Goal: Task Accomplishment & Management: Use online tool/utility

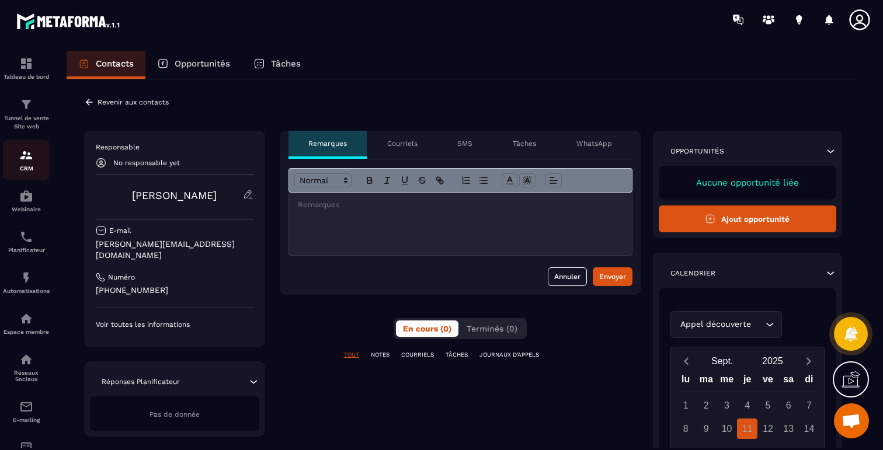
click at [27, 158] on img at bounding box center [26, 155] width 14 height 14
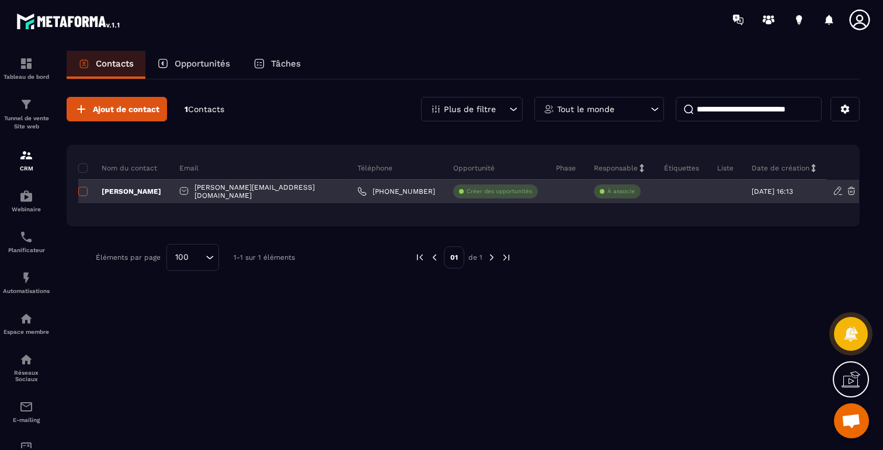
click at [82, 193] on span at bounding box center [82, 191] width 9 height 9
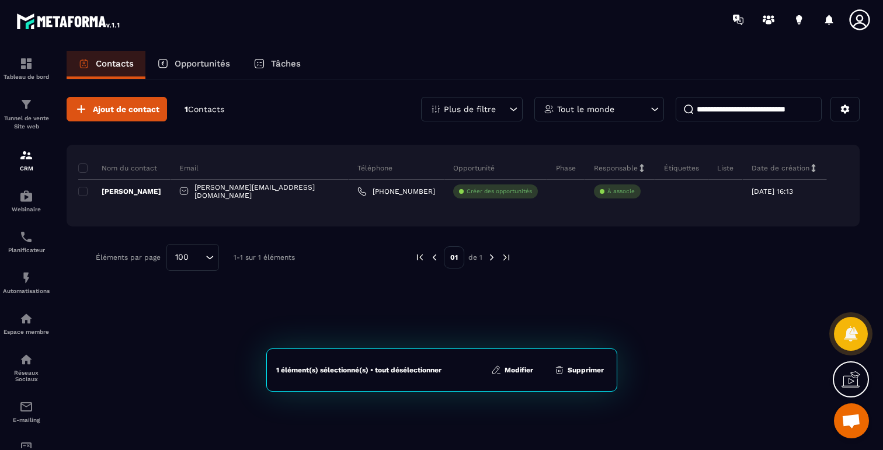
click at [588, 369] on button "Supprimer" at bounding box center [579, 371] width 57 height 12
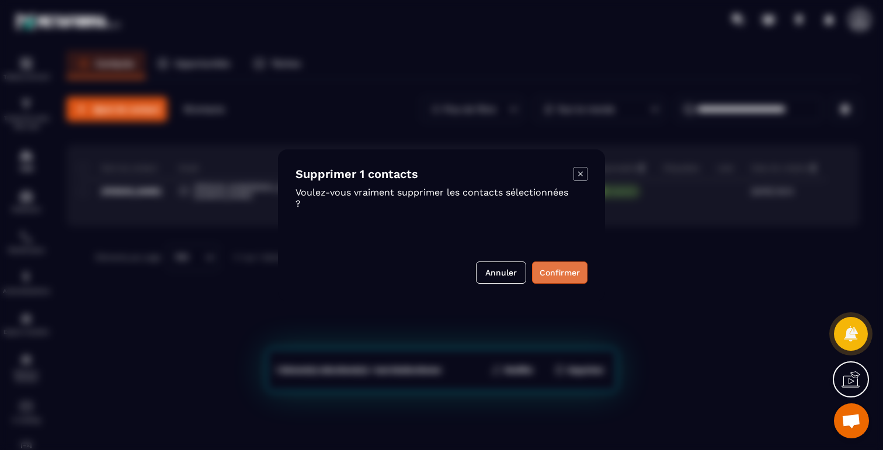
click at [563, 274] on button "Confirmer" at bounding box center [559, 273] width 55 height 22
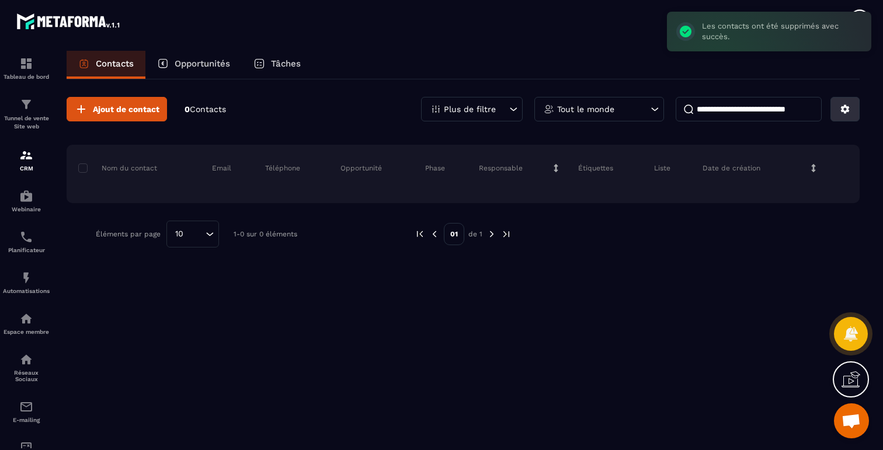
click at [849, 117] on button at bounding box center [845, 109] width 29 height 25
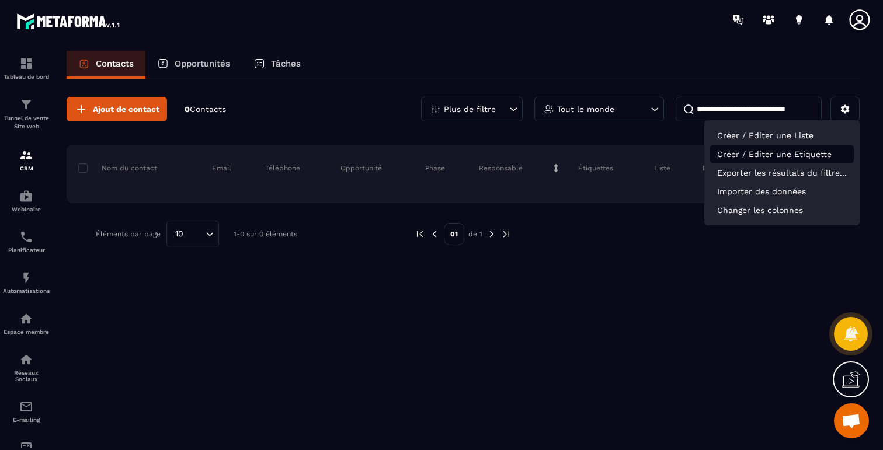
click at [815, 151] on p "Créer / Editer une Etiquette" at bounding box center [782, 154] width 144 height 19
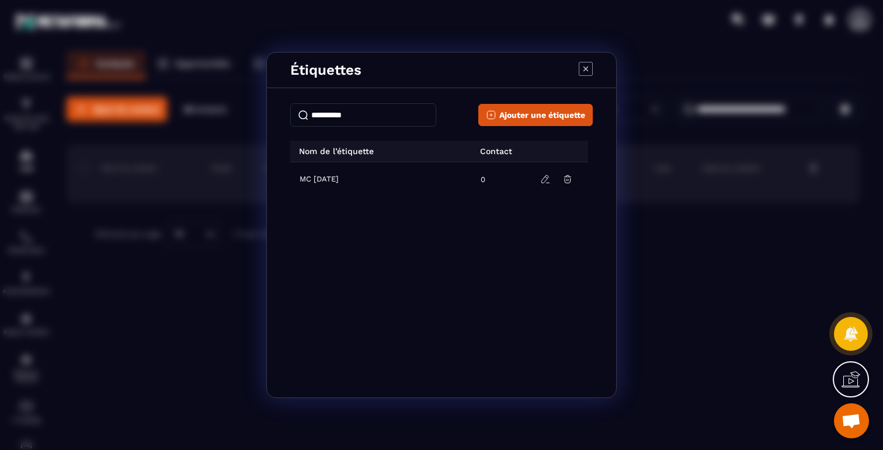
click at [586, 68] on icon "Modal window" at bounding box center [586, 69] width 5 height 5
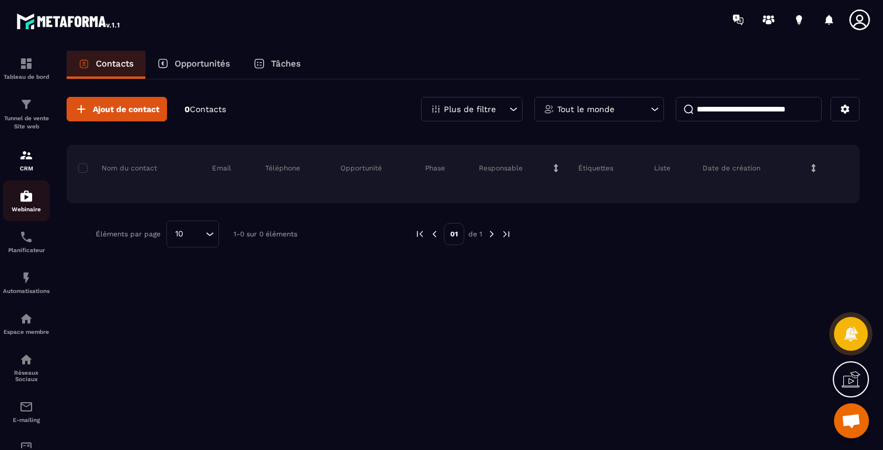
click at [30, 199] on img at bounding box center [26, 196] width 14 height 14
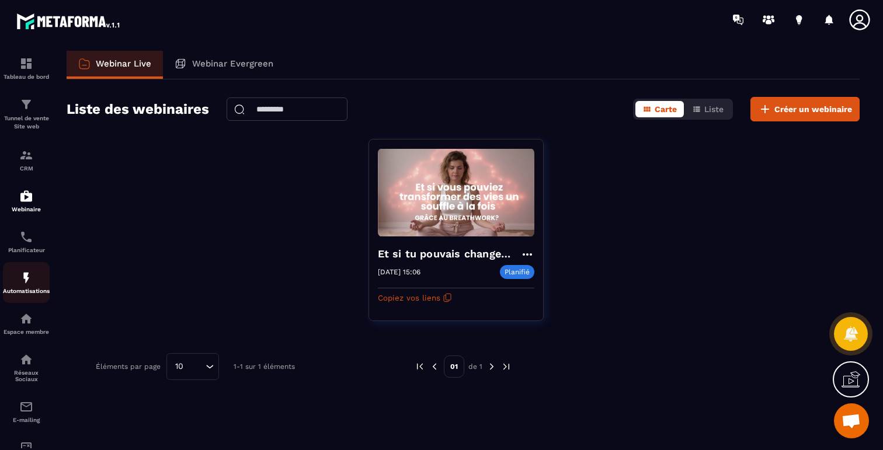
click at [26, 285] on img at bounding box center [26, 278] width 14 height 14
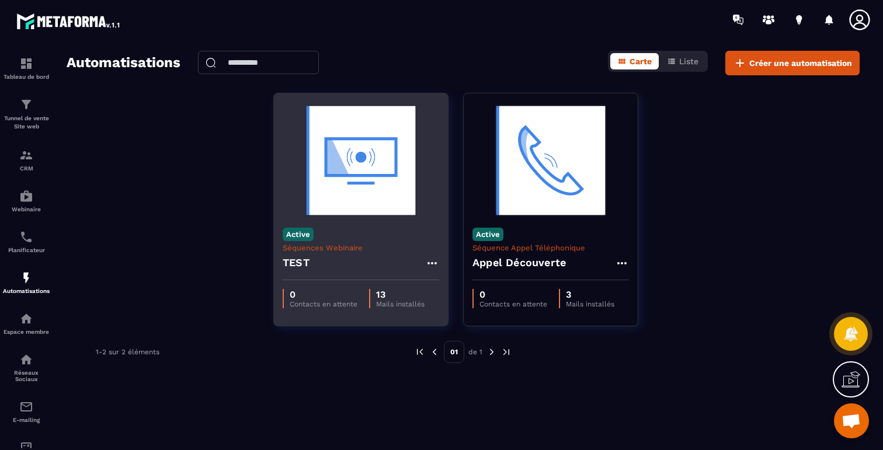
click at [376, 175] on img at bounding box center [361, 160] width 157 height 117
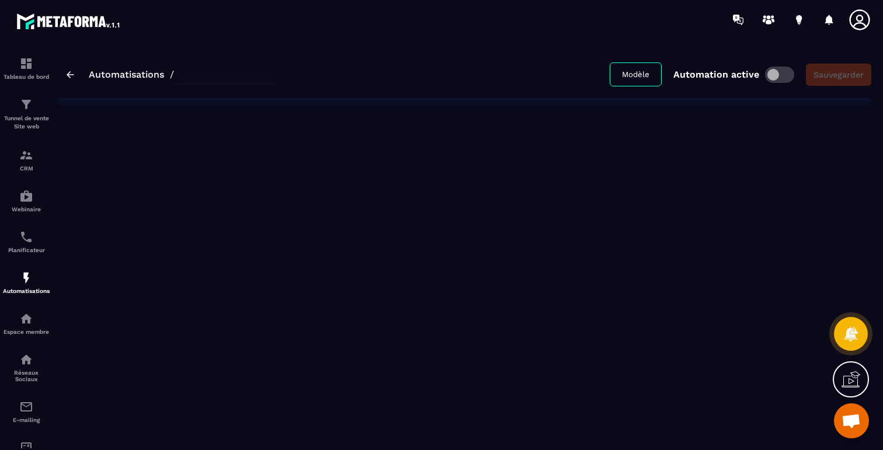
type input "****"
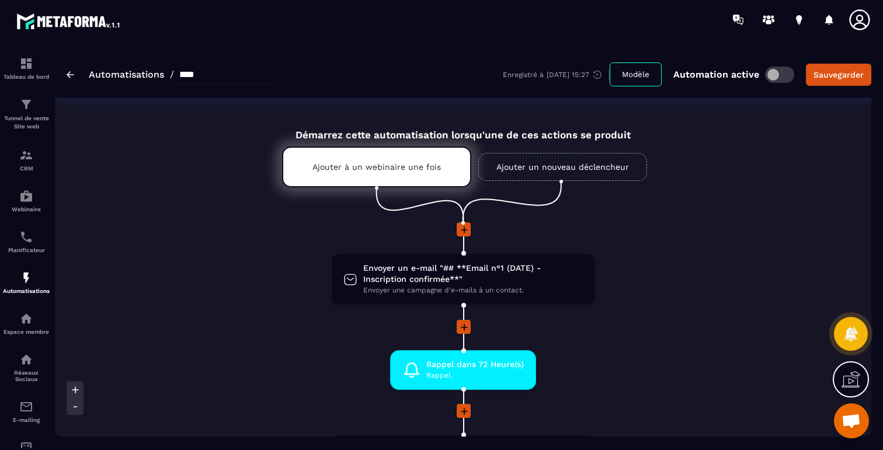
click at [376, 175] on div "Ajouter à un webinaire une fois" at bounding box center [376, 167] width 189 height 41
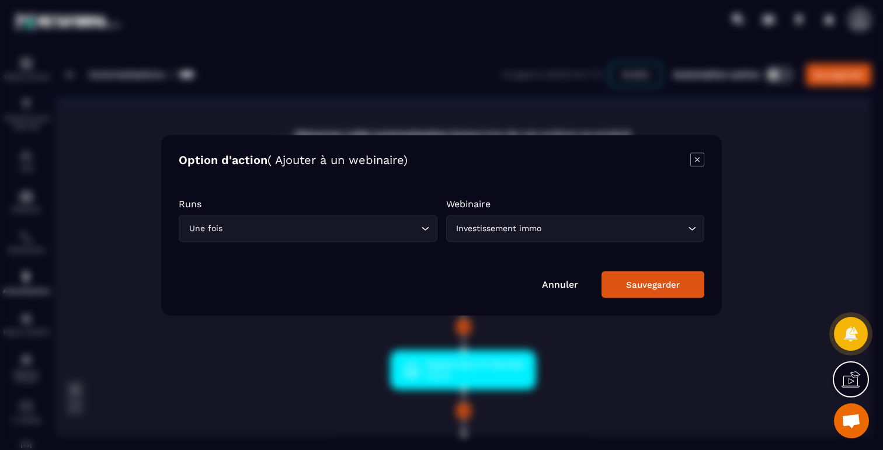
click at [511, 222] on div "Investissement immo" at bounding box center [570, 228] width 234 height 13
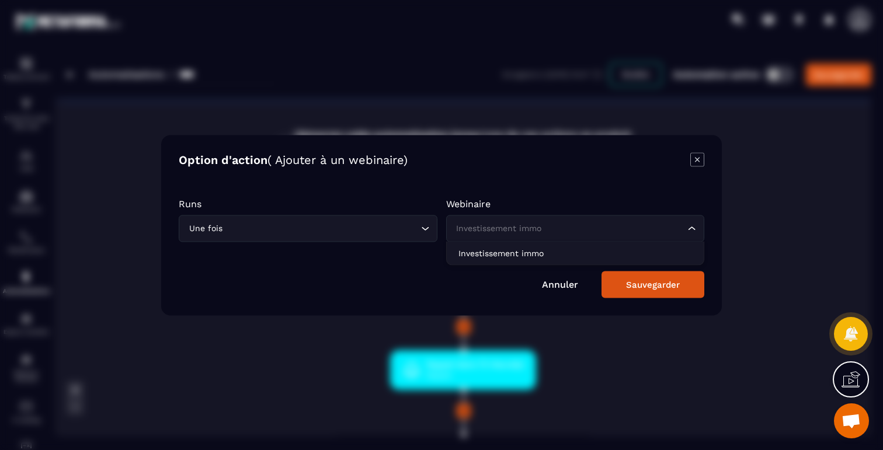
click at [363, 234] on input "Search for option" at bounding box center [321, 228] width 193 height 13
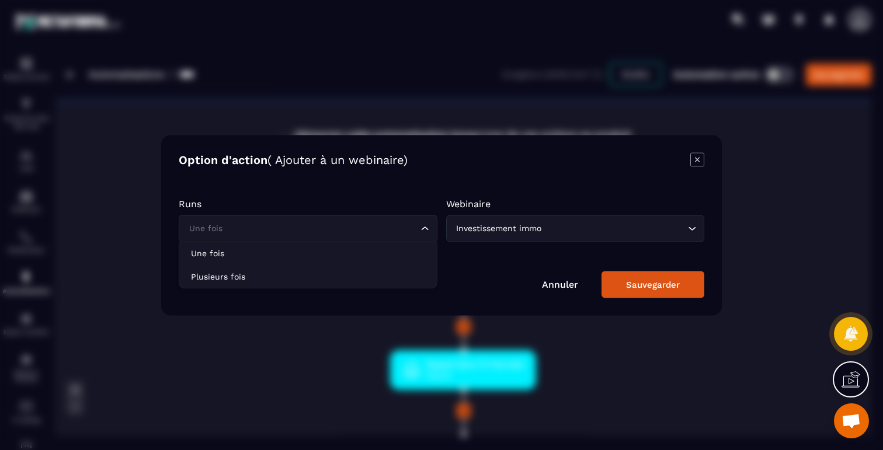
click at [688, 158] on div "Option d'action ( Ajouter à un webinaire)" at bounding box center [442, 160] width 526 height 16
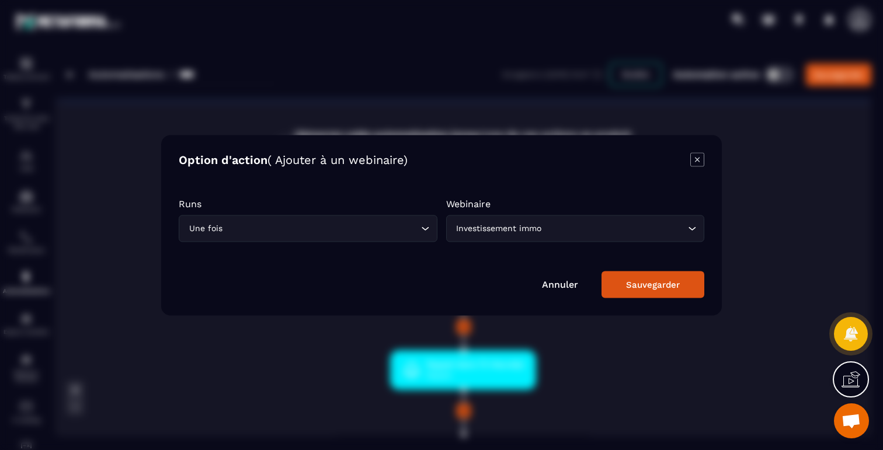
click at [696, 158] on icon "Modal window" at bounding box center [697, 159] width 5 height 5
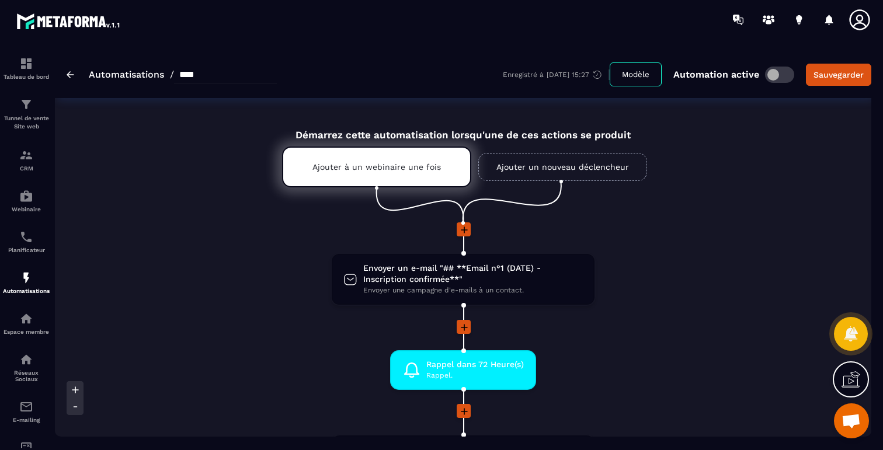
click at [612, 166] on link "Ajouter un nouveau déclencheur" at bounding box center [562, 167] width 169 height 28
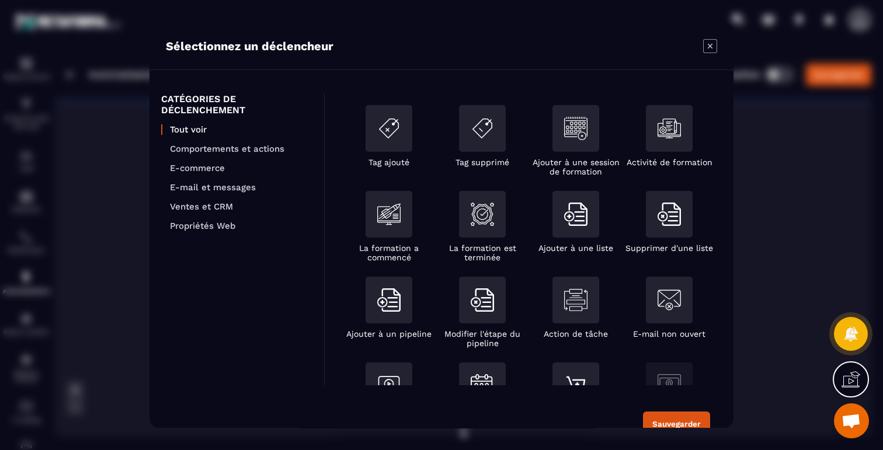
click at [713, 45] on icon "Modal window" at bounding box center [710, 46] width 14 height 14
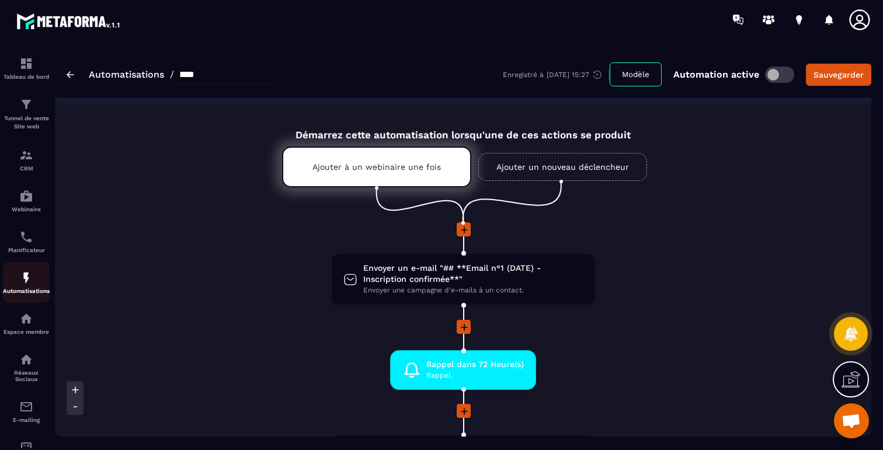
click at [33, 265] on link "Automatisations" at bounding box center [26, 282] width 47 height 41
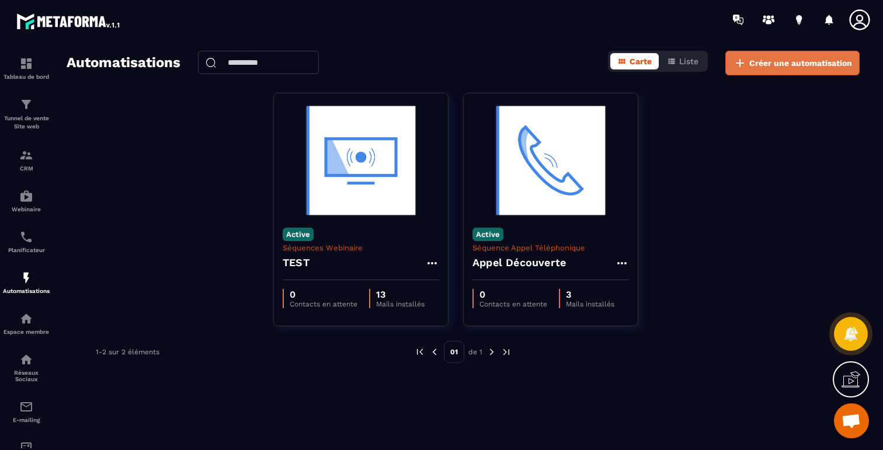
click at [754, 64] on span "Créer une automatisation" at bounding box center [800, 63] width 103 height 12
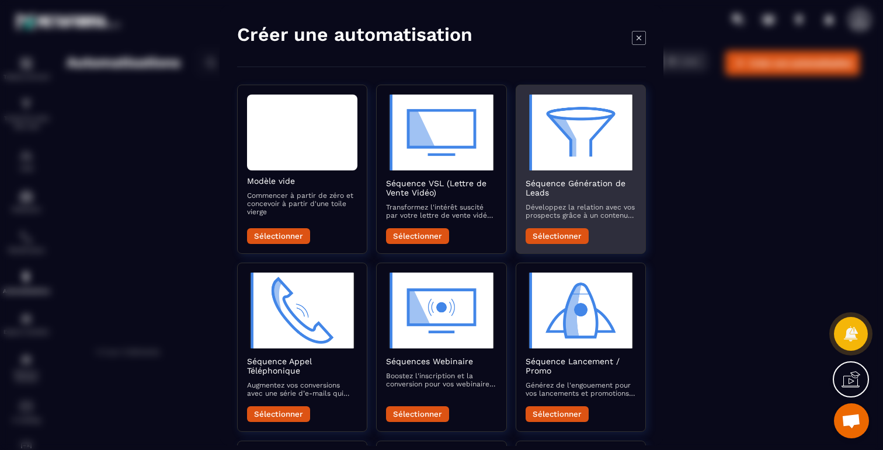
click at [577, 140] on img "Modal window" at bounding box center [581, 133] width 110 height 76
click at [558, 235] on button "Sélectionner" at bounding box center [557, 236] width 63 height 16
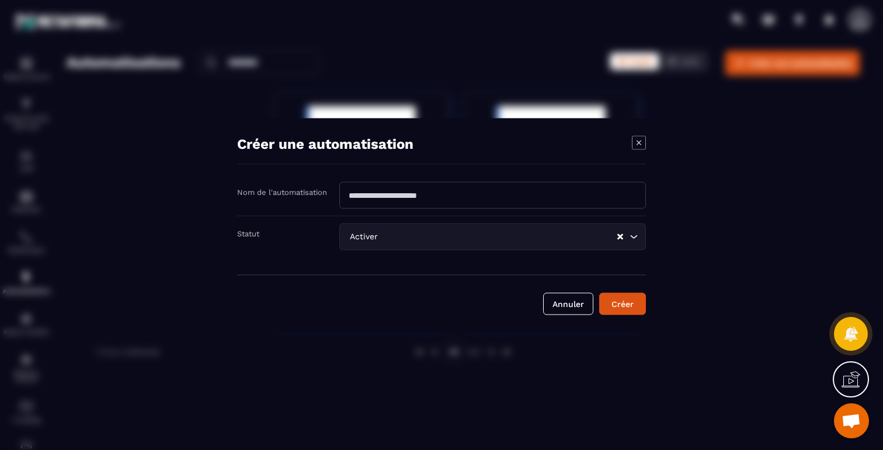
click at [509, 196] on input "Modal window" at bounding box center [492, 195] width 307 height 27
type input "**********"
click at [627, 293] on button "Créer" at bounding box center [622, 304] width 47 height 22
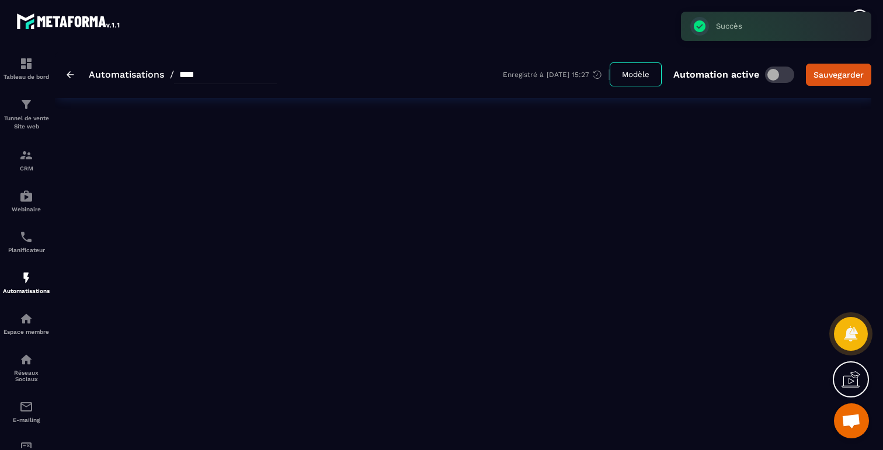
type input "**********"
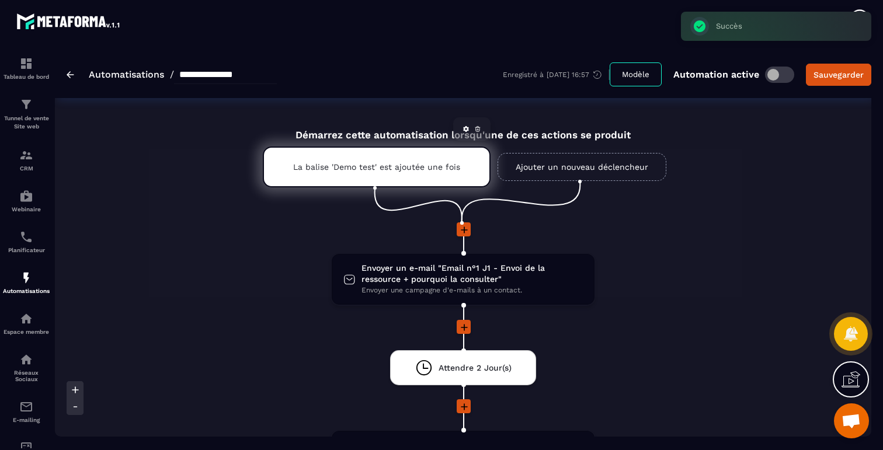
click at [411, 165] on p "La balise 'Demo test' est ajoutée une fois" at bounding box center [376, 166] width 167 height 9
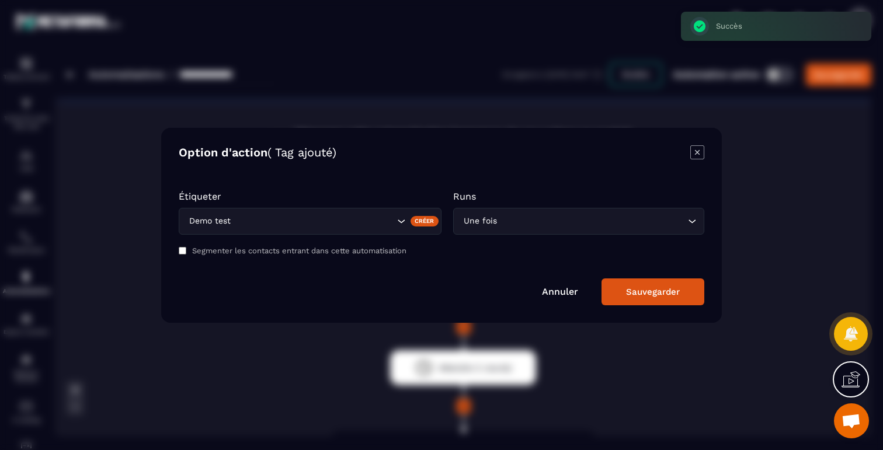
click at [501, 221] on input "Search for option" at bounding box center [592, 221] width 186 height 13
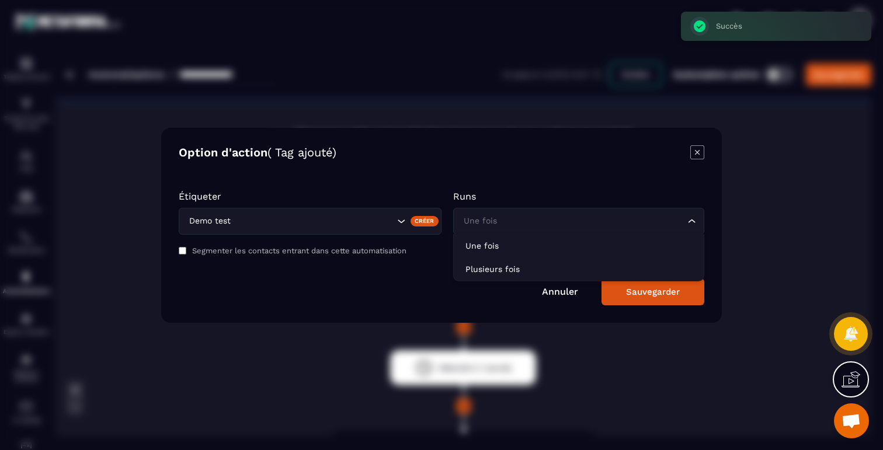
click at [333, 233] on div "Demo test" at bounding box center [310, 221] width 263 height 27
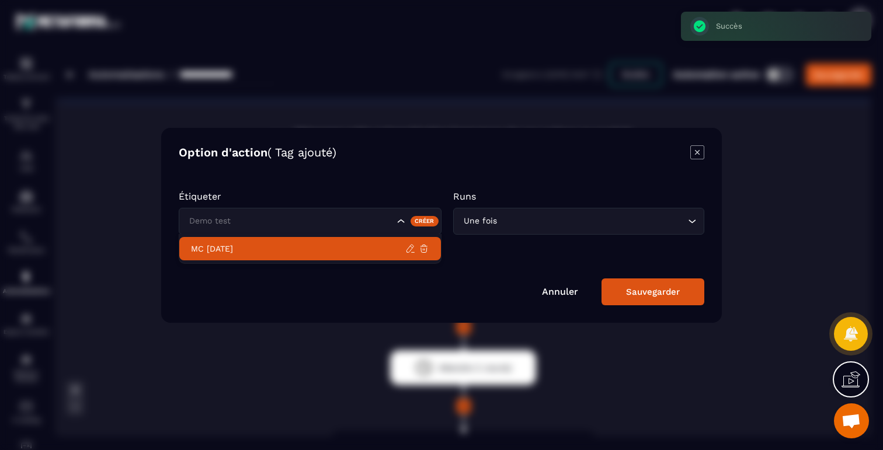
click at [272, 245] on p "MC [DATE]" at bounding box center [298, 249] width 214 height 12
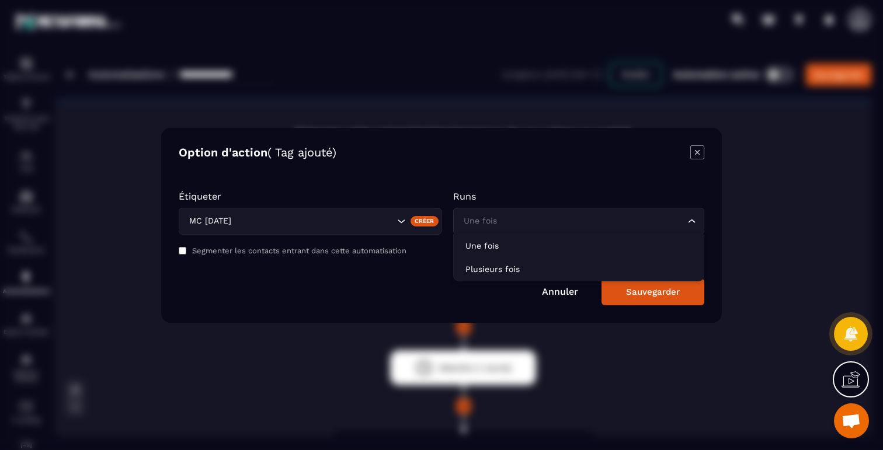
click at [544, 224] on input "Search for option" at bounding box center [573, 221] width 224 height 13
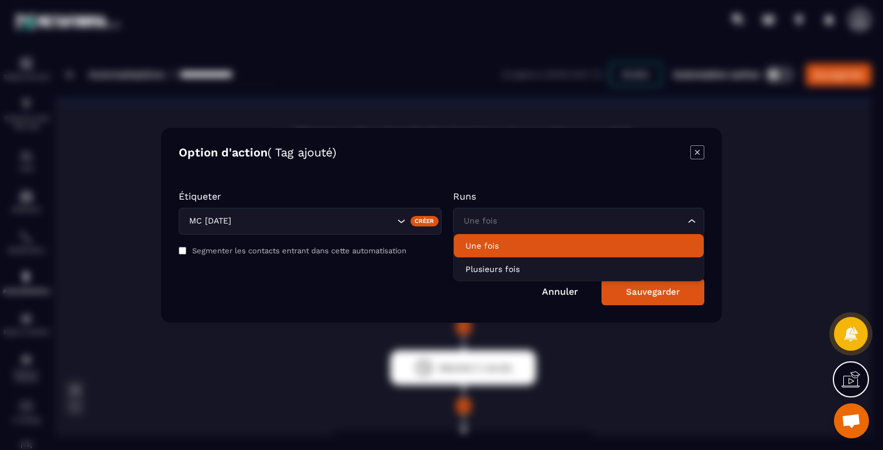
click at [502, 244] on p "Une fois" at bounding box center [579, 246] width 227 height 12
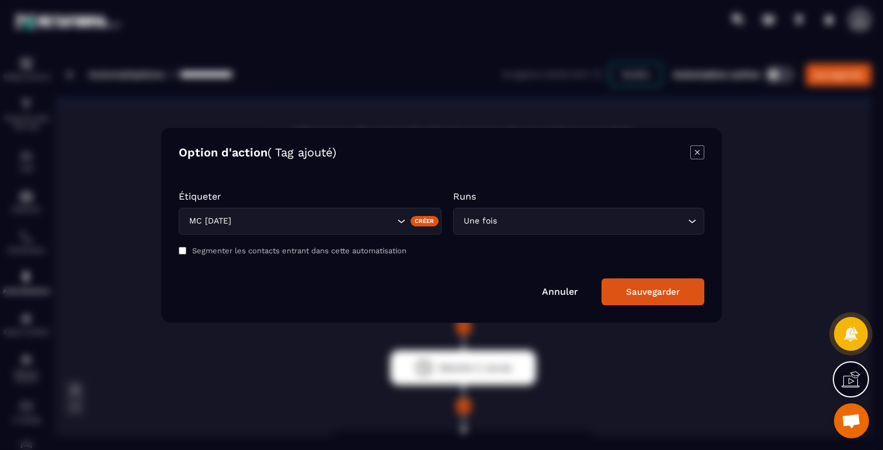
click at [697, 151] on icon "Modal window" at bounding box center [697, 152] width 14 height 14
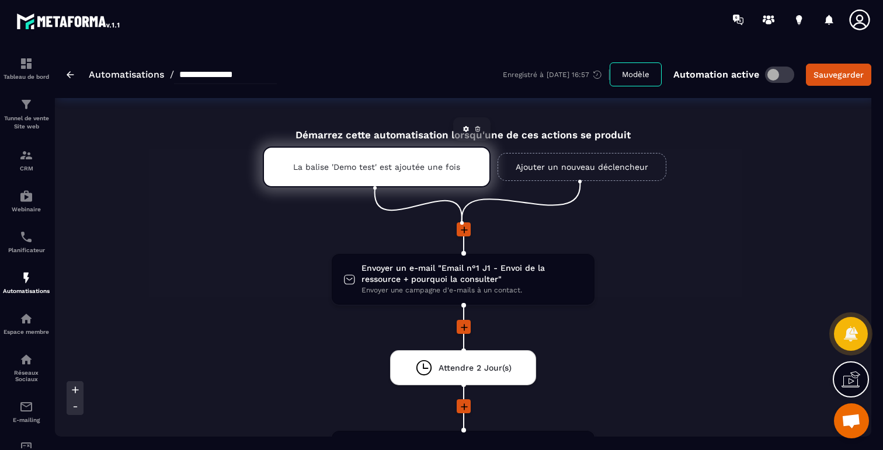
click at [414, 180] on div "La balise 'Demo test' est ajoutée une fois" at bounding box center [377, 167] width 228 height 41
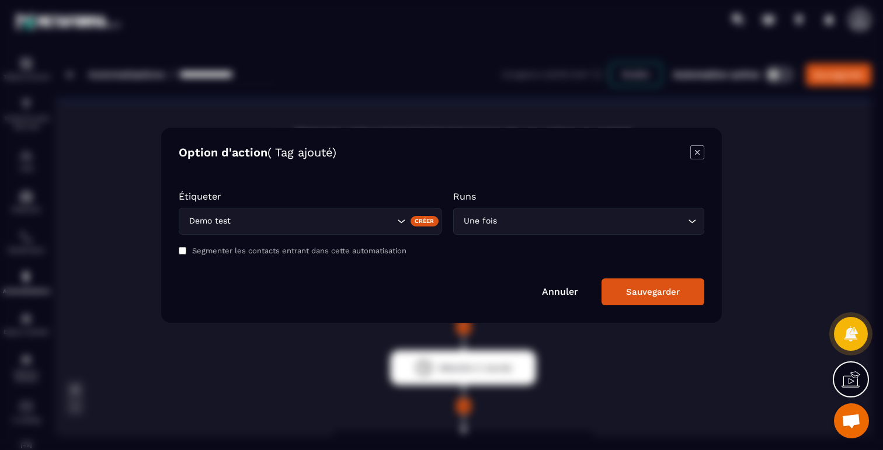
click at [693, 150] on icon "Modal window" at bounding box center [697, 152] width 14 height 14
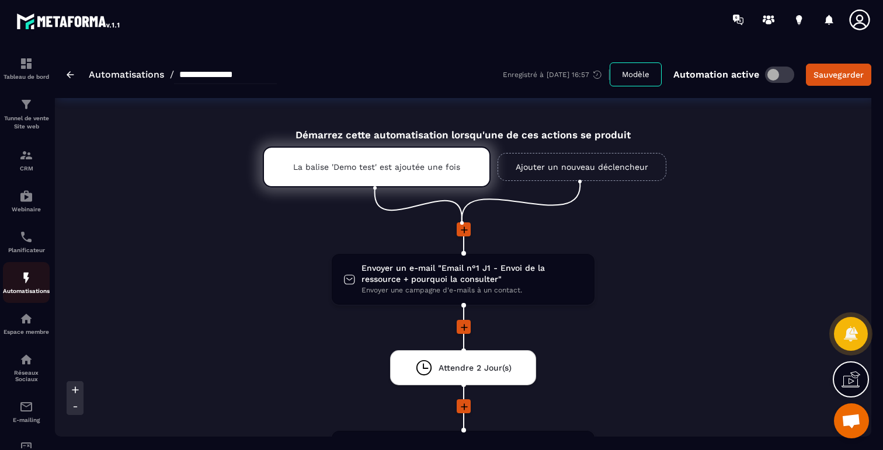
click at [26, 278] on img at bounding box center [26, 278] width 14 height 14
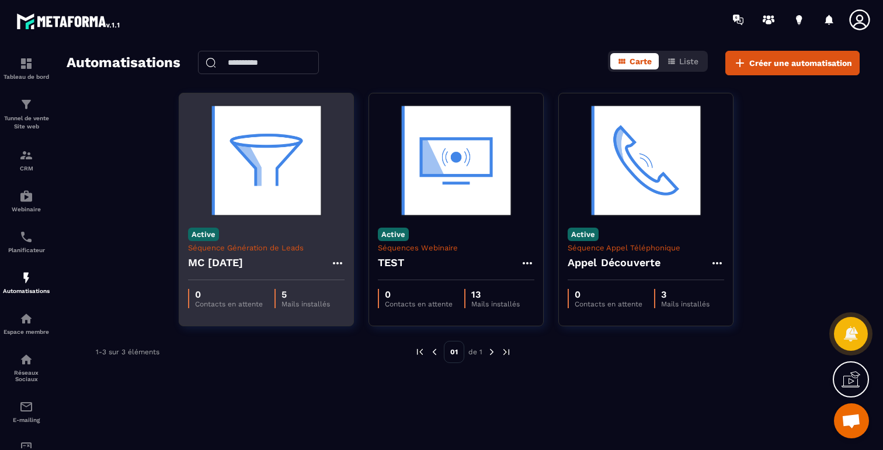
click at [338, 260] on icon at bounding box center [338, 263] width 14 height 14
click at [363, 331] on button "Supprimer" at bounding box center [371, 334] width 73 height 21
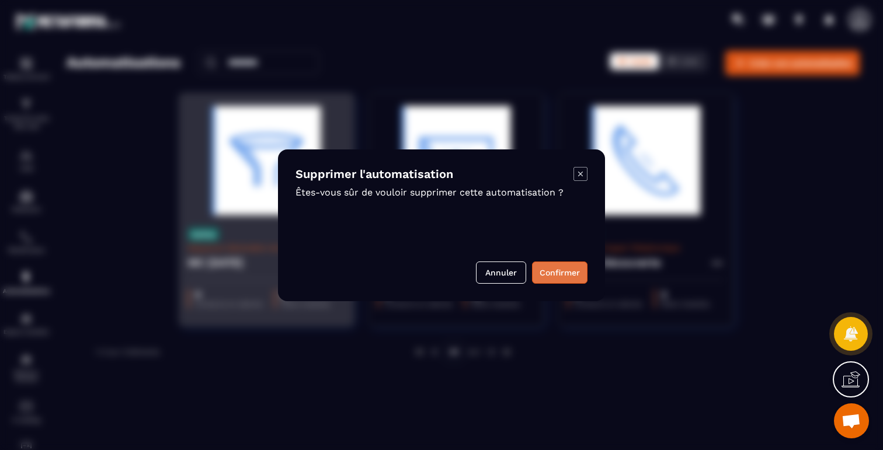
click at [554, 262] on button "Confirmer" at bounding box center [559, 273] width 55 height 22
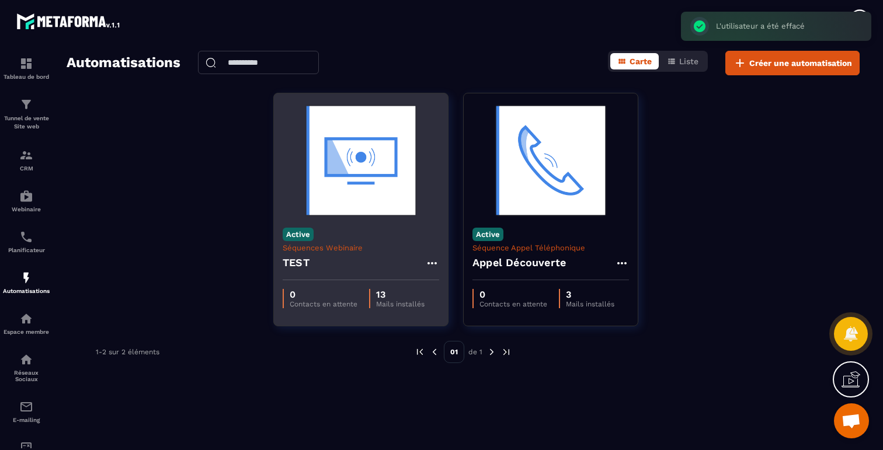
click at [430, 263] on icon at bounding box center [432, 263] width 14 height 14
click at [470, 331] on button "Supprimer" at bounding box center [466, 334] width 73 height 21
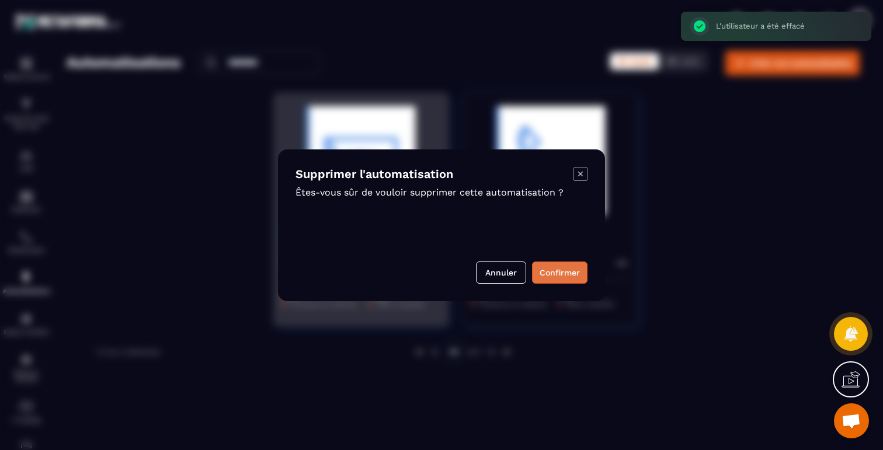
click at [554, 276] on button "Confirmer" at bounding box center [559, 273] width 55 height 22
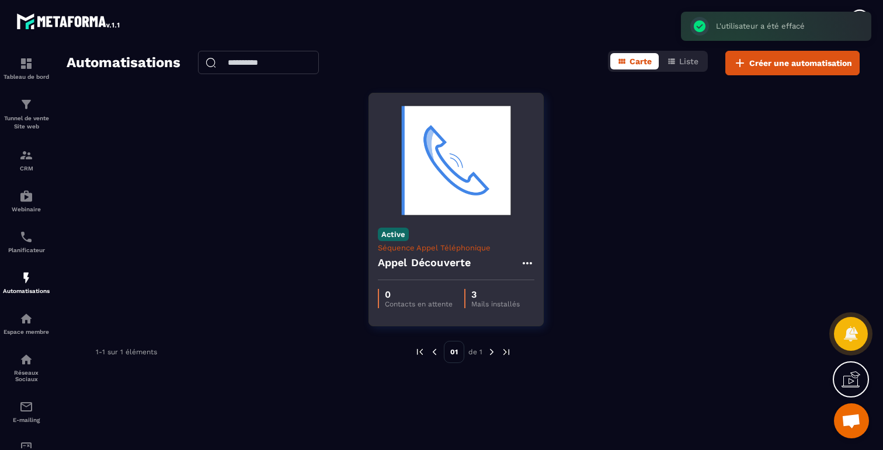
click at [435, 261] on h4 "Appel Découverte" at bounding box center [424, 263] width 93 height 16
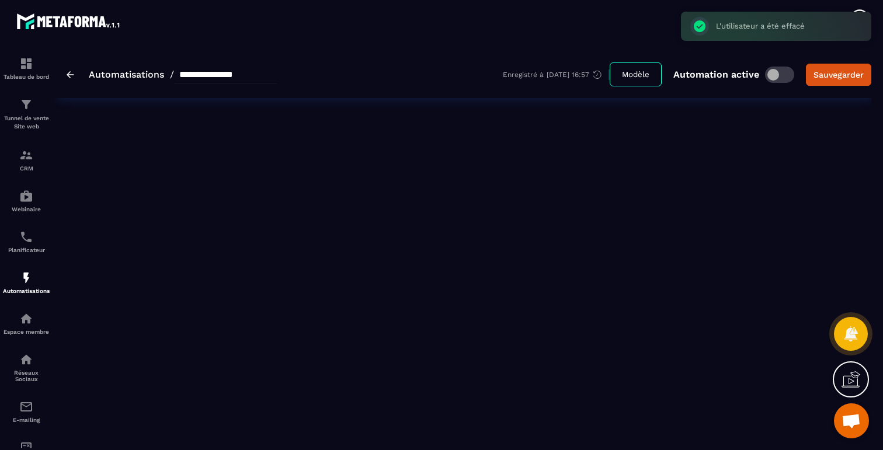
type input "**********"
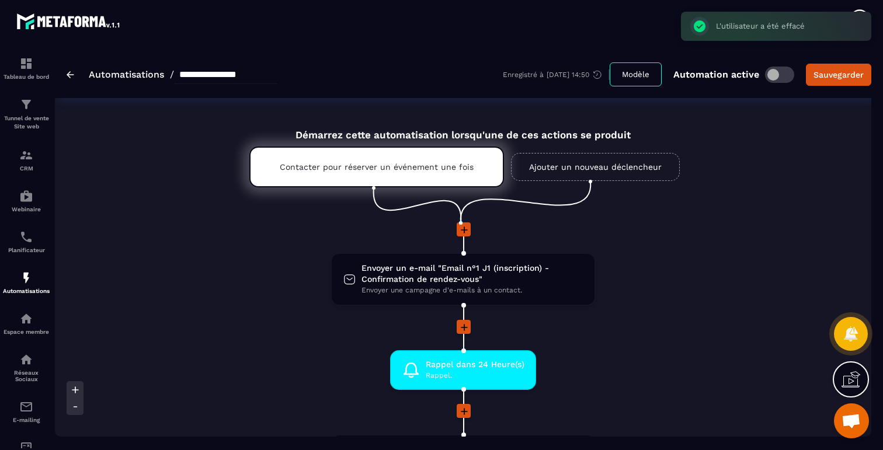
click at [55, 72] on div "**********" at bounding box center [463, 74] width 817 height 47
click at [65, 72] on div "**********" at bounding box center [463, 74] width 817 height 47
click at [74, 74] on img at bounding box center [71, 74] width 8 height 7
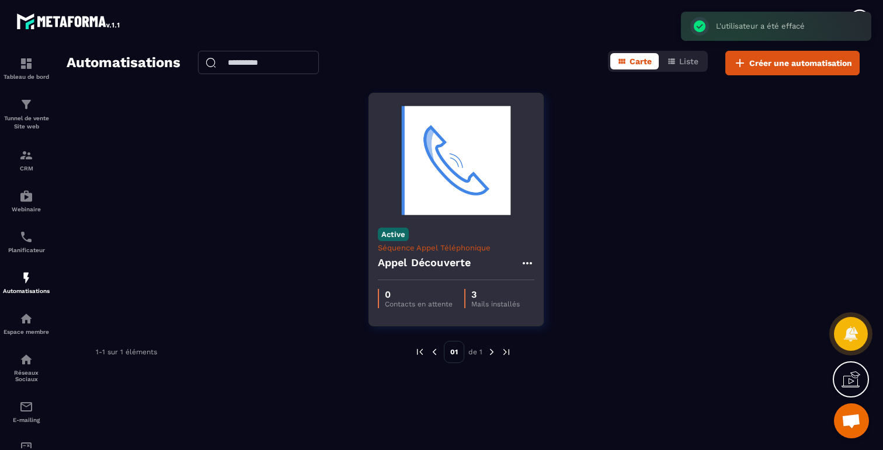
click at [530, 266] on icon at bounding box center [527, 263] width 14 height 14
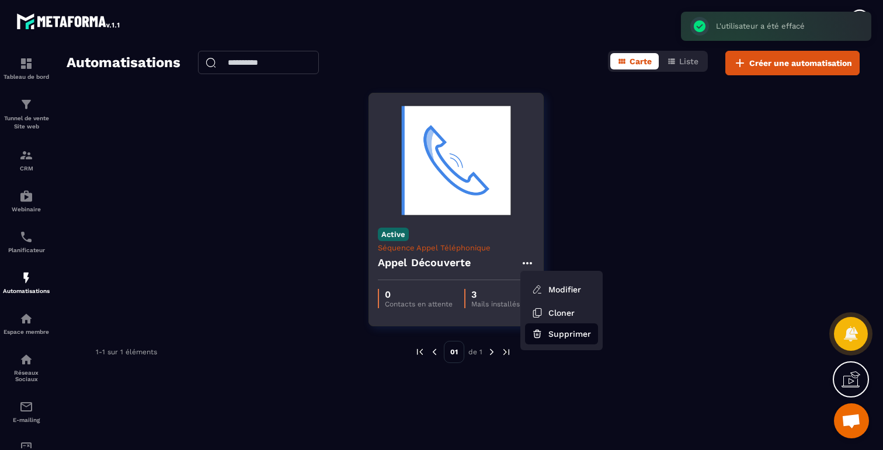
click at [557, 336] on button "Supprimer" at bounding box center [561, 334] width 73 height 21
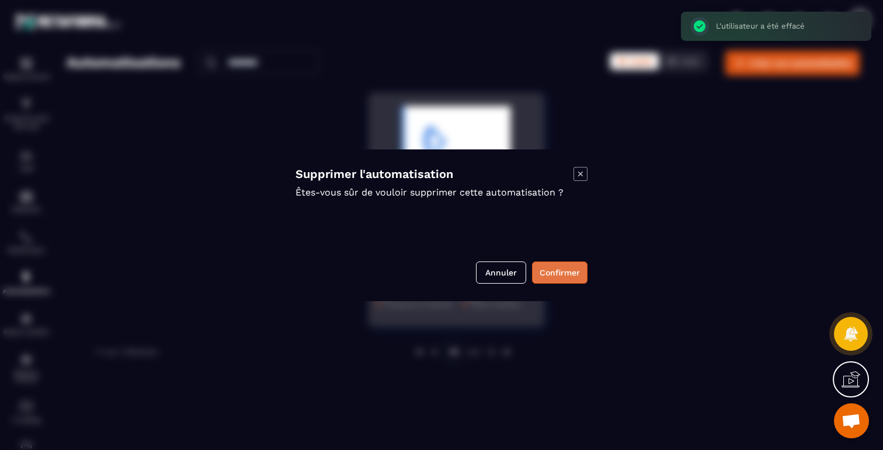
click at [557, 275] on button "Confirmer" at bounding box center [559, 273] width 55 height 22
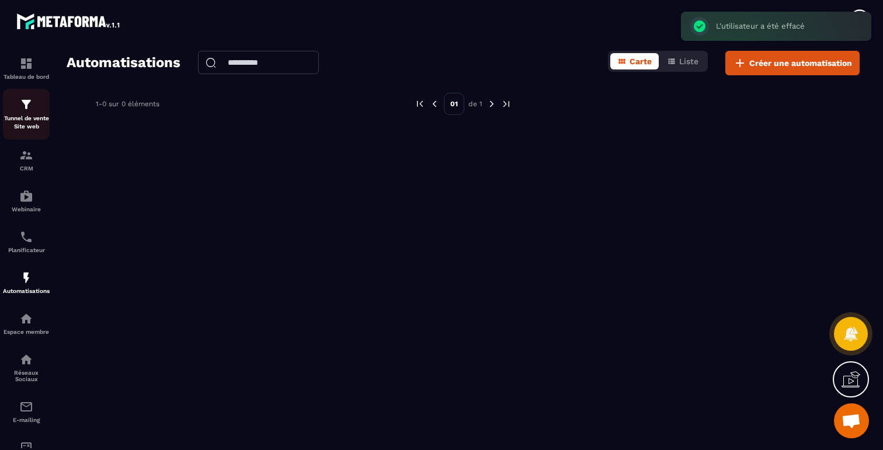
click at [20, 109] on img at bounding box center [26, 105] width 14 height 14
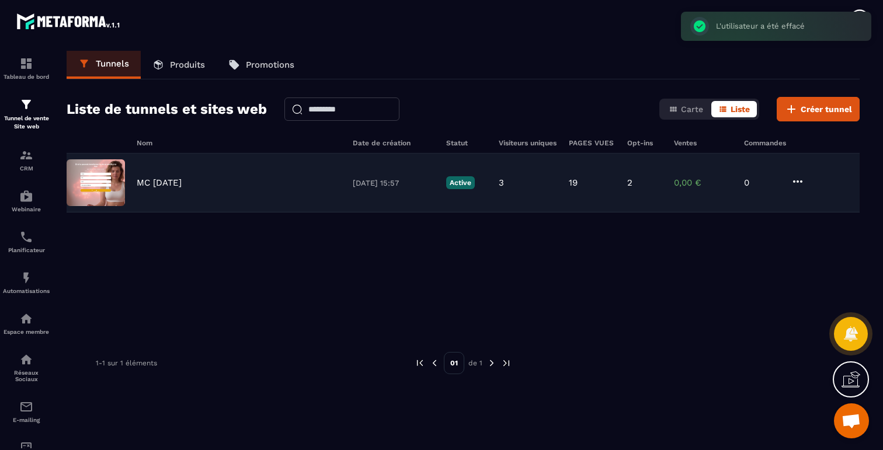
click at [799, 180] on icon at bounding box center [798, 182] width 14 height 14
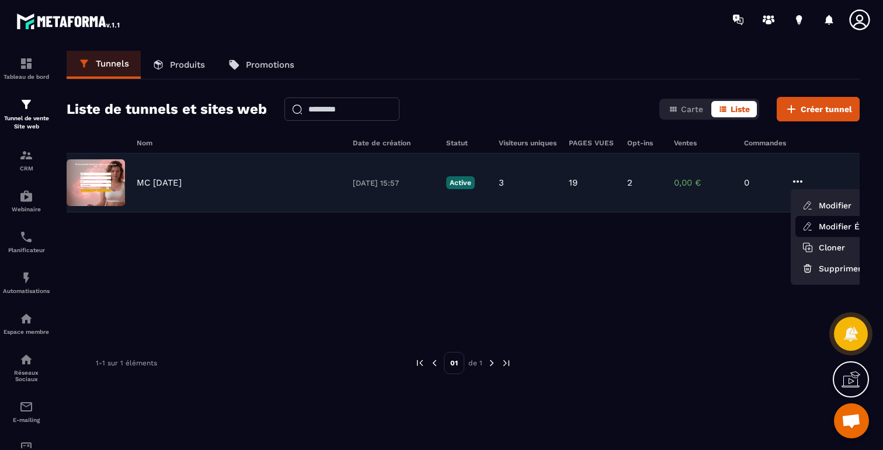
click at [831, 223] on link "Modifier Étapes" at bounding box center [842, 226] width 93 height 21
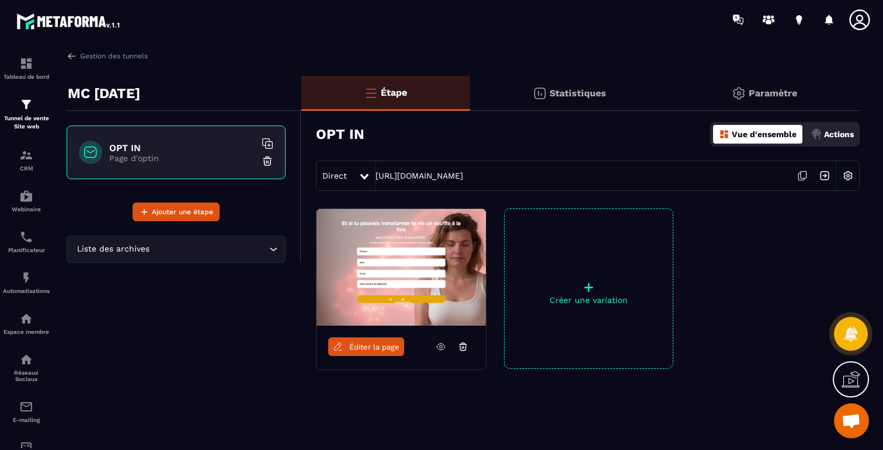
click at [844, 139] on div "Actions" at bounding box center [832, 134] width 48 height 19
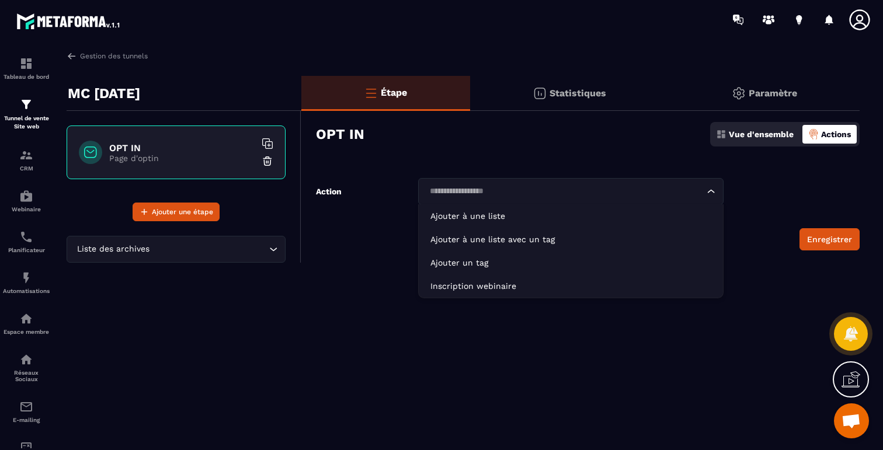
click at [694, 186] on input "Search for option" at bounding box center [565, 191] width 279 height 13
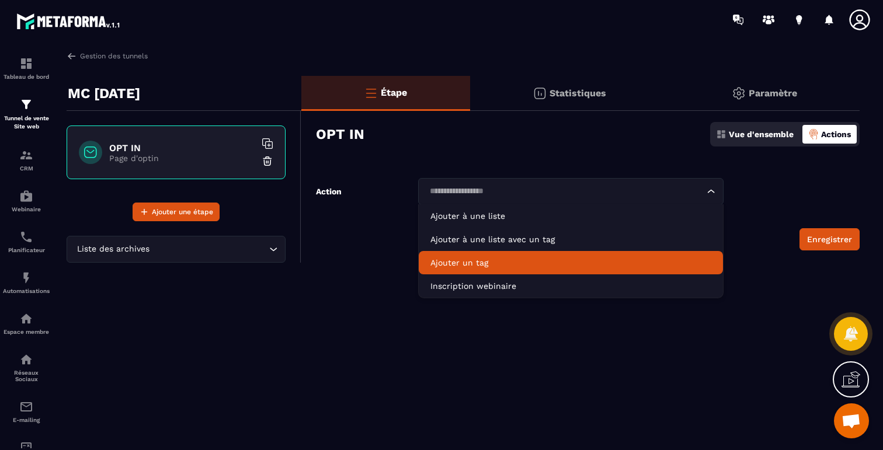
click at [498, 261] on p "Ajouter un tag" at bounding box center [572, 263] width 282 height 12
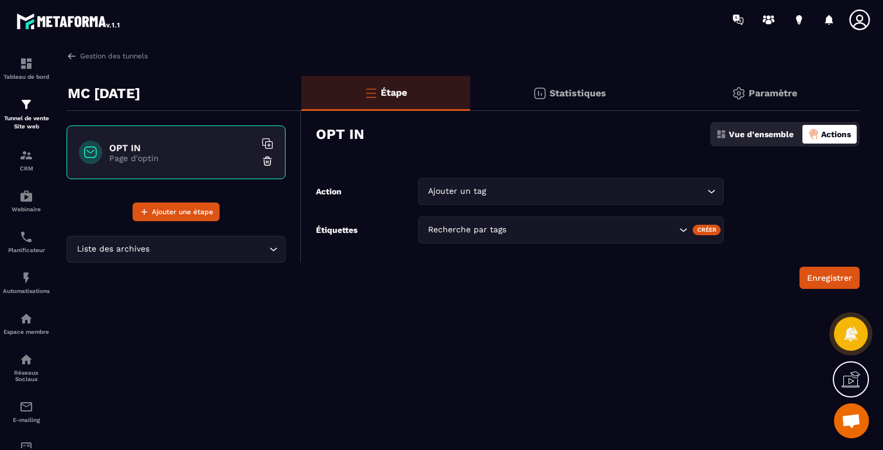
click at [533, 224] on input "Search for option" at bounding box center [592, 230] width 167 height 13
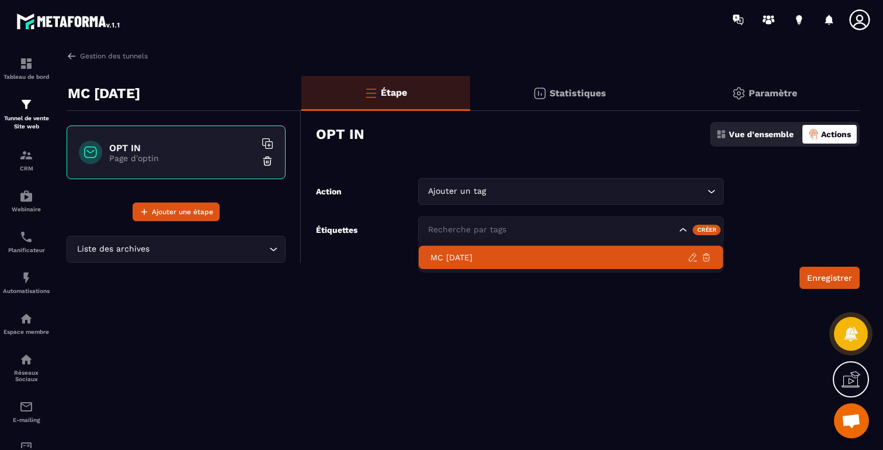
click at [486, 256] on p "MC [DATE]" at bounding box center [560, 258] width 258 height 12
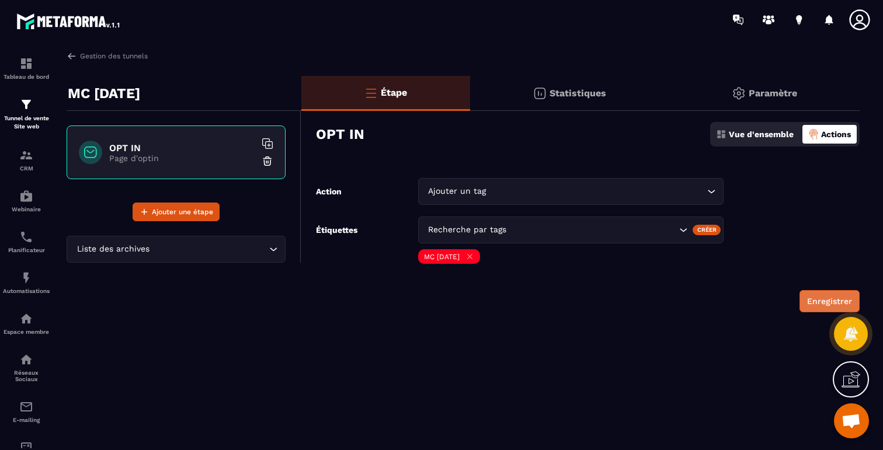
click at [814, 296] on button "Enregistrer" at bounding box center [830, 301] width 60 height 22
click at [802, 193] on form "Action Ajouter un tag Loading... Étiquettes Recherche par tags Créer MC [DATE] …" at bounding box center [580, 245] width 558 height 134
click at [832, 132] on p "Actions" at bounding box center [836, 134] width 30 height 9
click at [631, 303] on div "Enregistrer" at bounding box center [588, 301] width 544 height 22
click at [745, 133] on p "Vue d'ensemble" at bounding box center [761, 134] width 65 height 9
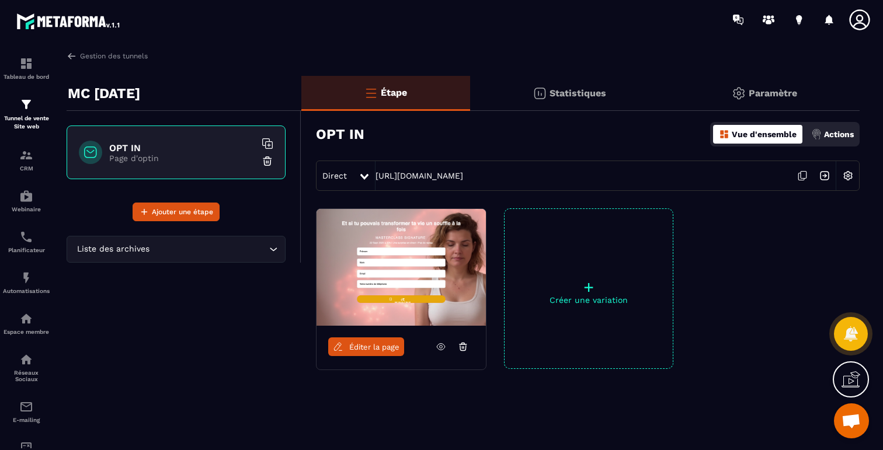
scroll to position [17, 0]
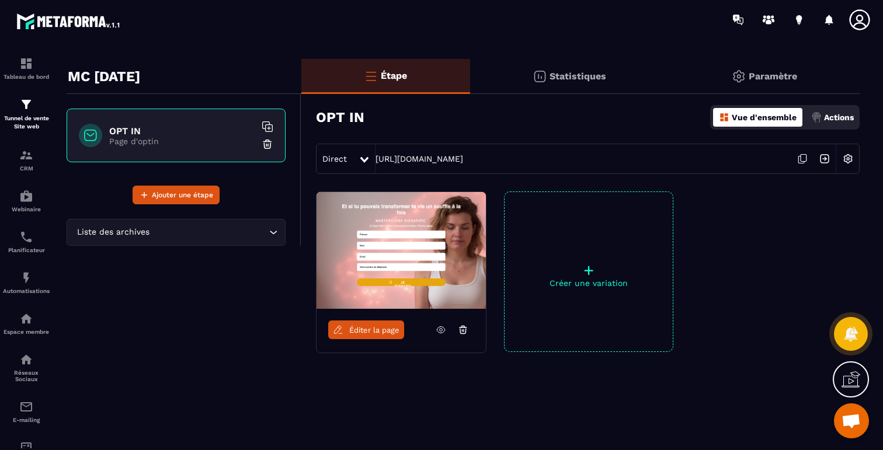
click at [832, 120] on p "Actions" at bounding box center [839, 117] width 30 height 9
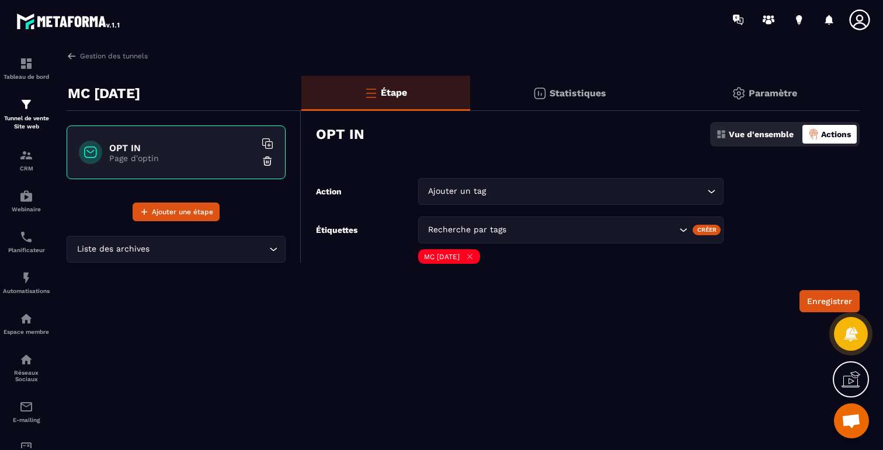
click at [710, 193] on icon "Search for option" at bounding box center [712, 192] width 12 height 12
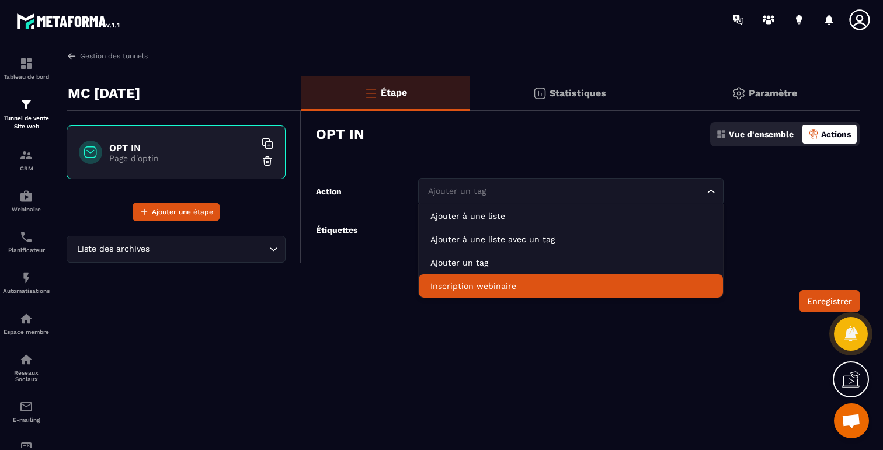
click at [488, 284] on p "Inscription webinaire" at bounding box center [572, 286] width 282 height 12
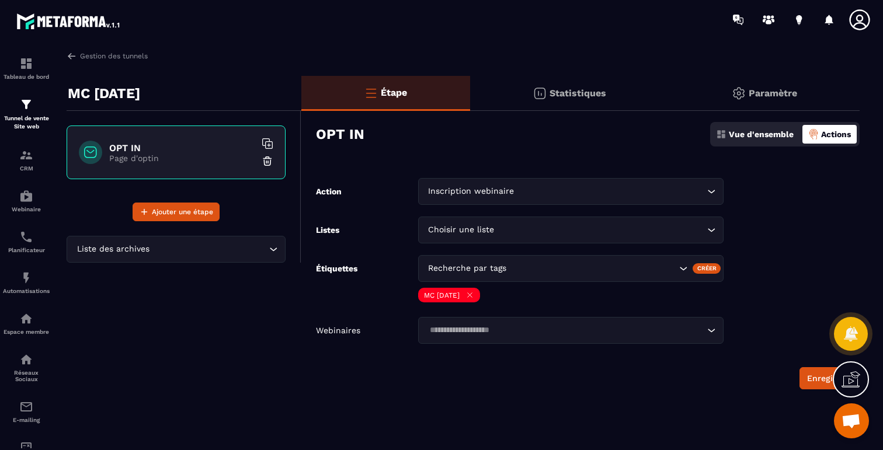
click at [536, 229] on input "Search for option" at bounding box center [601, 230] width 208 height 13
click at [572, 190] on input "Search for option" at bounding box center [611, 191] width 188 height 13
click at [772, 196] on form "Action Inscription webinaire Loading... Ajouter à une liste Ajouter à une liste…" at bounding box center [580, 283] width 558 height 211
click at [27, 199] on img at bounding box center [26, 196] width 14 height 14
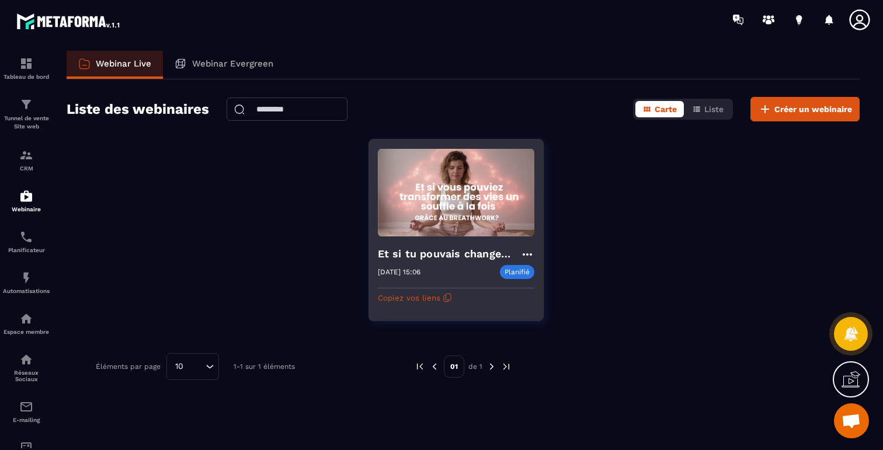
click at [461, 251] on h4 "Et si tu pouvais changer ta vie un souffle à la fois" at bounding box center [449, 254] width 143 height 16
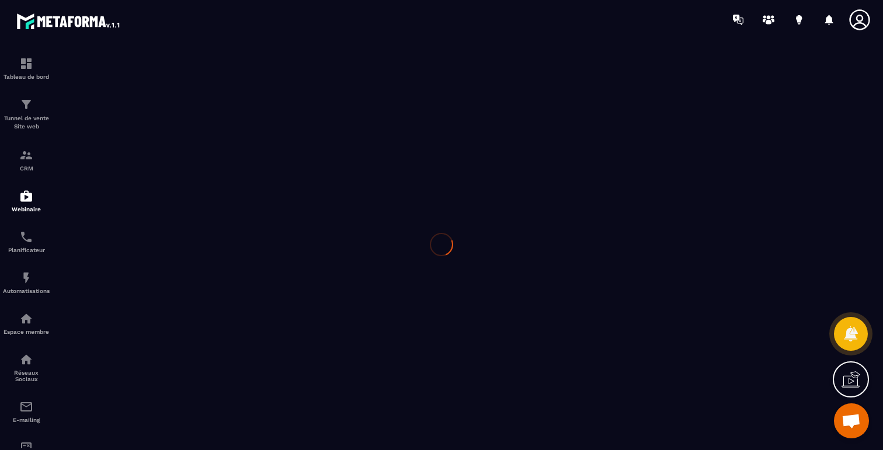
type input "**********"
type textarea "******"
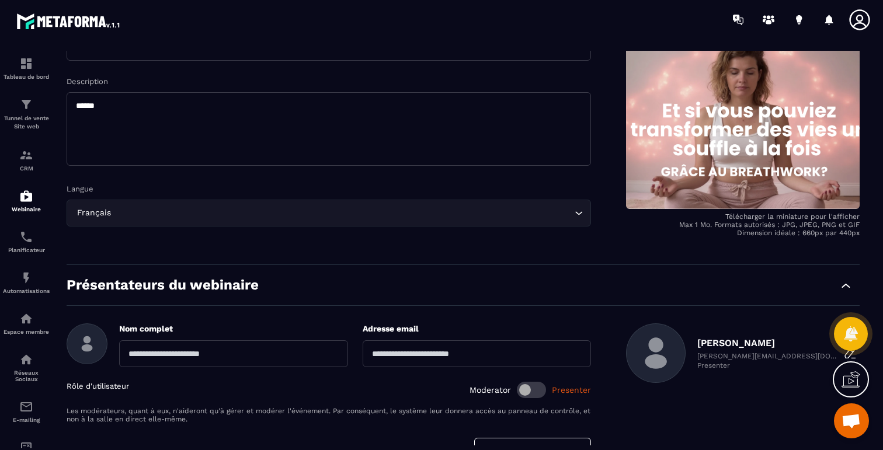
scroll to position [216, 0]
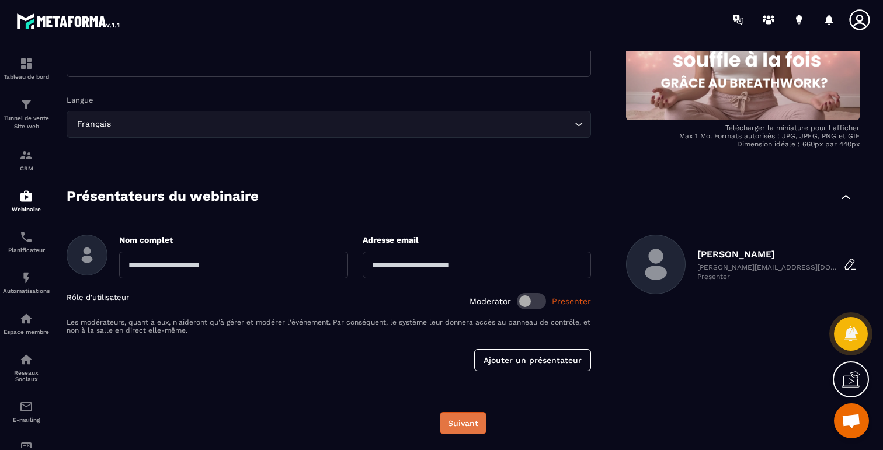
click at [463, 432] on button "Suivant" at bounding box center [463, 423] width 47 height 22
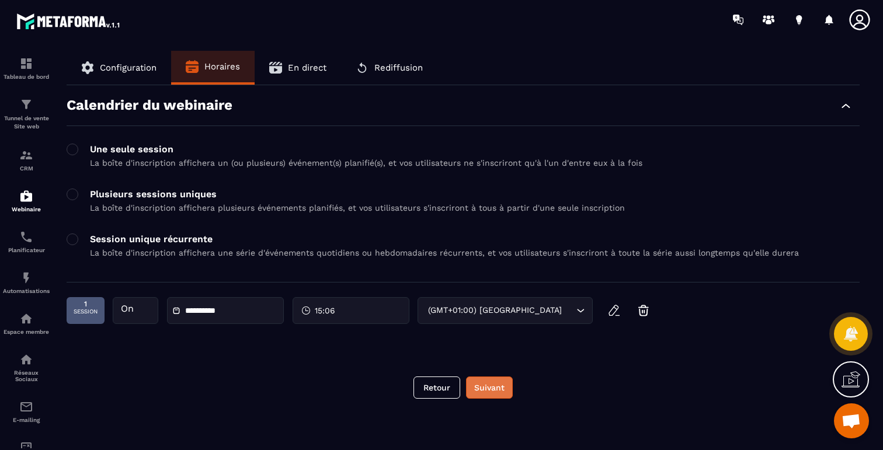
click at [488, 388] on button "Suivant" at bounding box center [489, 388] width 47 height 22
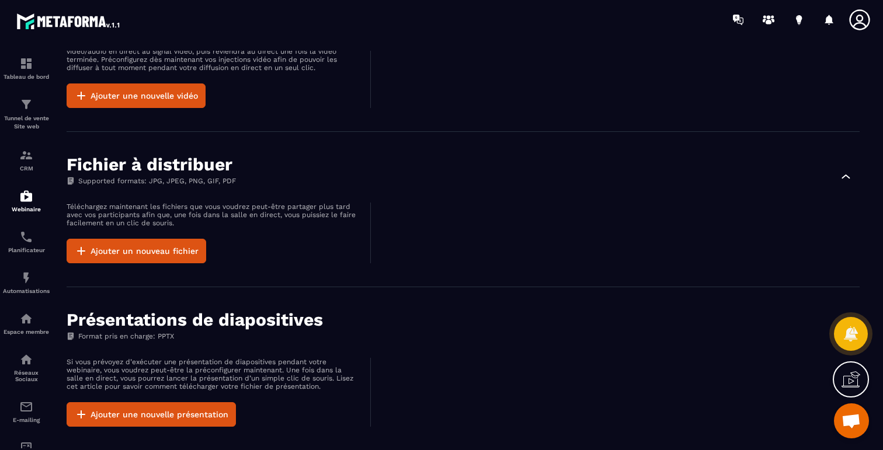
scroll to position [594, 0]
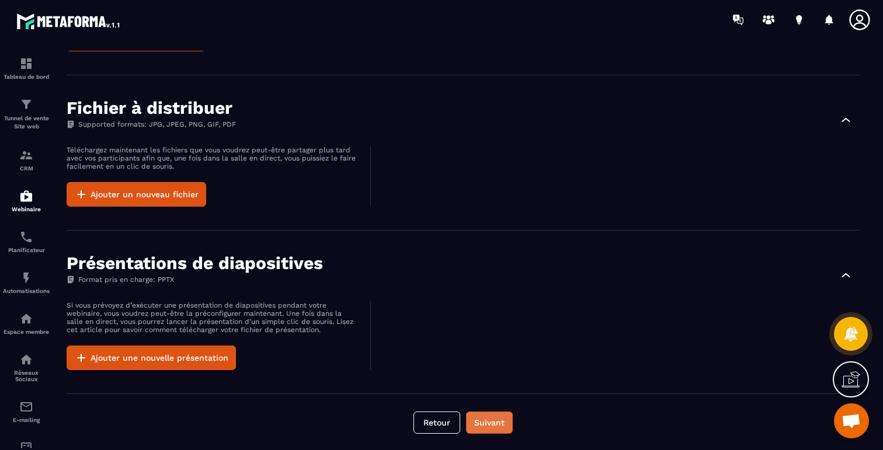
click at [485, 422] on button "Suivant" at bounding box center [489, 423] width 47 height 22
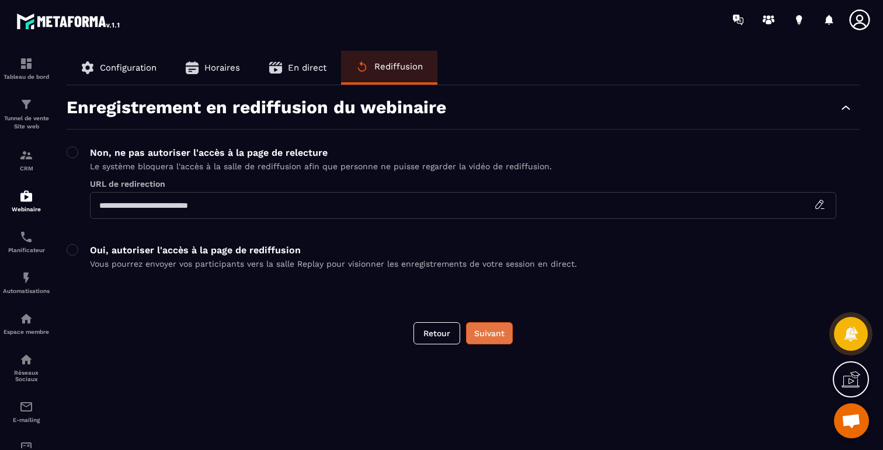
scroll to position [0, 0]
click at [494, 321] on div "**********" at bounding box center [463, 248] width 817 height 395
click at [491, 331] on button "Suivant" at bounding box center [489, 333] width 47 height 22
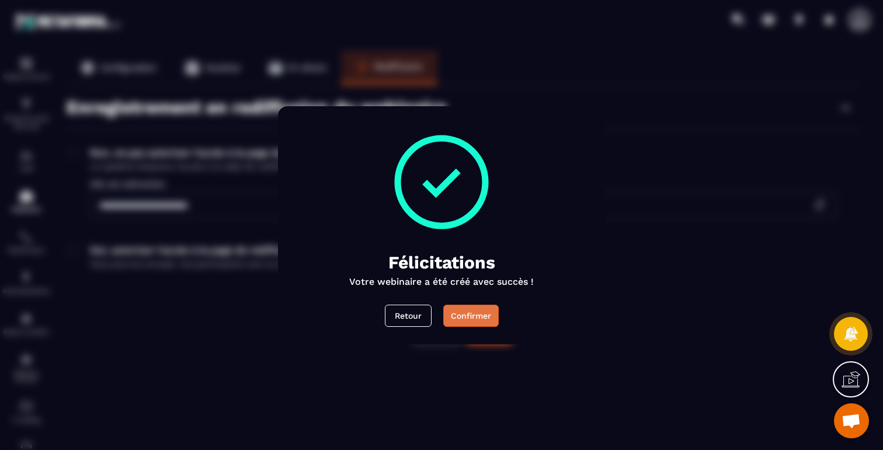
click at [475, 317] on div "Confirmer" at bounding box center [471, 316] width 40 height 12
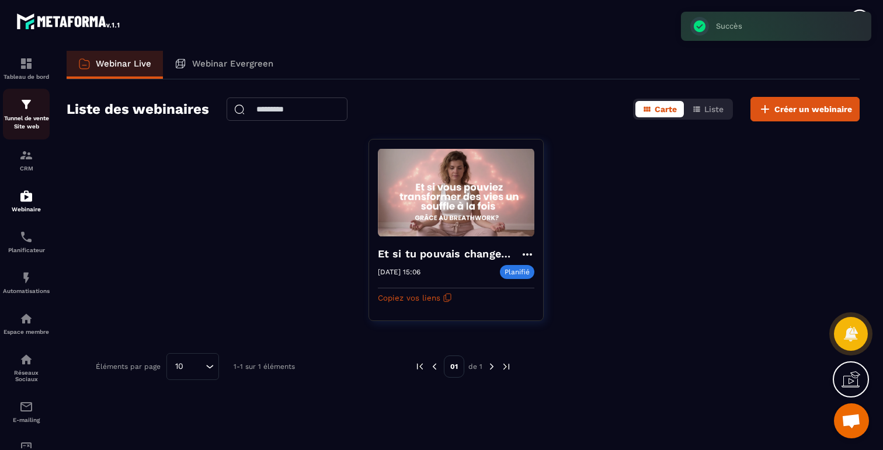
click at [30, 119] on p "Tunnel de vente Site web" at bounding box center [26, 122] width 47 height 16
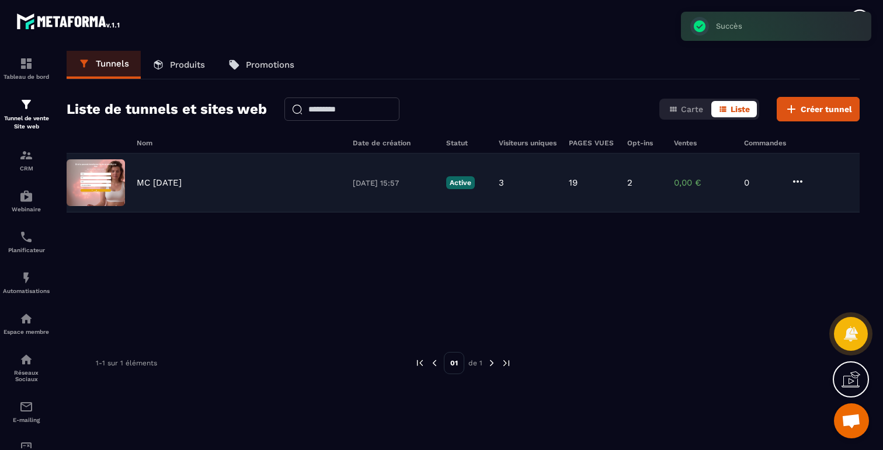
click at [801, 180] on icon at bounding box center [797, 181] width 9 height 2
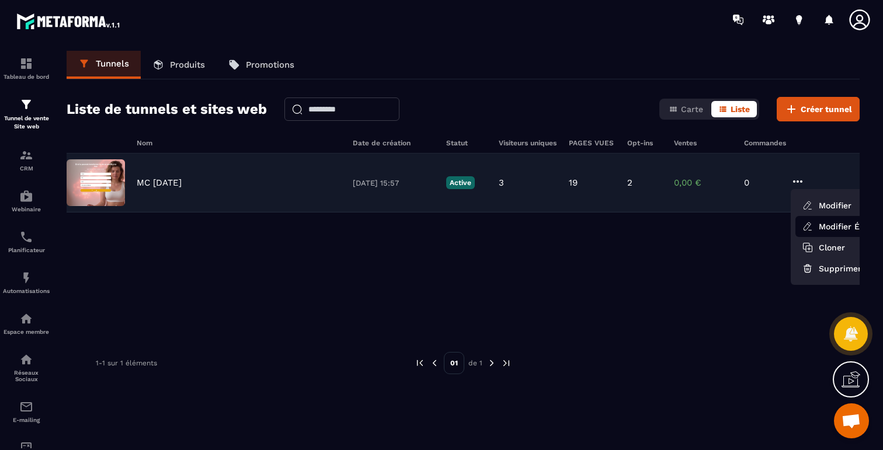
click at [821, 226] on link "Modifier Étapes" at bounding box center [842, 226] width 93 height 21
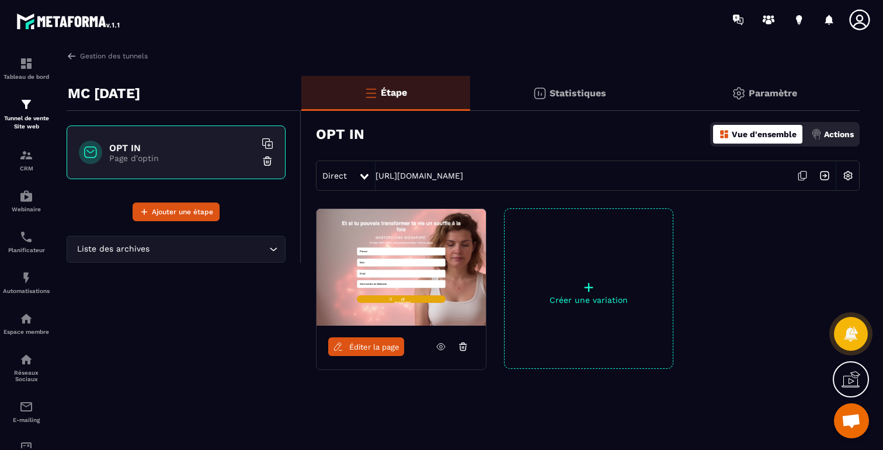
click at [831, 137] on p "Actions" at bounding box center [839, 134] width 30 height 9
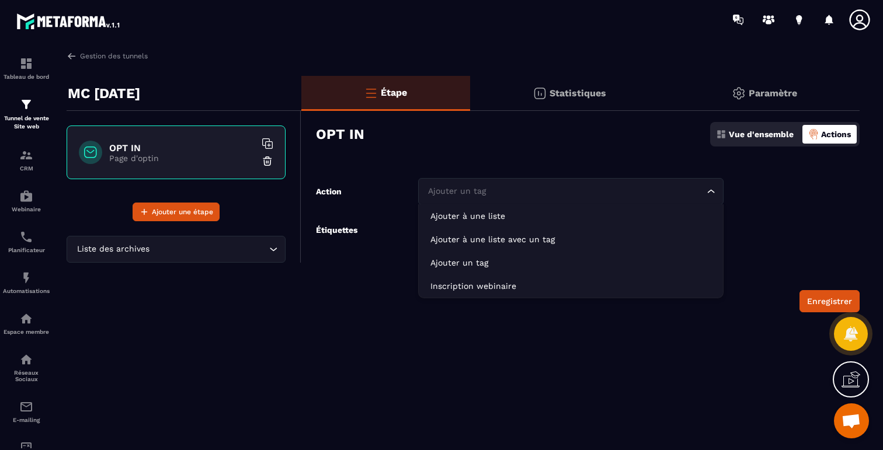
click at [683, 195] on input "Search for option" at bounding box center [565, 191] width 279 height 13
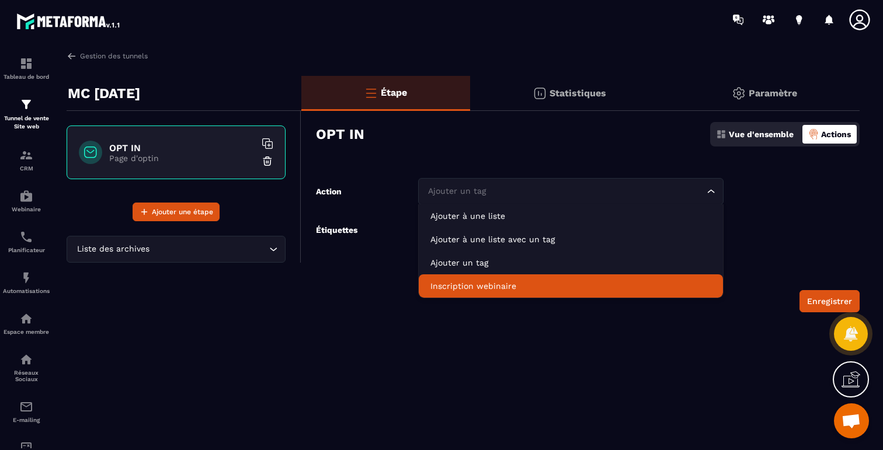
click at [500, 286] on p "Inscription webinaire" at bounding box center [572, 286] width 282 height 12
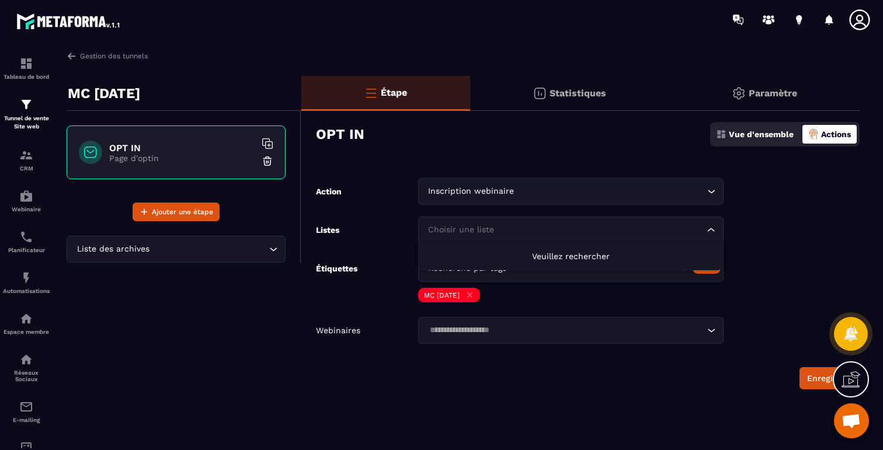
click at [559, 229] on input "Search for option" at bounding box center [565, 230] width 279 height 13
click at [558, 254] on span "Veuillez rechercher" at bounding box center [571, 256] width 78 height 9
click at [334, 216] on form "Action Inscription webinaire Loading... Listes Choisir une liste Loading... [PE…" at bounding box center [580, 283] width 558 height 211
click at [710, 227] on icon "Search for option" at bounding box center [712, 230] width 12 height 12
click at [575, 258] on span "Veuillez rechercher" at bounding box center [571, 256] width 78 height 9
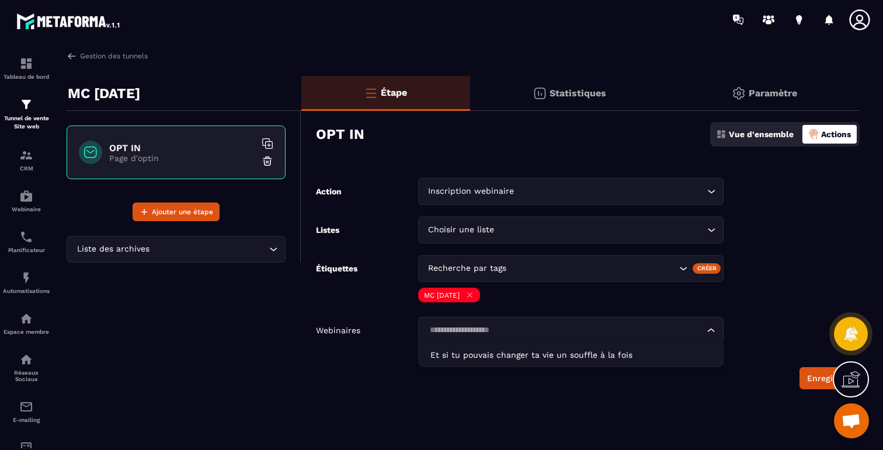
click at [577, 328] on input "Search for option" at bounding box center [565, 330] width 279 height 13
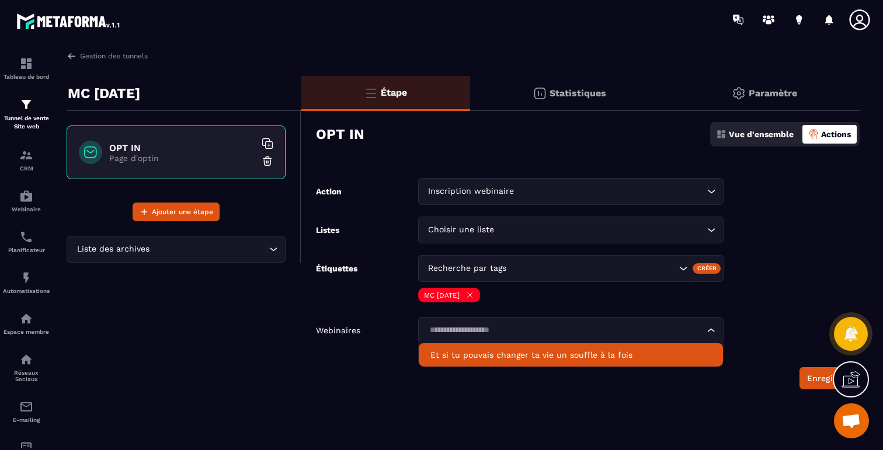
click at [572, 355] on p "Et si tu pouvais changer ta vie un souffle à la fois" at bounding box center [572, 355] width 282 height 12
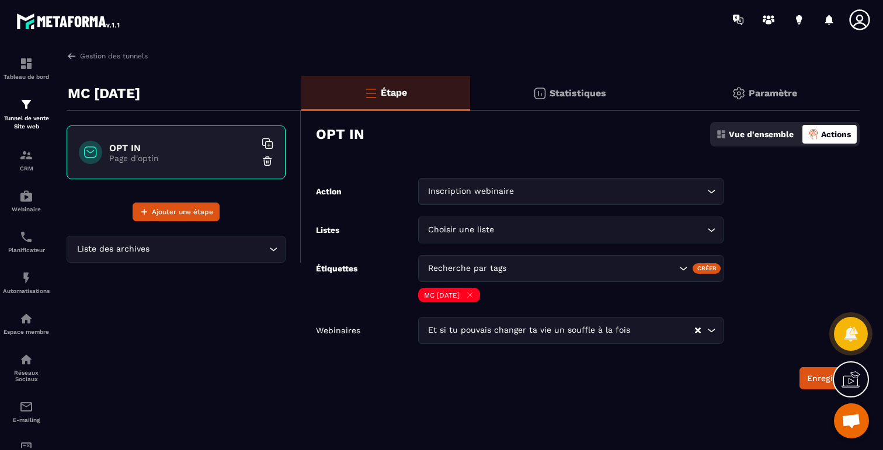
click at [664, 377] on div "Enregistrer" at bounding box center [588, 378] width 544 height 22
click at [804, 380] on button "Enregistrer" at bounding box center [830, 378] width 60 height 22
click at [29, 198] on img at bounding box center [26, 196] width 14 height 14
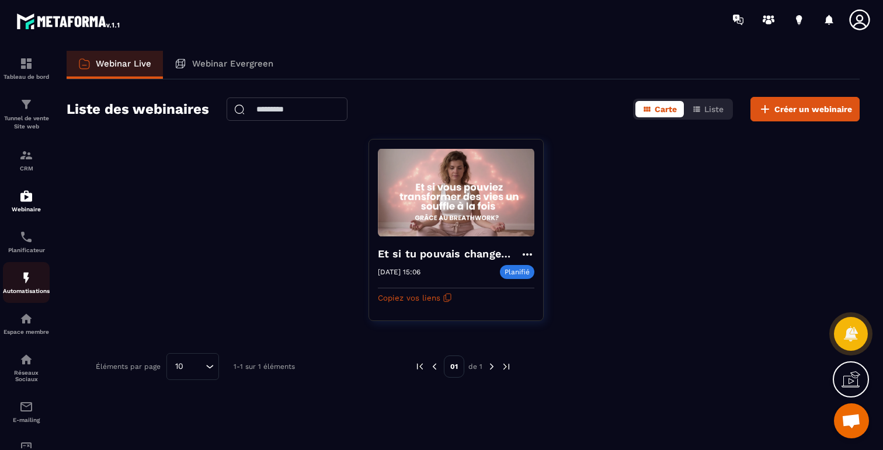
click at [23, 288] on div "Automatisations" at bounding box center [26, 282] width 47 height 23
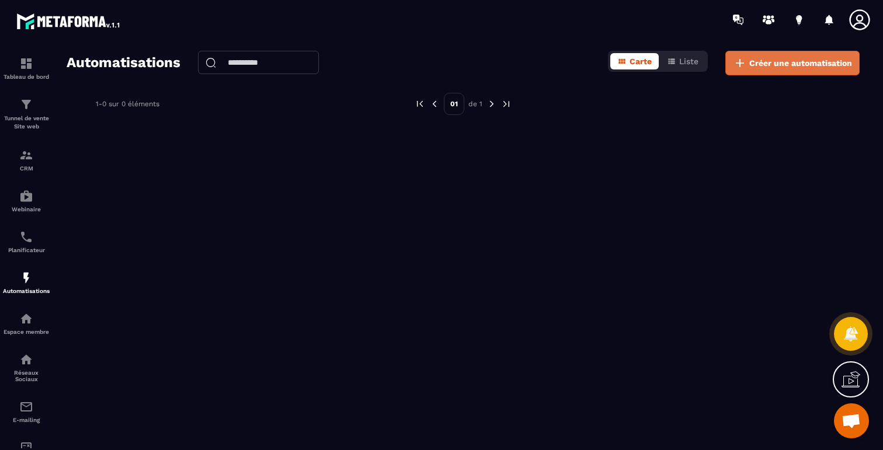
click at [765, 70] on button "Créer une automatisation" at bounding box center [793, 63] width 134 height 25
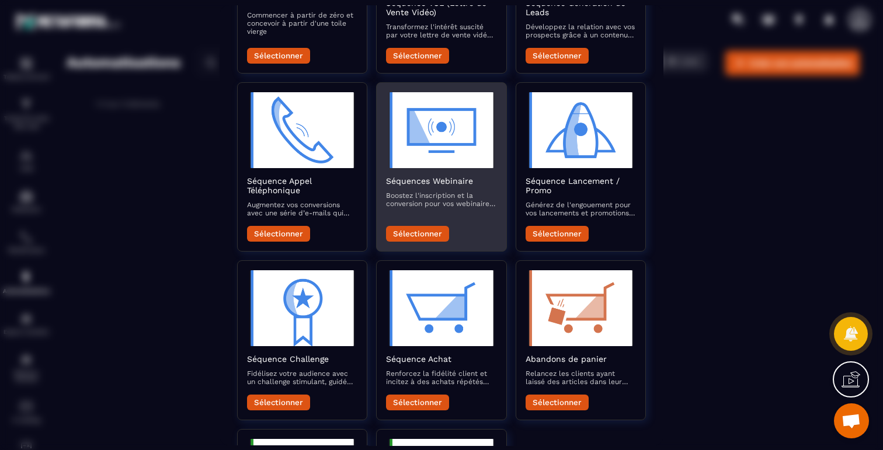
scroll to position [184, 0]
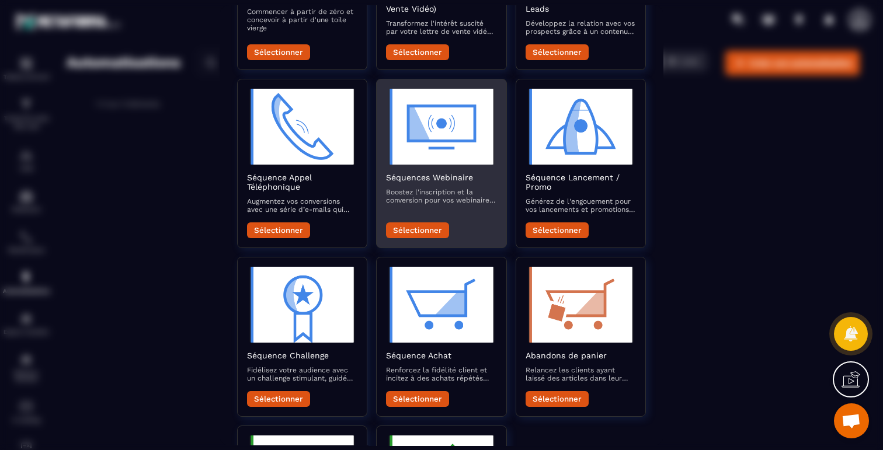
click at [417, 232] on button "Sélectionner" at bounding box center [417, 231] width 63 height 16
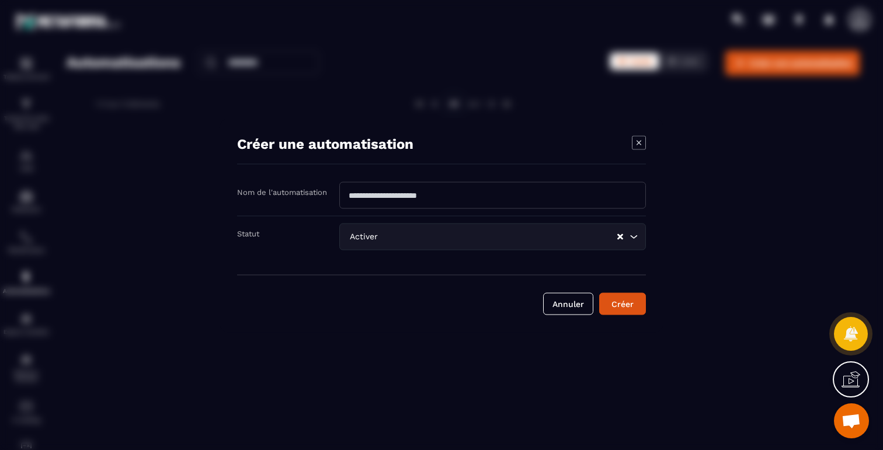
click at [421, 195] on input "Modal window" at bounding box center [492, 195] width 307 height 27
type input "**********"
click at [610, 301] on button "Créer" at bounding box center [622, 304] width 47 height 22
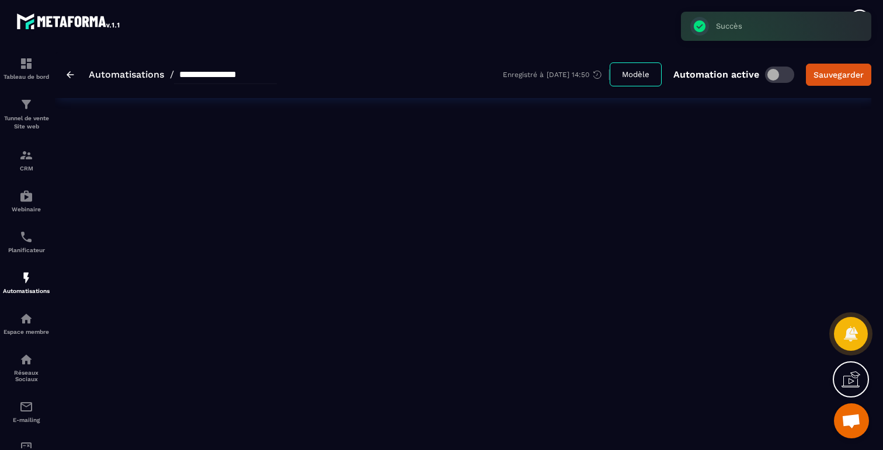
type input "**********"
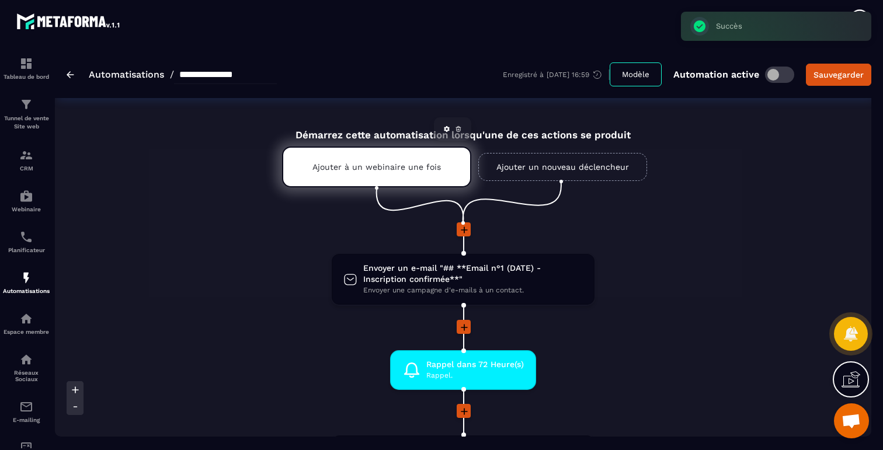
click at [400, 170] on p "Ajouter à un webinaire une fois" at bounding box center [377, 166] width 129 height 9
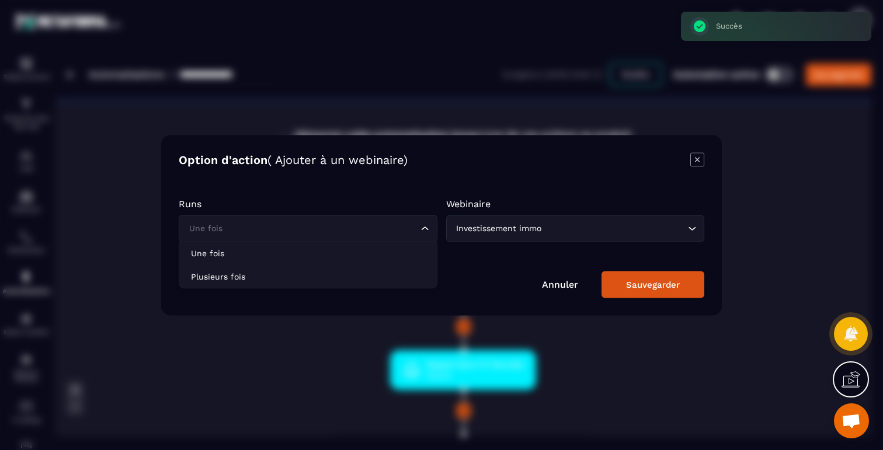
click at [398, 221] on div "Une fois Loading..." at bounding box center [308, 228] width 259 height 27
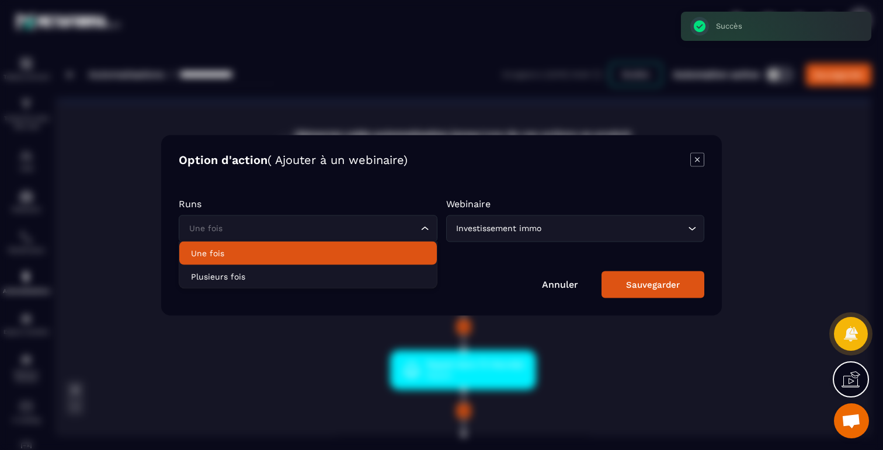
click at [246, 248] on p "Une fois" at bounding box center [308, 253] width 234 height 12
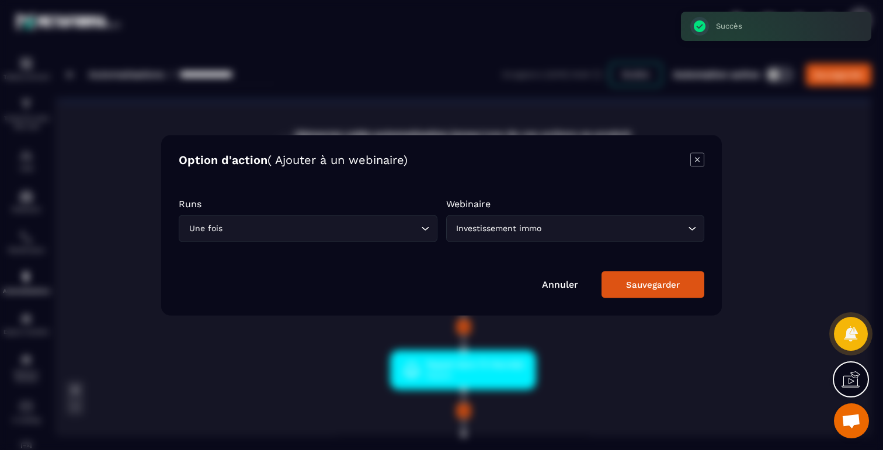
click at [495, 222] on div "Investissement immo" at bounding box center [570, 228] width 234 height 13
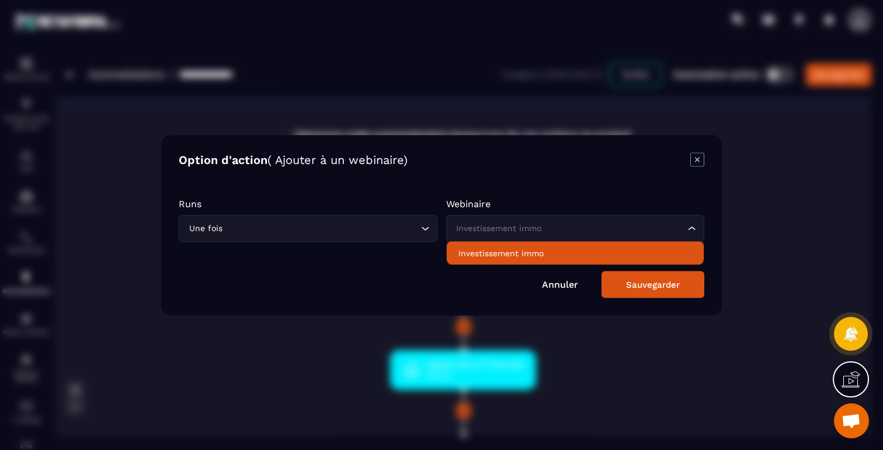
click at [521, 224] on input "Search for option" at bounding box center [570, 228] width 232 height 13
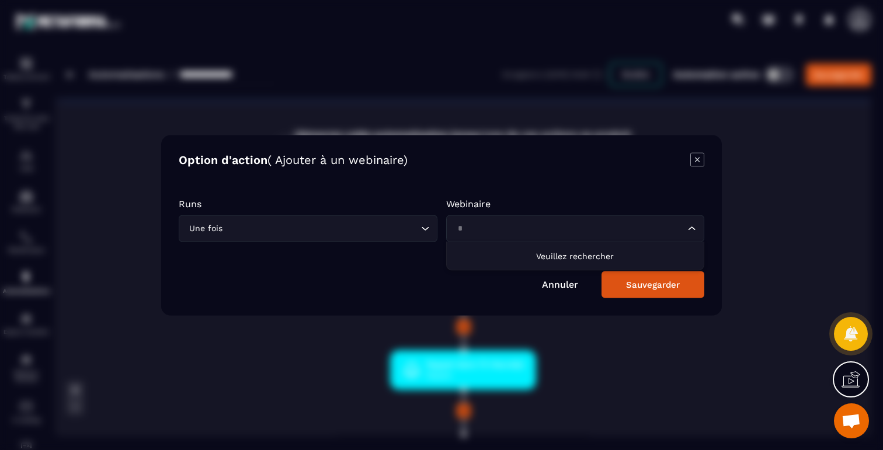
click at [568, 262] on li "Veuillez rechercher" at bounding box center [576, 255] width 258 height 29
click at [570, 257] on span "Veuillez rechercher" at bounding box center [575, 255] width 78 height 9
type input "*"
click at [702, 162] on icon "Modal window" at bounding box center [697, 159] width 14 height 14
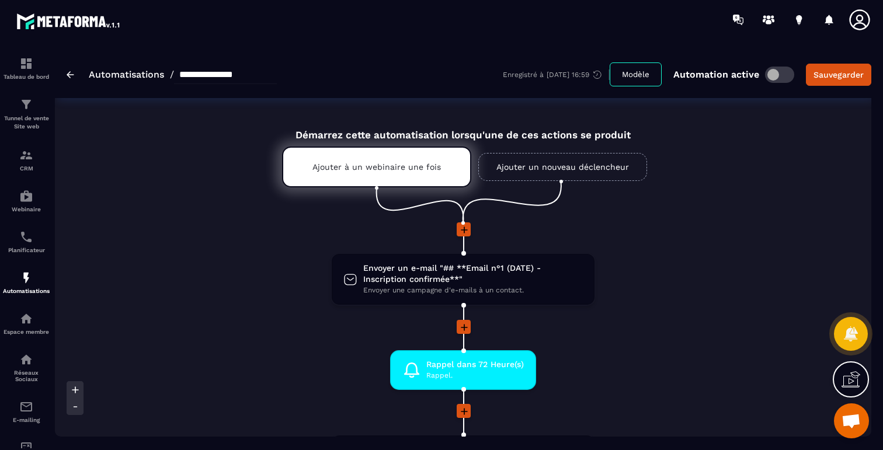
click at [602, 167] on link "Ajouter un nouveau déclencheur" at bounding box center [562, 167] width 169 height 28
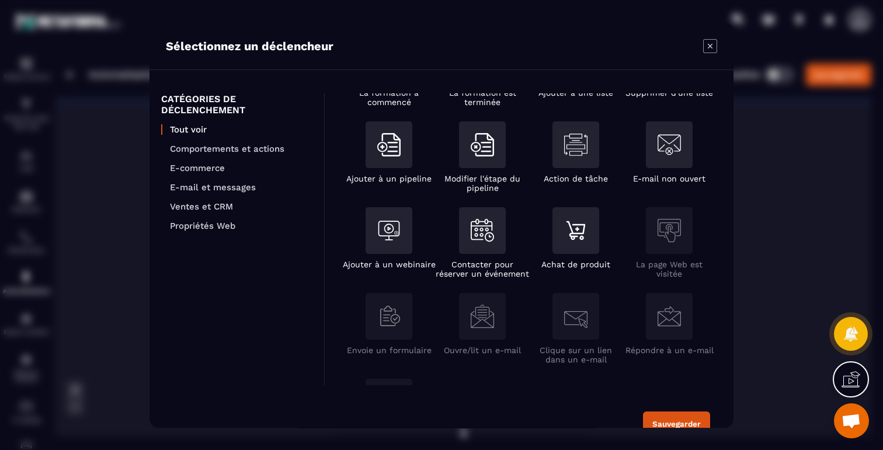
scroll to position [238, 0]
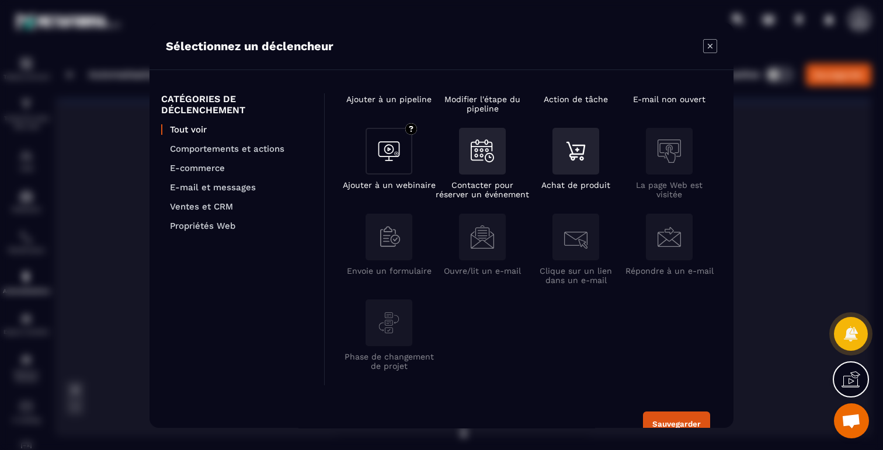
click at [400, 152] on img "Modal window" at bounding box center [388, 151] width 23 height 23
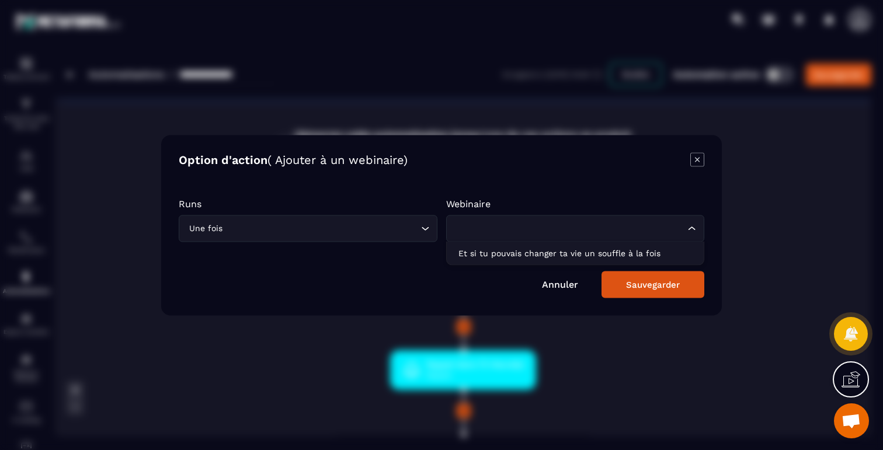
click at [484, 228] on input "Search for option" at bounding box center [570, 228] width 232 height 13
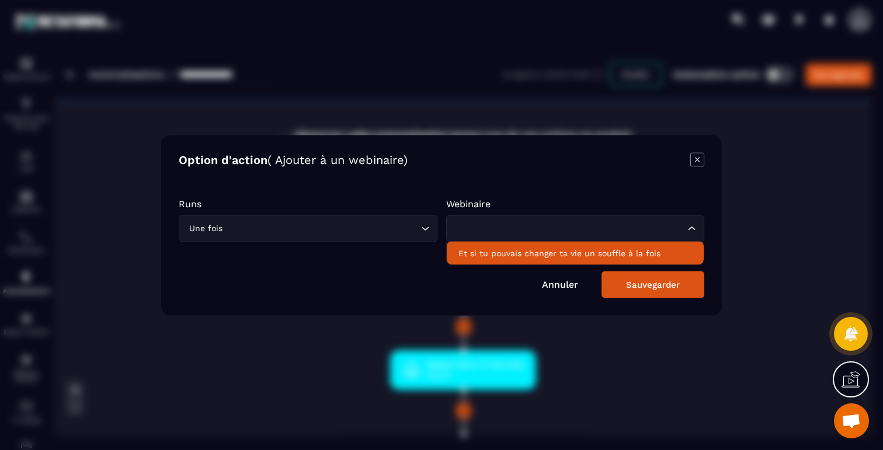
click at [485, 257] on p "Et si tu pouvais changer ta vie un souffle à la fois" at bounding box center [576, 253] width 234 height 12
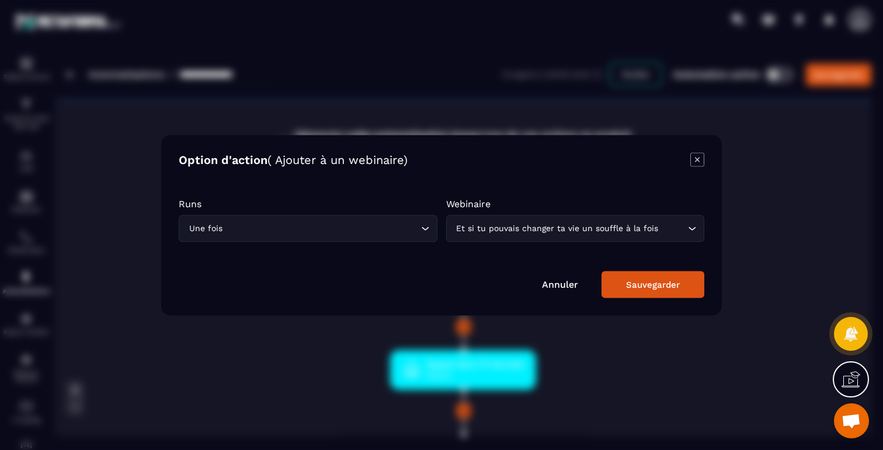
click at [647, 288] on div "Sauvegarder" at bounding box center [653, 284] width 54 height 11
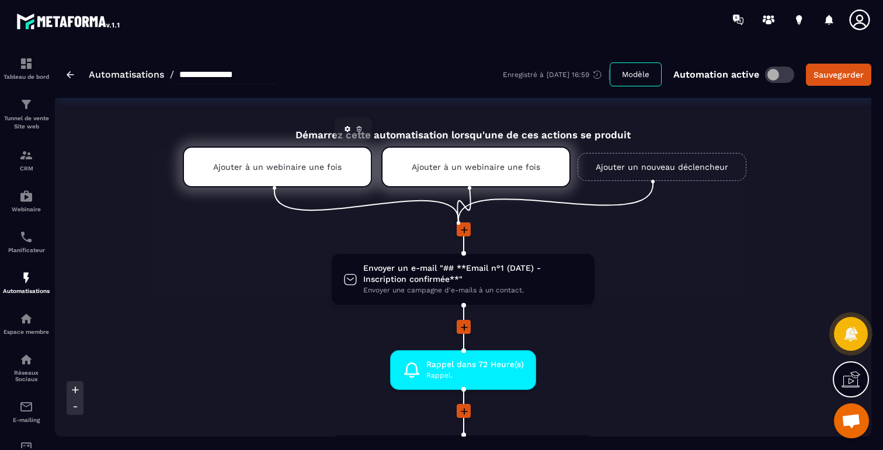
click at [360, 130] on icon at bounding box center [359, 129] width 7 height 7
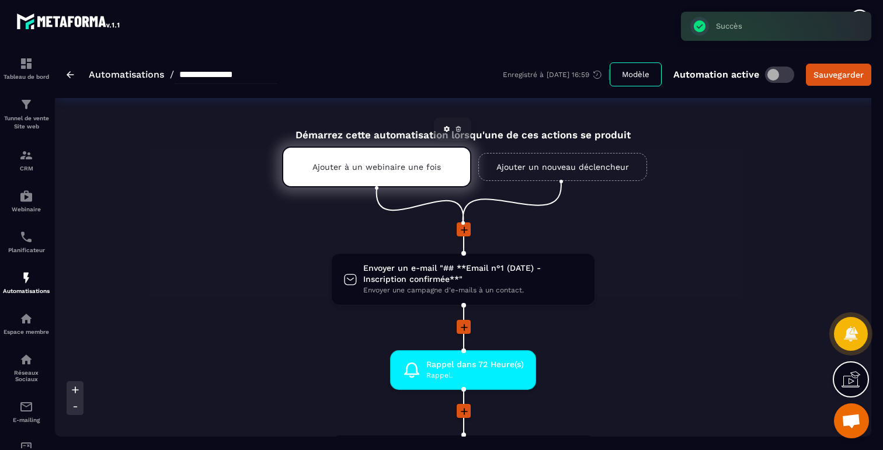
click at [403, 157] on div "Ajouter à un webinaire une fois" at bounding box center [376, 167] width 189 height 41
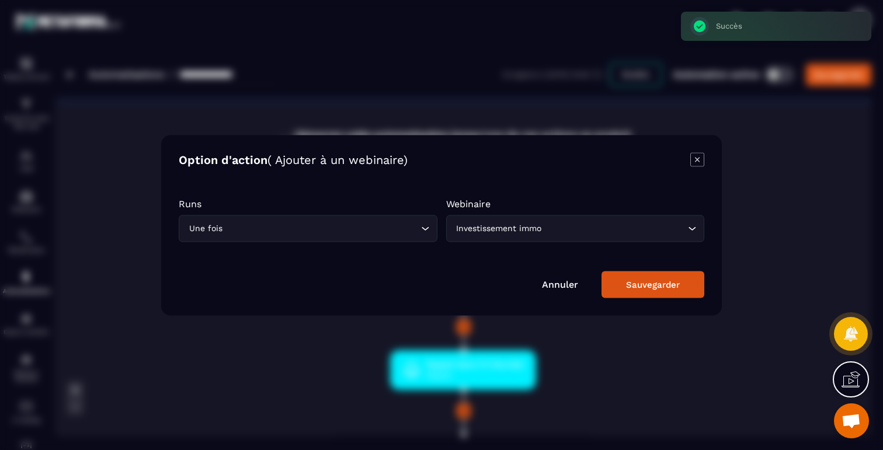
click at [698, 157] on icon "Modal window" at bounding box center [697, 159] width 14 height 14
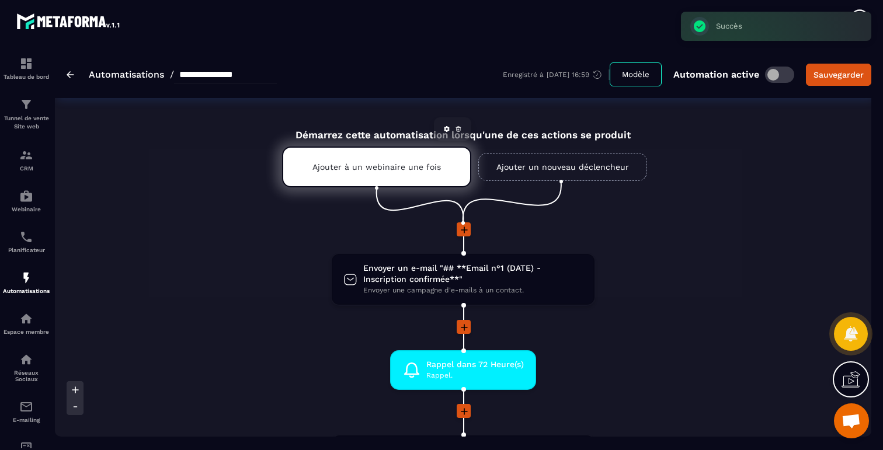
click at [439, 170] on p "Ajouter à un webinaire une fois" at bounding box center [377, 166] width 129 height 9
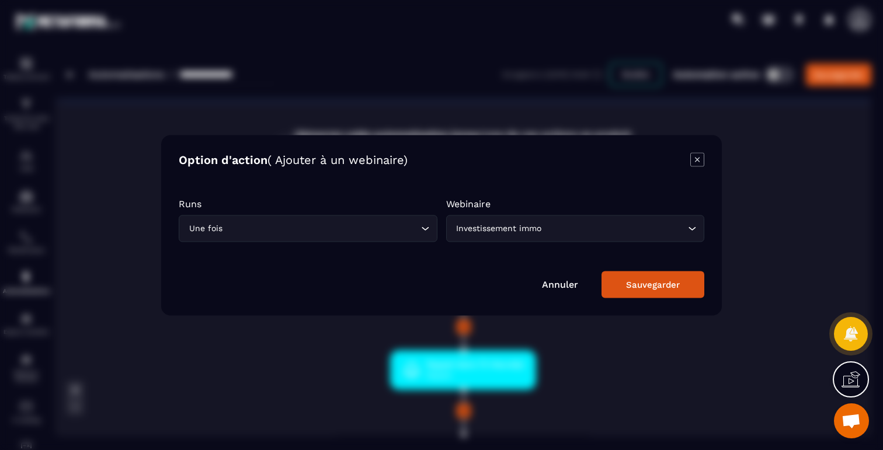
click at [696, 162] on icon "Modal window" at bounding box center [697, 159] width 14 height 14
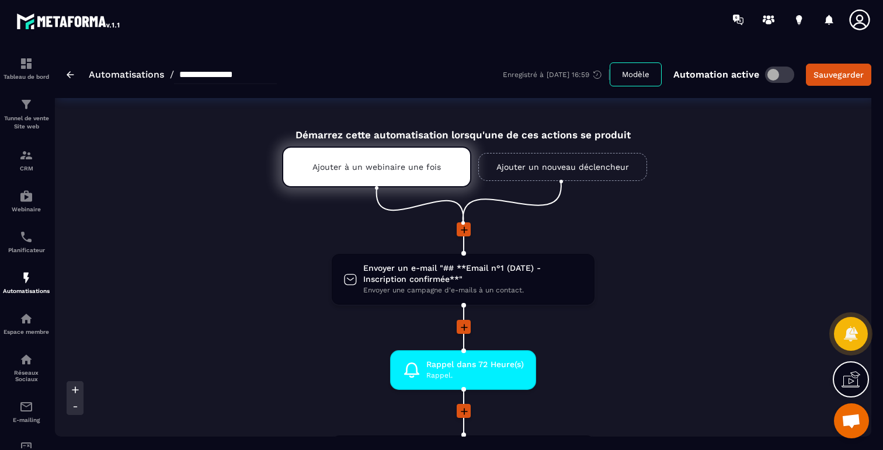
click at [562, 169] on link "Ajouter un nouveau déclencheur" at bounding box center [562, 167] width 169 height 28
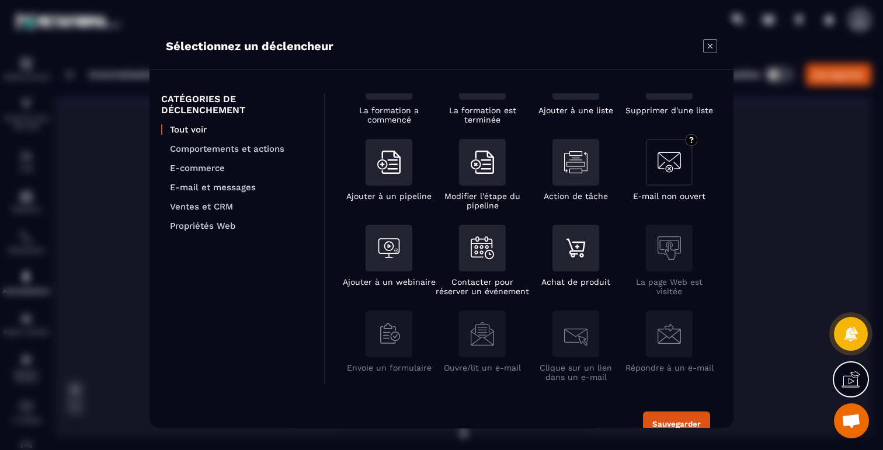
scroll to position [140, 0]
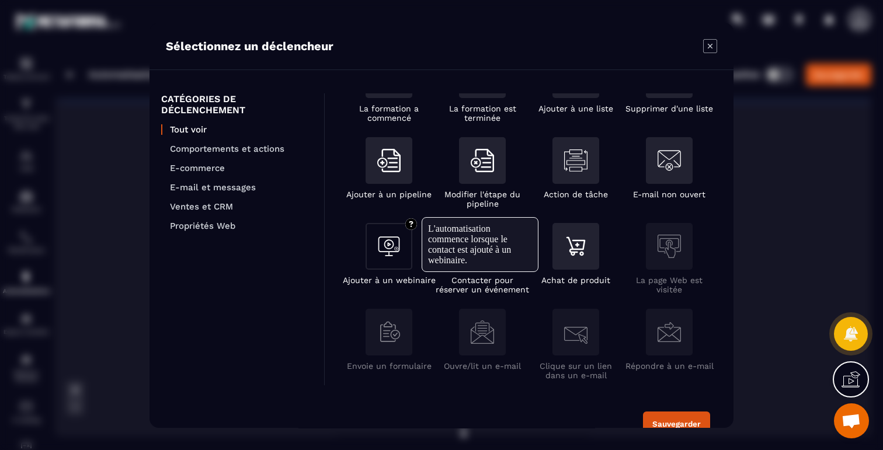
click at [400, 255] on img "Modal window" at bounding box center [388, 246] width 23 height 23
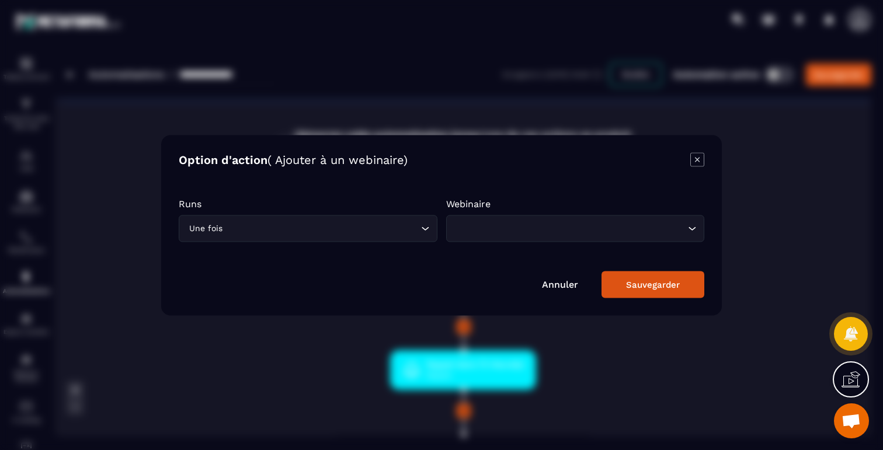
click at [572, 230] on input "Search for option" at bounding box center [570, 228] width 232 height 13
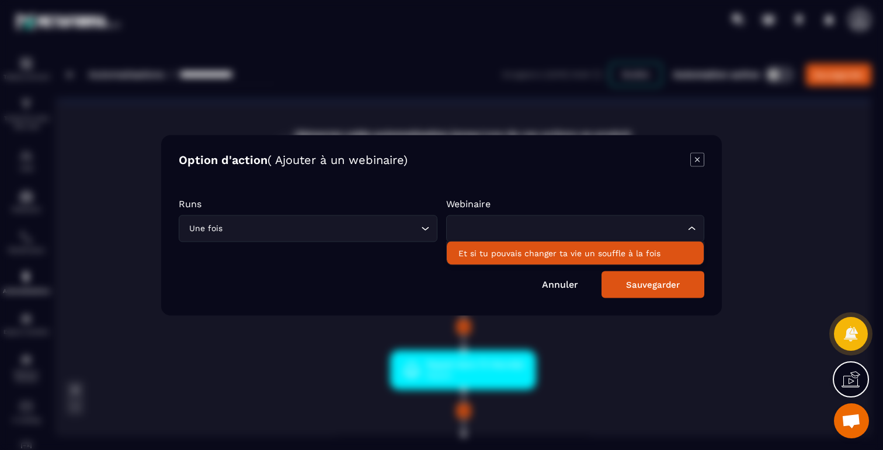
click at [556, 253] on p "Et si tu pouvais changer ta vie un souffle à la fois" at bounding box center [576, 253] width 234 height 12
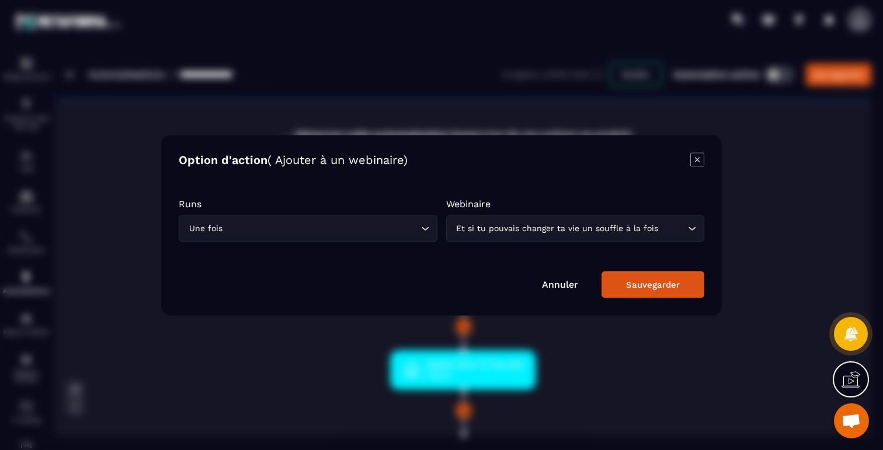
click at [641, 283] on div "Sauvegarder" at bounding box center [653, 284] width 54 height 11
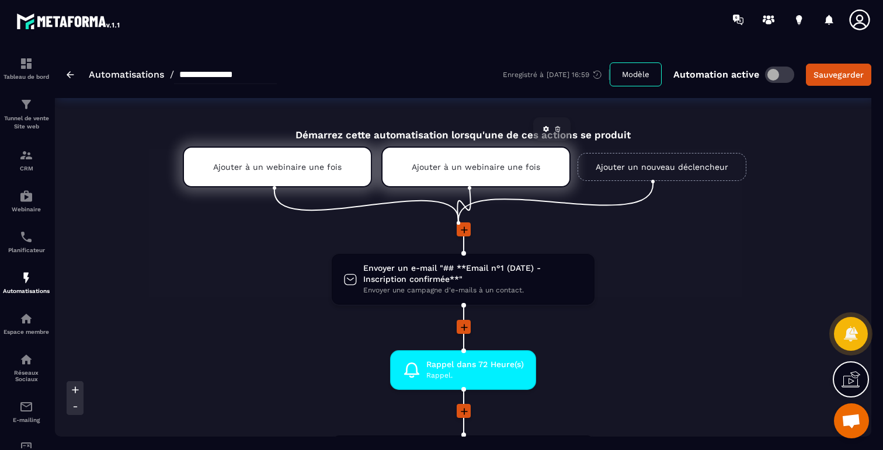
click at [497, 179] on div "Ajouter à un webinaire une fois" at bounding box center [475, 167] width 189 height 41
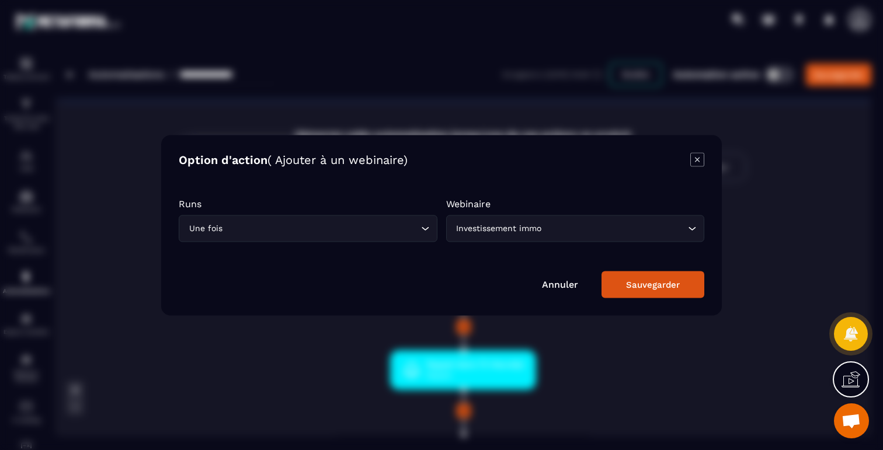
click at [697, 154] on icon "Modal window" at bounding box center [697, 159] width 14 height 14
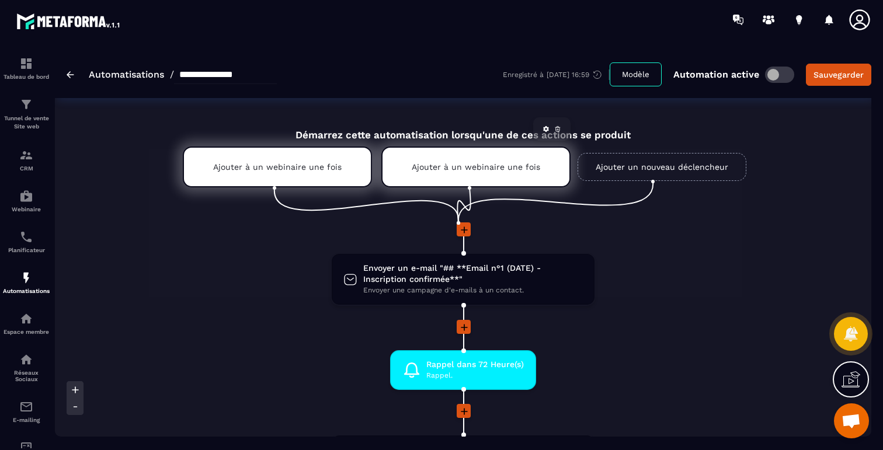
click at [556, 127] on icon at bounding box center [557, 129] width 7 height 7
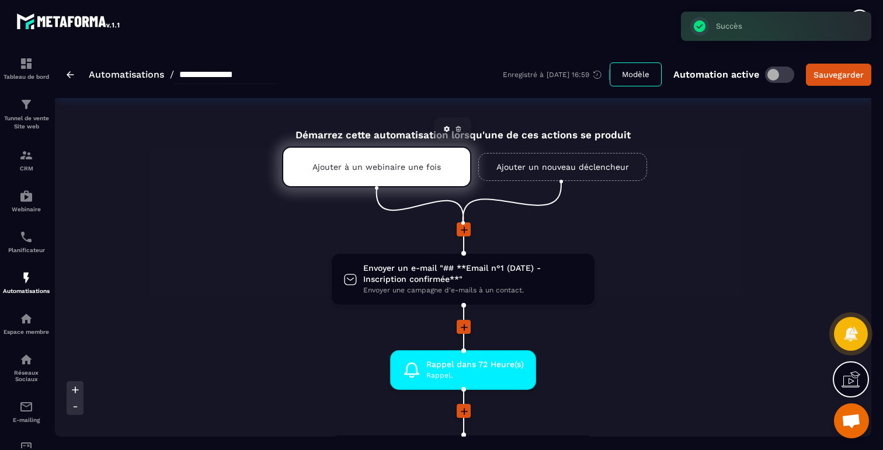
click at [433, 171] on p "Ajouter à un webinaire une fois" at bounding box center [377, 166] width 129 height 9
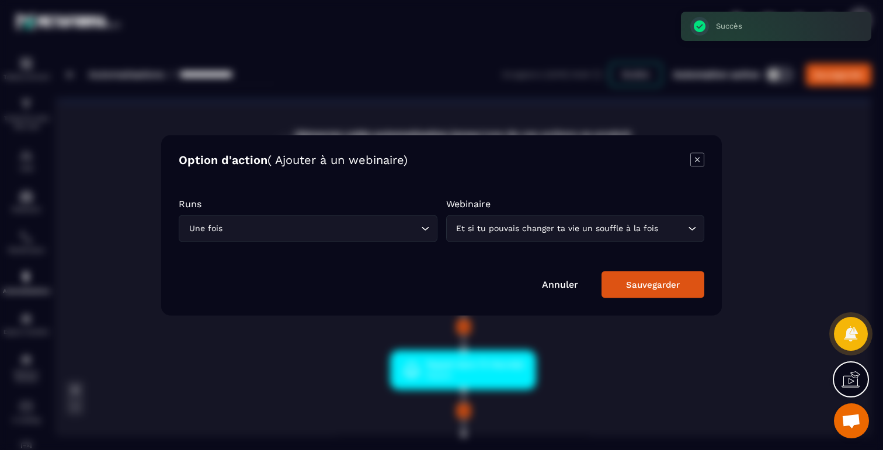
click at [694, 157] on icon "Modal window" at bounding box center [697, 159] width 14 height 14
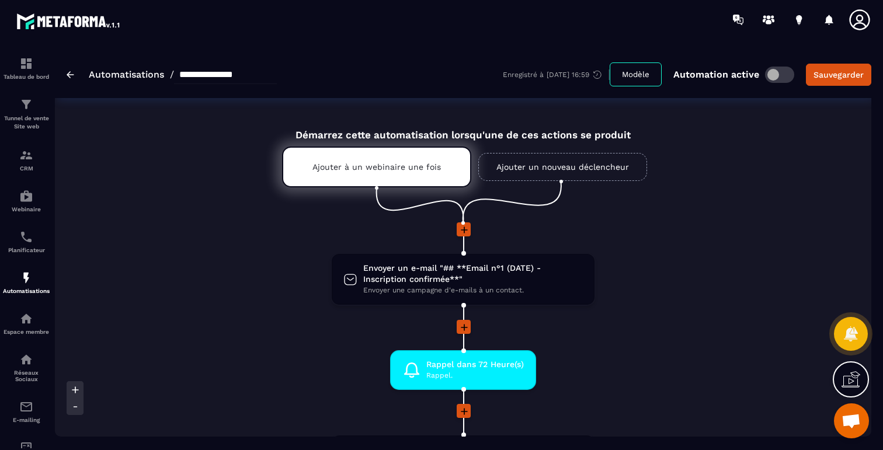
drag, startPoint x: 443, startPoint y: 166, endPoint x: 502, endPoint y: 157, distance: 60.2
click at [502, 157] on ul "Ajouter à un webinaire une fois Ajouter un nouveau déclencheur" at bounding box center [463, 182] width 421 height 82
click at [695, 357] on li "Rappel dans 72 Heure(s) Rappel. drag-arrow" at bounding box center [463, 377] width 608 height 54
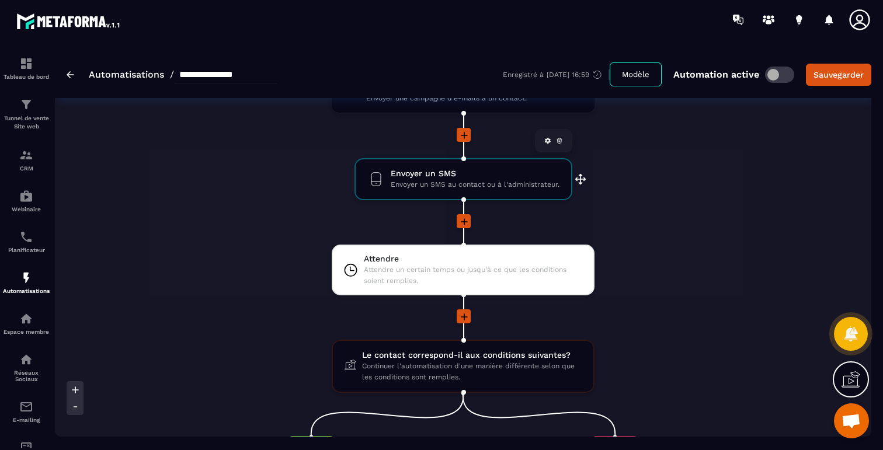
scroll to position [1137, 0]
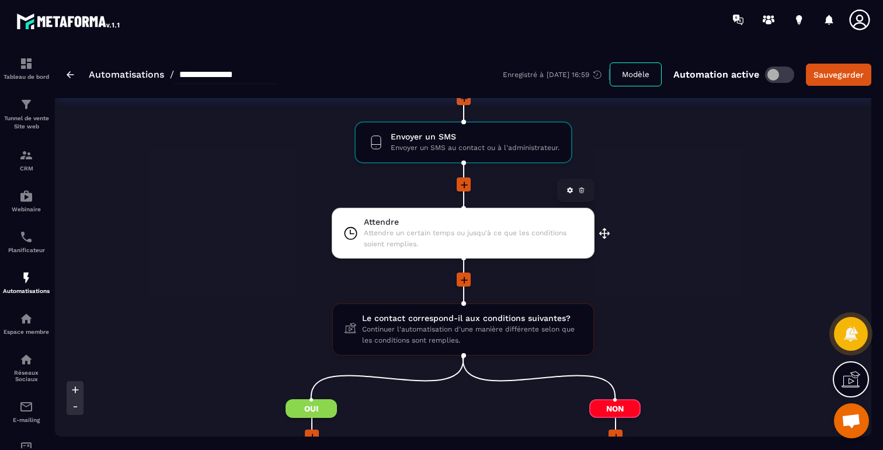
click at [461, 232] on span "Attendre un certain temps ou jusqu'à ce que les conditions soient remplies." at bounding box center [473, 239] width 219 height 22
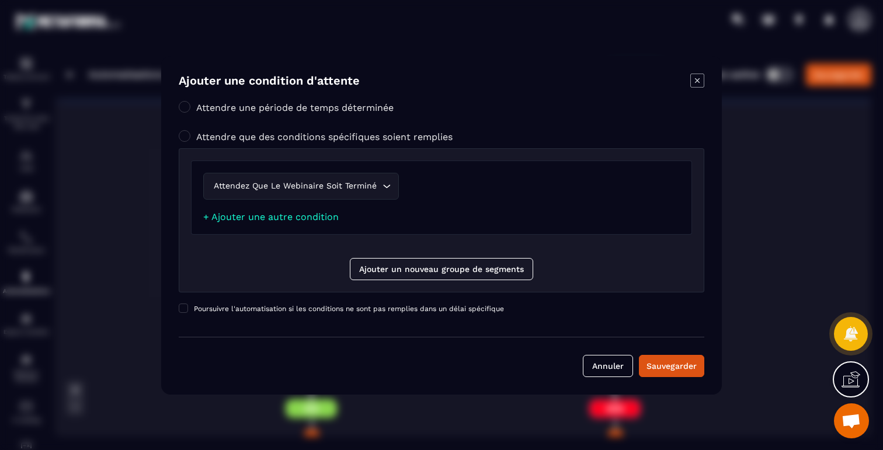
click at [697, 79] on icon "Modal window" at bounding box center [697, 81] width 14 height 14
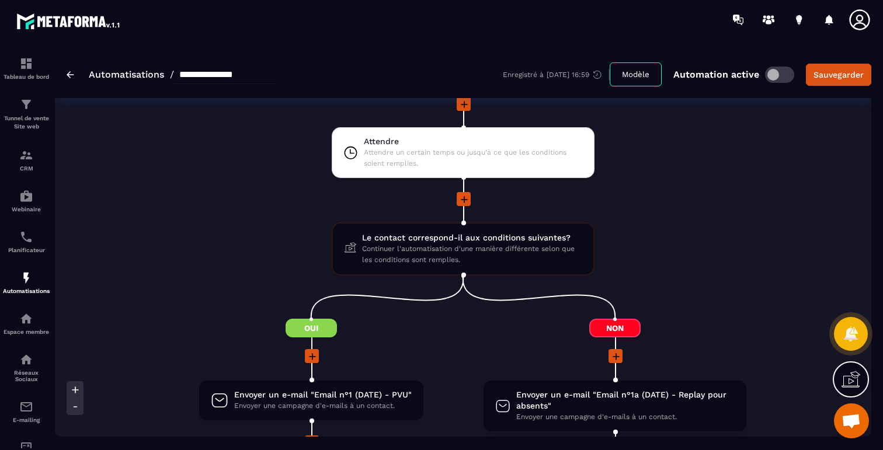
scroll to position [1266, 0]
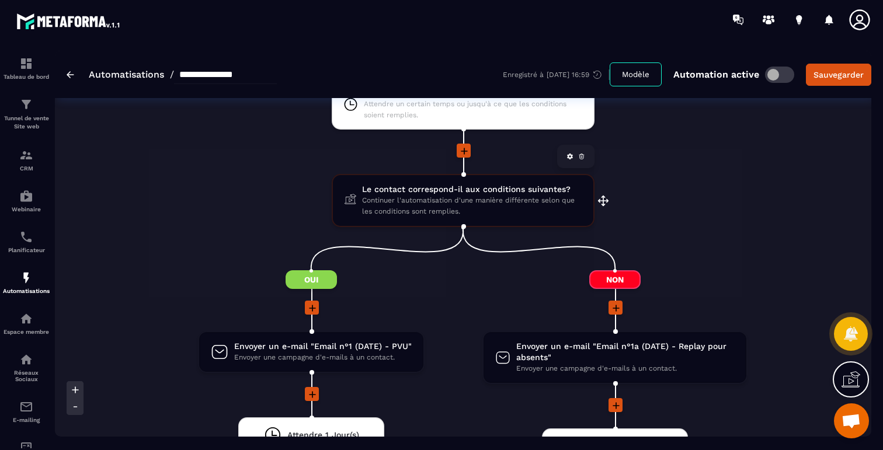
click at [516, 191] on span "Le contact correspond-il aux conditions suivantes?" at bounding box center [472, 189] width 220 height 11
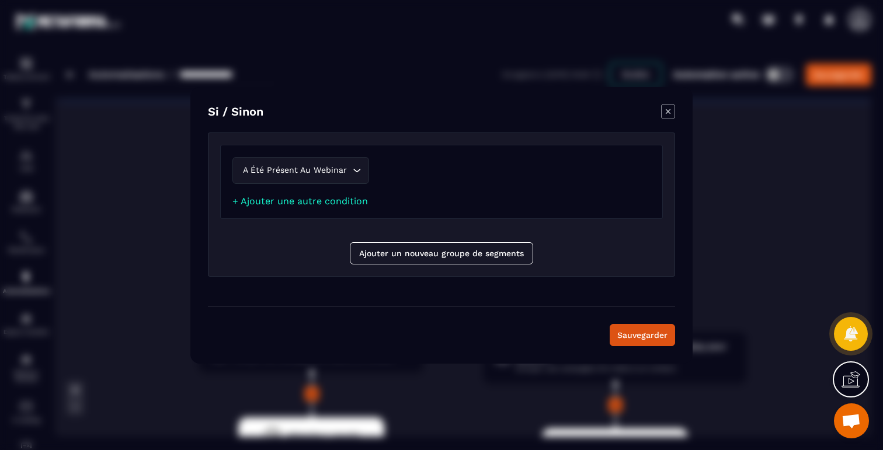
click at [668, 111] on icon "Modal window" at bounding box center [668, 111] width 5 height 5
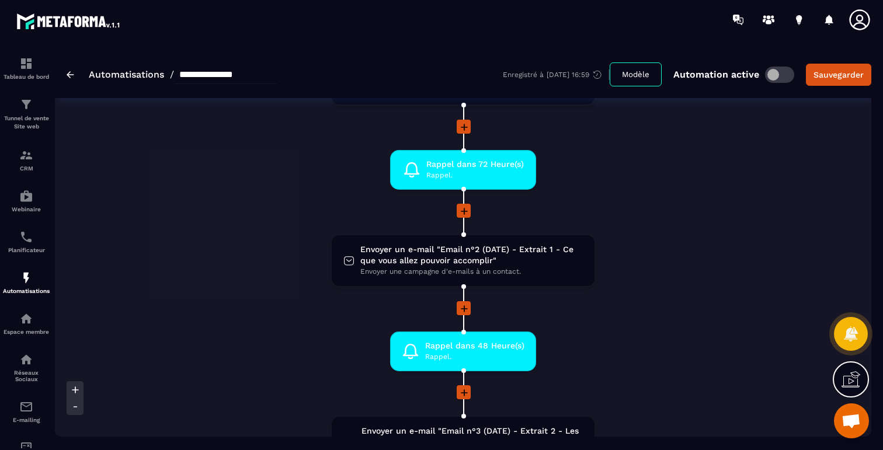
scroll to position [0, 0]
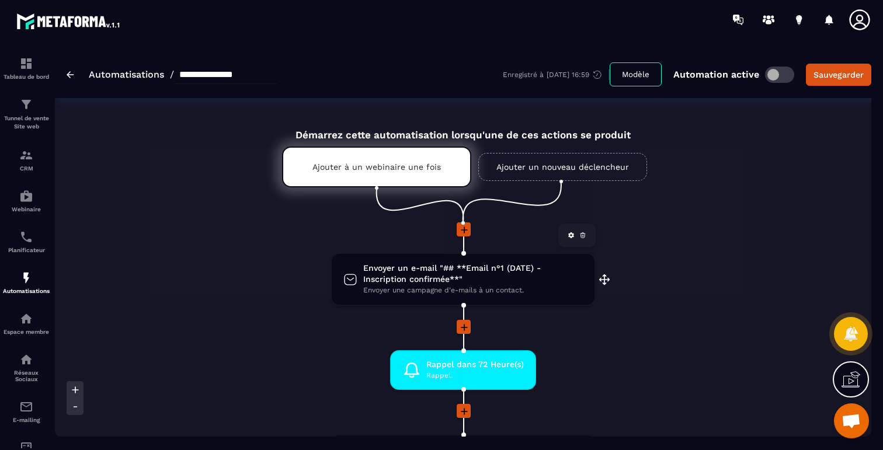
click at [460, 271] on span "Envoyer un e-mail "## **Email n°1 (DATE) - Inscription confirmée**"" at bounding box center [473, 274] width 220 height 22
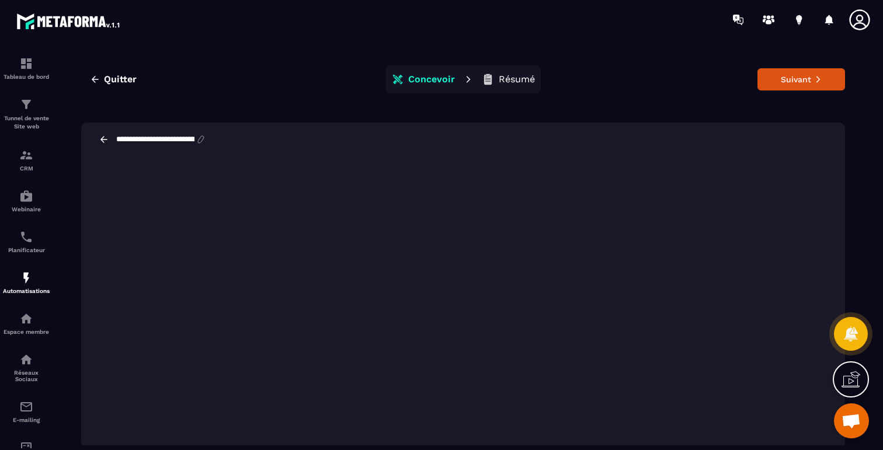
scroll to position [3, 0]
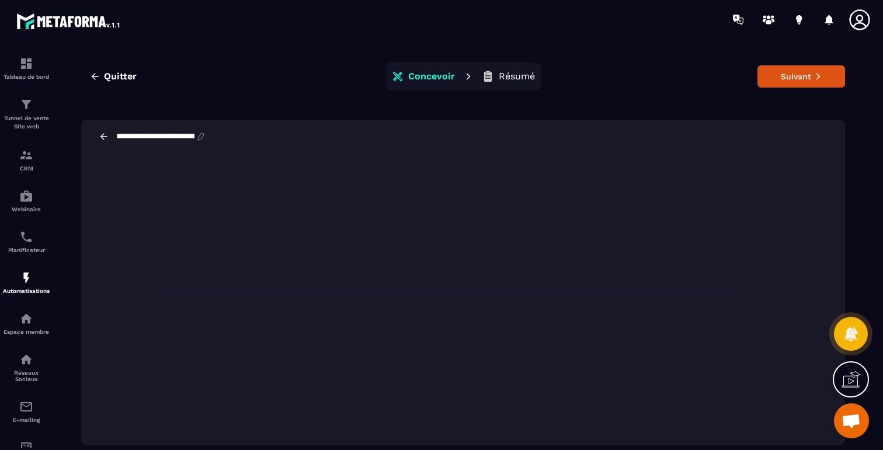
drag, startPoint x: 199, startPoint y: 137, endPoint x: 114, endPoint y: 137, distance: 84.7
click at [114, 137] on div "**********" at bounding box center [152, 136] width 107 height 11
click at [133, 137] on input "**********" at bounding box center [155, 136] width 81 height 9
type input "**********"
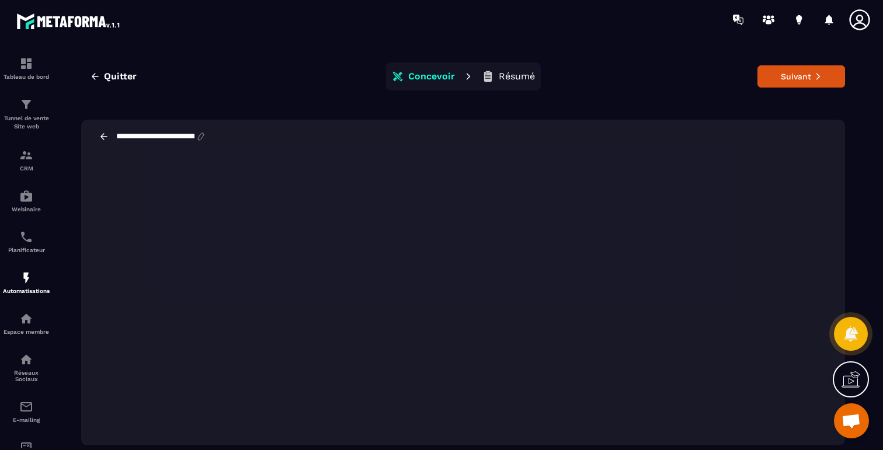
click at [133, 137] on input "**********" at bounding box center [155, 136] width 81 height 9
type input "**********"
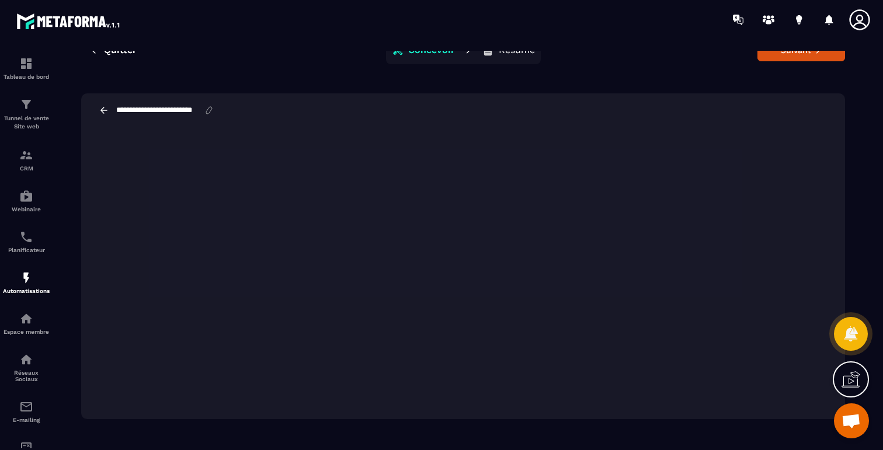
scroll to position [0, 0]
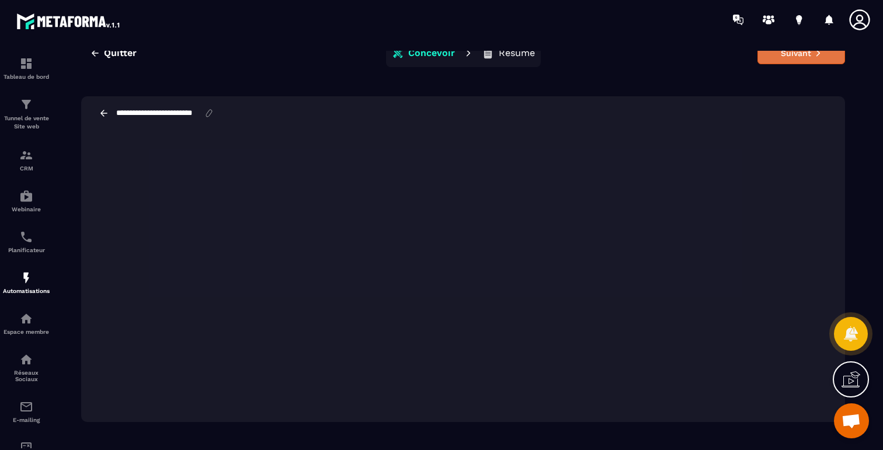
click at [787, 57] on button "Suivant" at bounding box center [802, 53] width 88 height 22
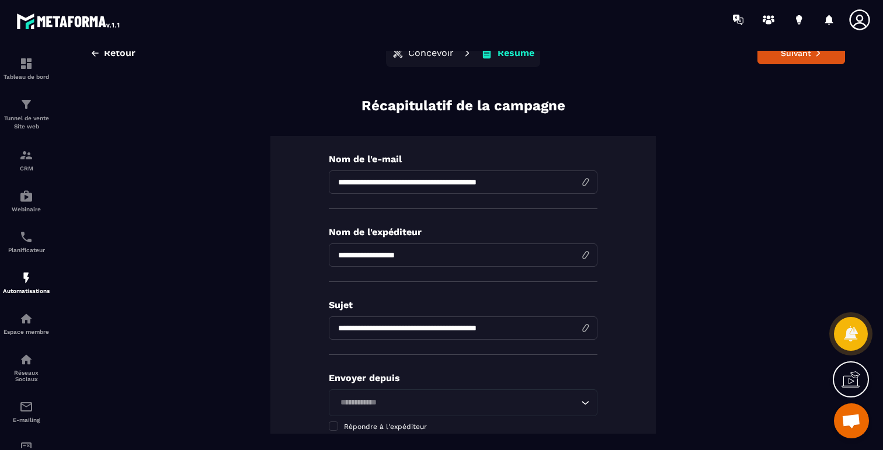
click at [487, 187] on input "**********" at bounding box center [463, 182] width 269 height 23
type input "**********"
click at [466, 255] on input "**********" at bounding box center [463, 255] width 269 height 23
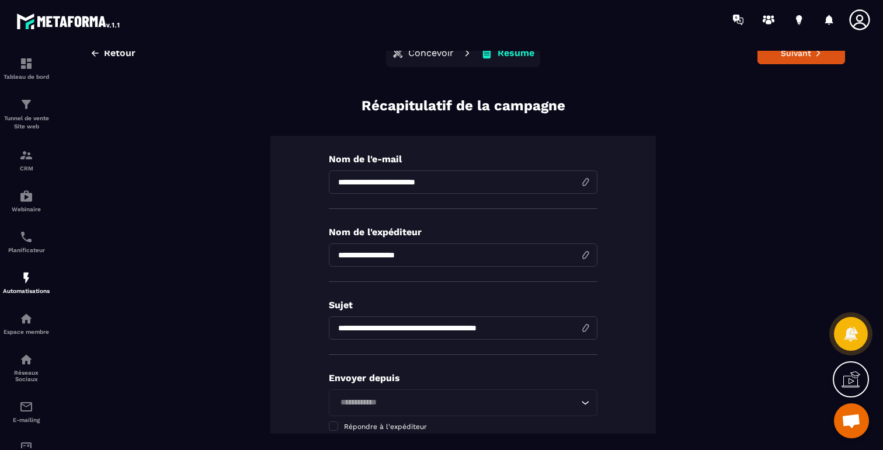
click at [466, 255] on input "**********" at bounding box center [463, 255] width 269 height 23
type input "**********"
click at [388, 187] on input "**********" at bounding box center [463, 182] width 269 height 23
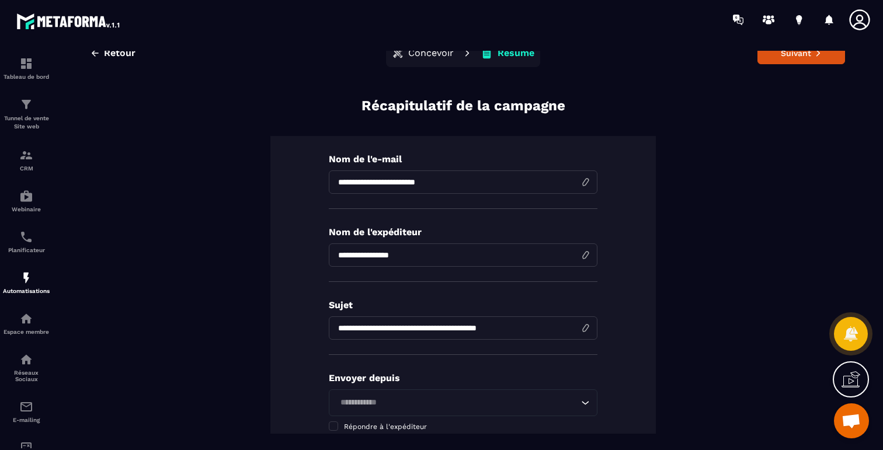
click at [388, 187] on input "**********" at bounding box center [463, 182] width 269 height 23
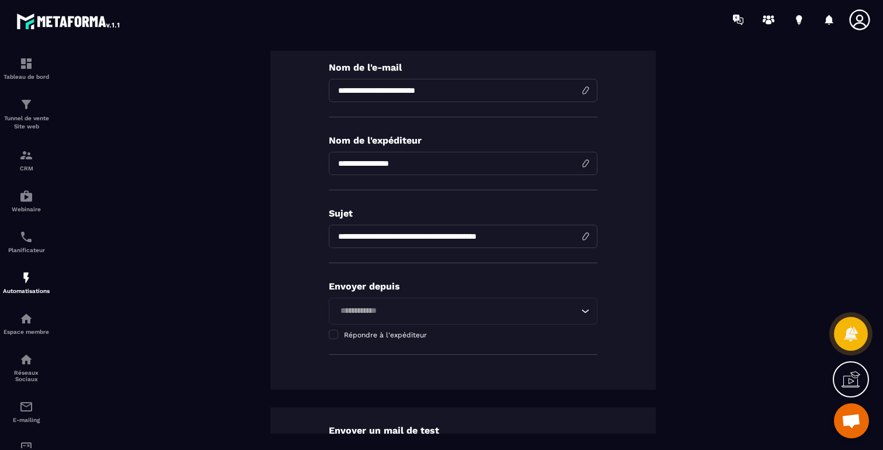
scroll to position [84, 0]
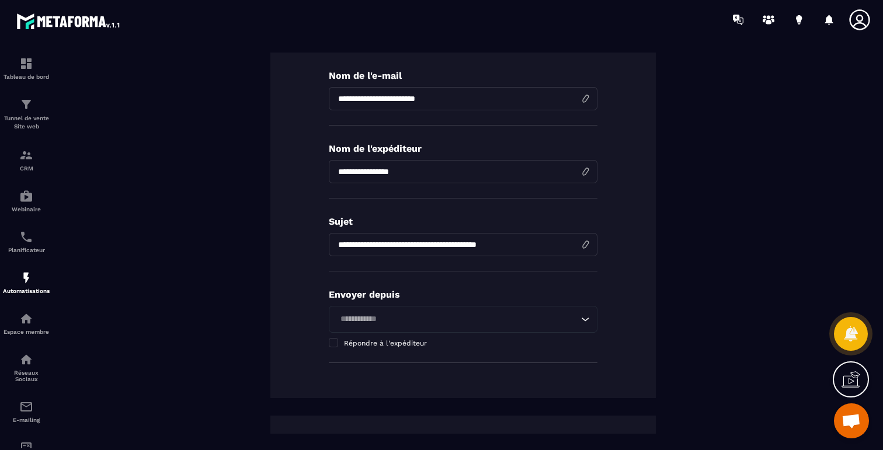
click at [373, 244] on input "**********" at bounding box center [463, 244] width 269 height 23
paste input
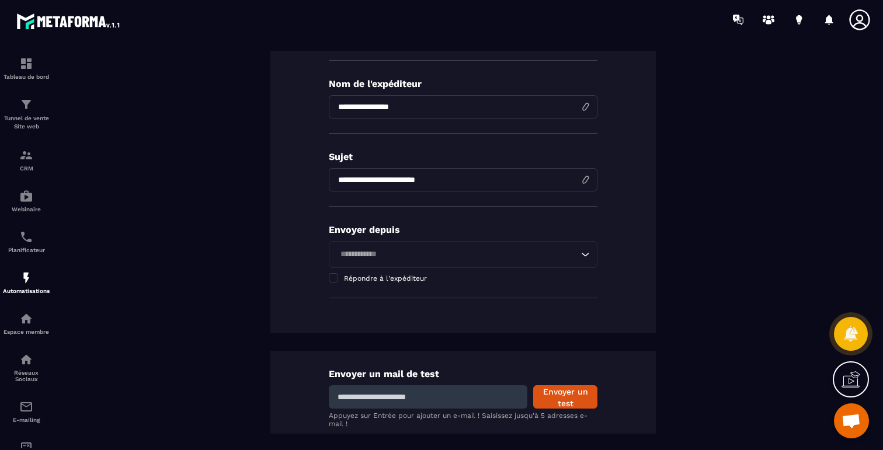
scroll to position [206, 0]
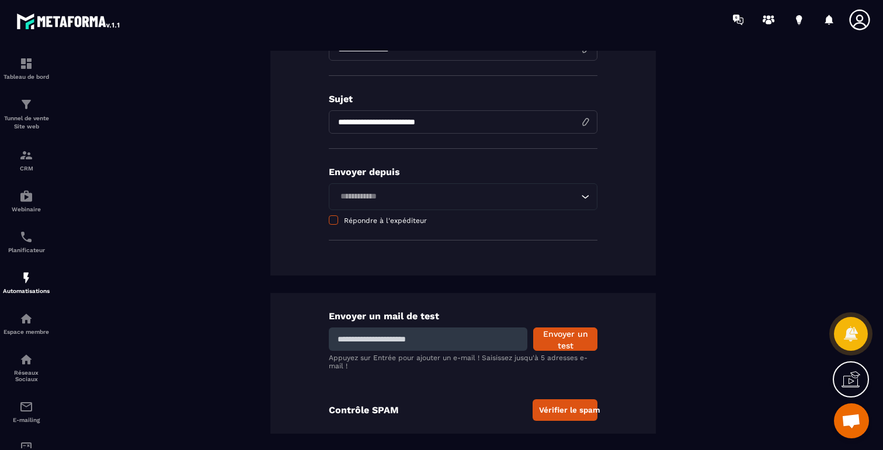
type input "**********"
click at [330, 220] on span at bounding box center [333, 220] width 9 height 9
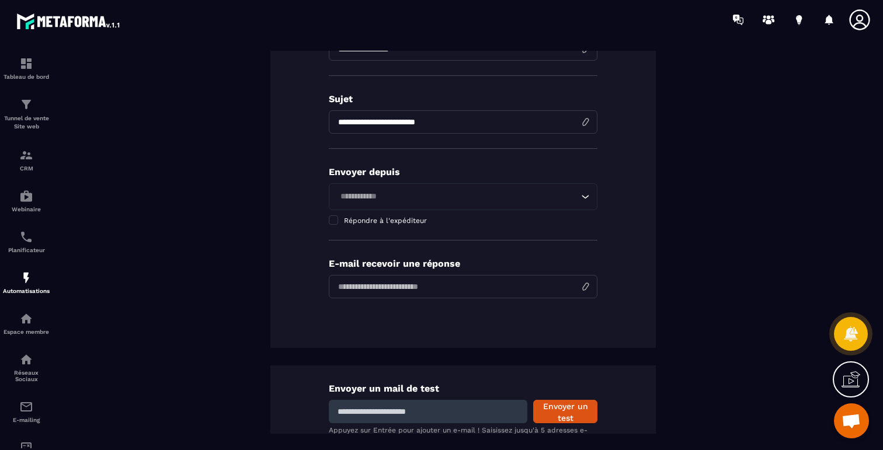
click at [398, 300] on div "E-mail recevoir une réponse" at bounding box center [463, 285] width 269 height 55
click at [398, 297] on input "email" at bounding box center [463, 286] width 269 height 23
type input "**********"
click at [404, 317] on div "**********" at bounding box center [463, 139] width 386 height 418
click at [391, 405] on input at bounding box center [428, 411] width 199 height 23
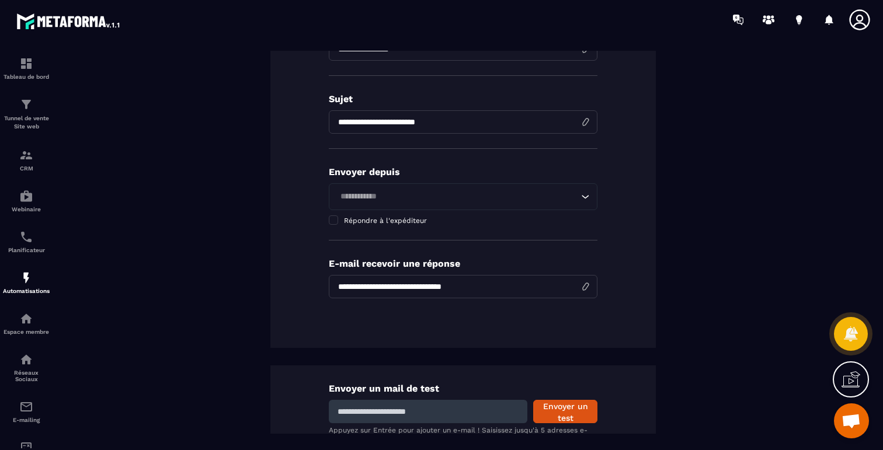
type input "**********"
click at [554, 409] on button "Envoyer un test" at bounding box center [565, 411] width 64 height 23
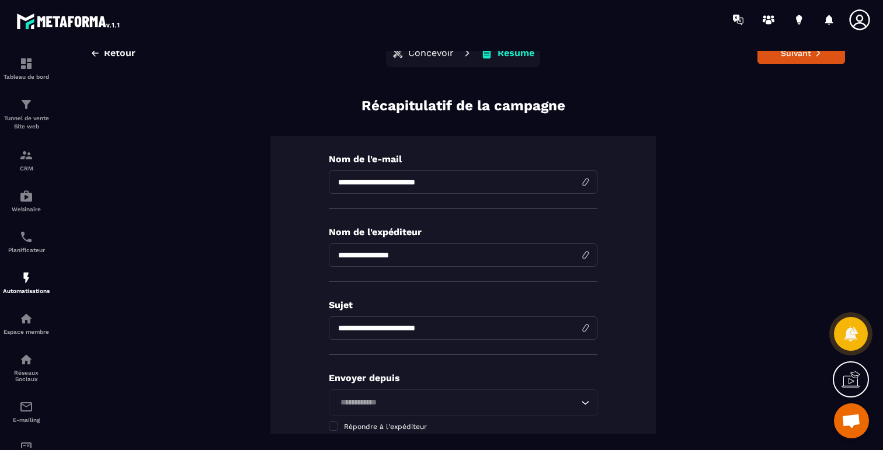
scroll to position [0, 0]
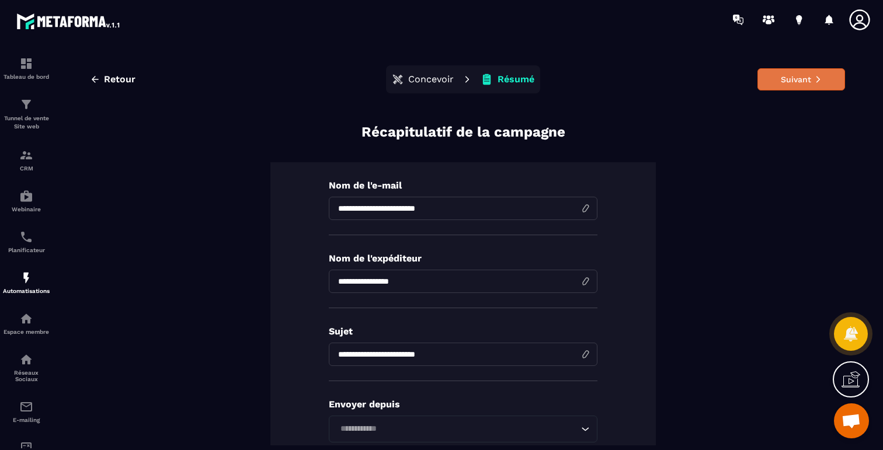
click at [810, 72] on button "Suivant" at bounding box center [802, 79] width 88 height 22
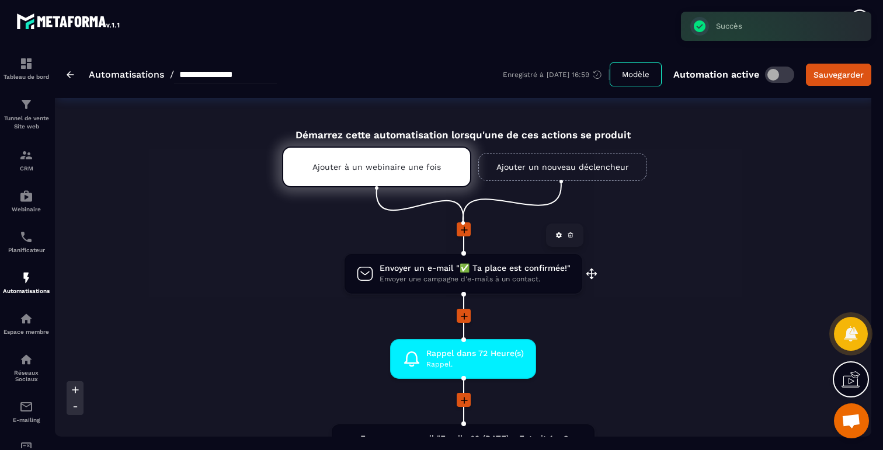
click at [504, 275] on span "Envoyer une campagne d'e-mails à un contact." at bounding box center [475, 279] width 191 height 11
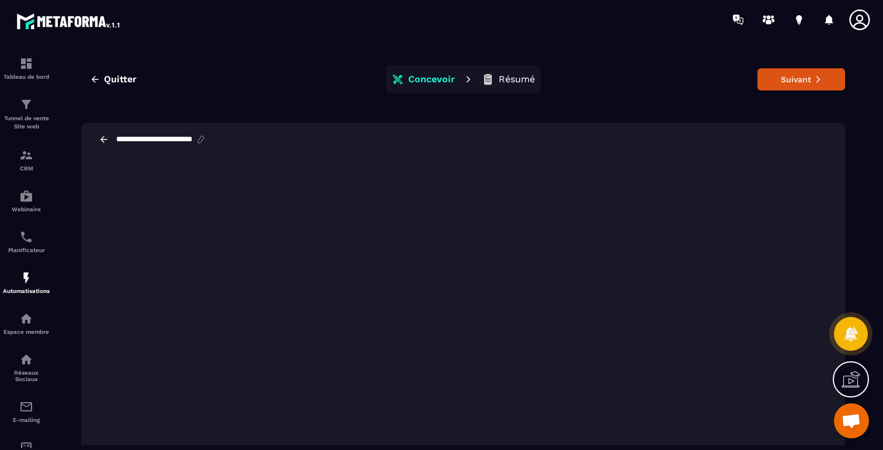
click at [508, 81] on p "Résumé" at bounding box center [517, 80] width 36 height 12
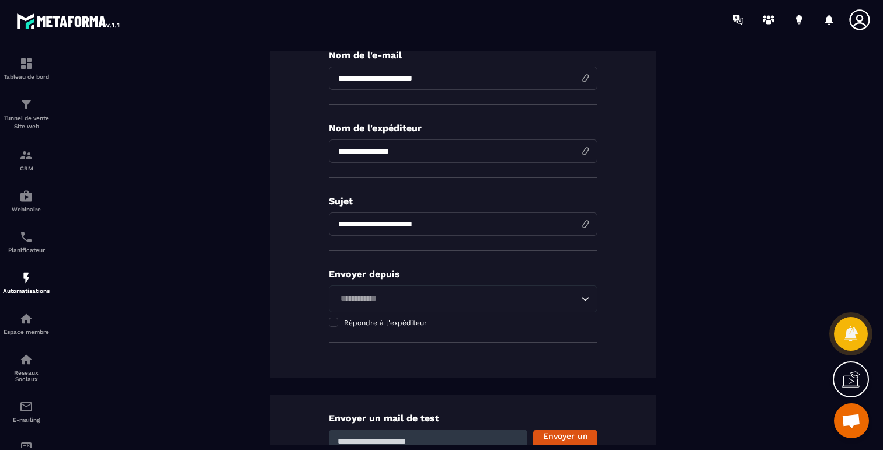
scroll to position [165, 0]
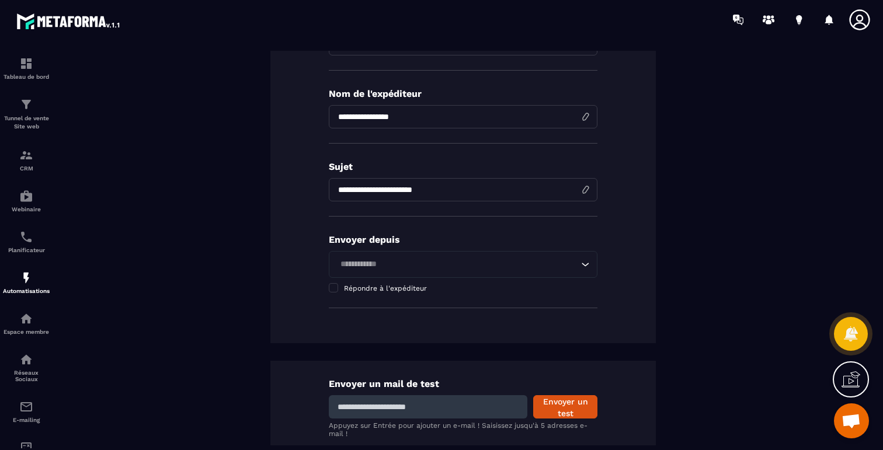
click at [408, 282] on div "Loading... Répondre à l'expéditeur" at bounding box center [463, 272] width 269 height 42
click at [331, 286] on span at bounding box center [333, 287] width 9 height 9
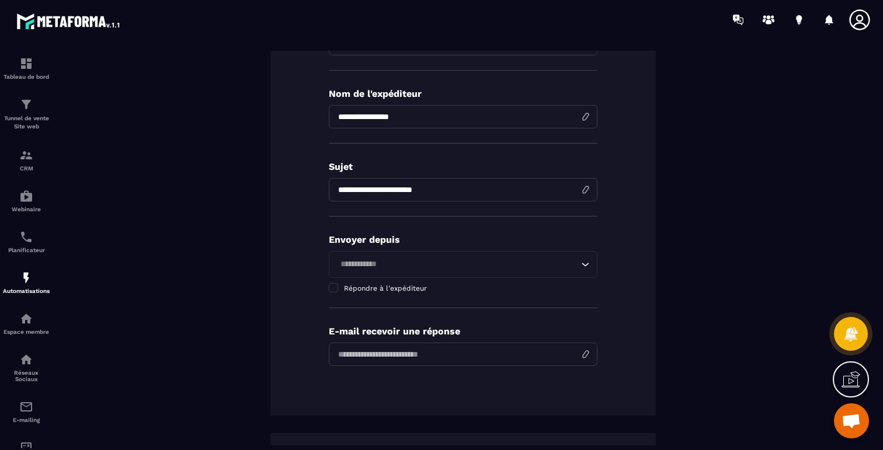
click at [418, 368] on div "E-mail recevoir une réponse" at bounding box center [463, 353] width 269 height 55
click at [422, 353] on input "email" at bounding box center [463, 354] width 269 height 23
type input "**********"
click at [488, 394] on div "**********" at bounding box center [463, 207] width 386 height 418
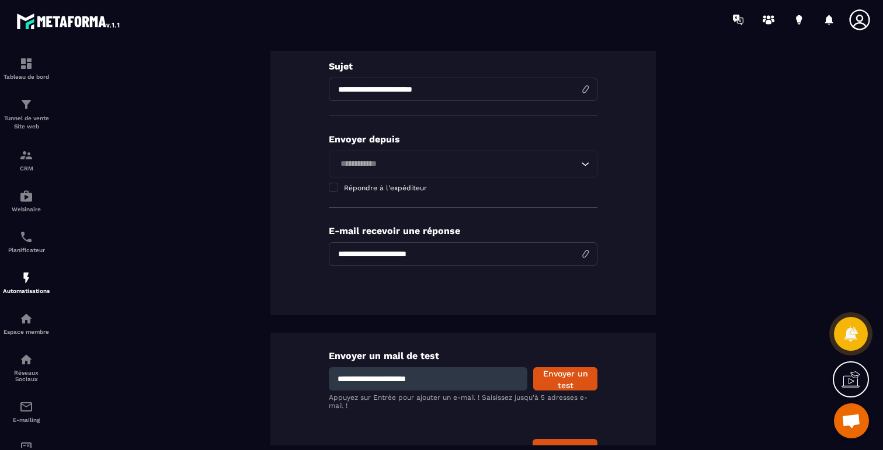
scroll to position [310, 0]
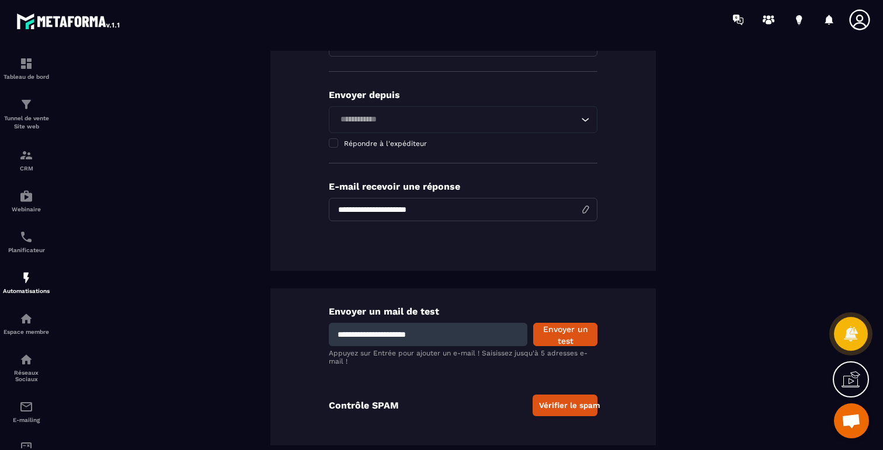
click at [438, 328] on input "**********" at bounding box center [428, 334] width 199 height 23
click at [632, 318] on div "**********" at bounding box center [463, 367] width 386 height 157
click at [575, 338] on button "Envoyer un test" at bounding box center [565, 334] width 64 height 23
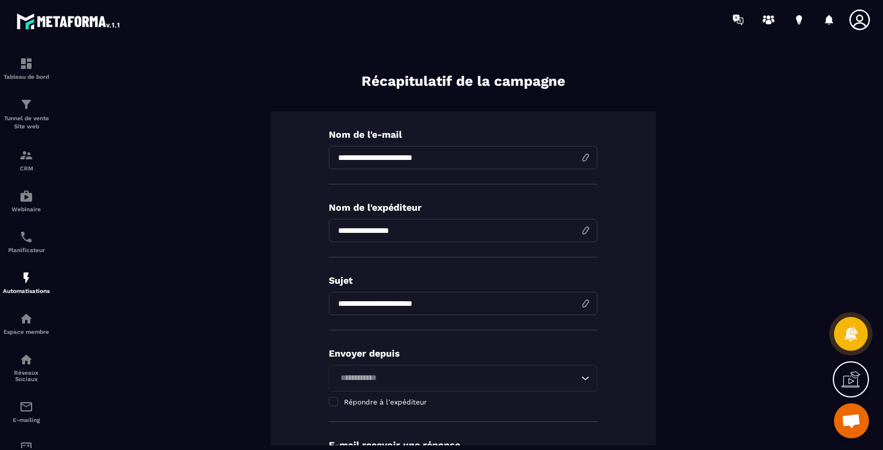
scroll to position [0, 0]
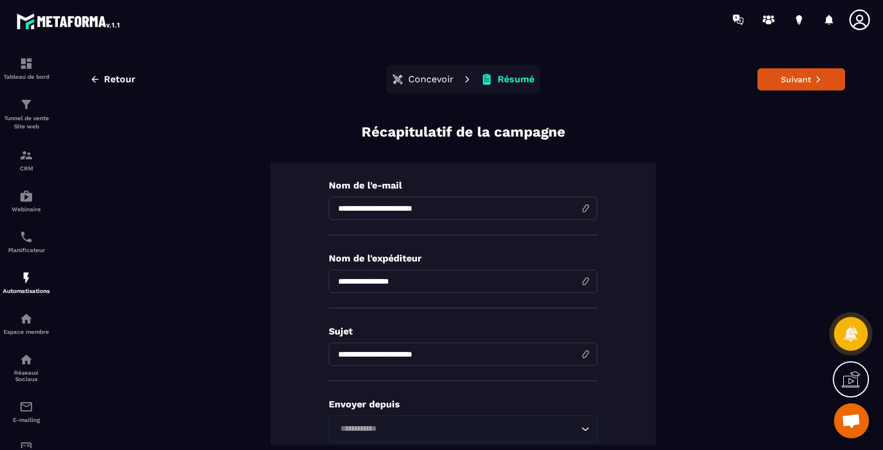
click at [426, 82] on p "Concevoir" at bounding box center [431, 80] width 46 height 12
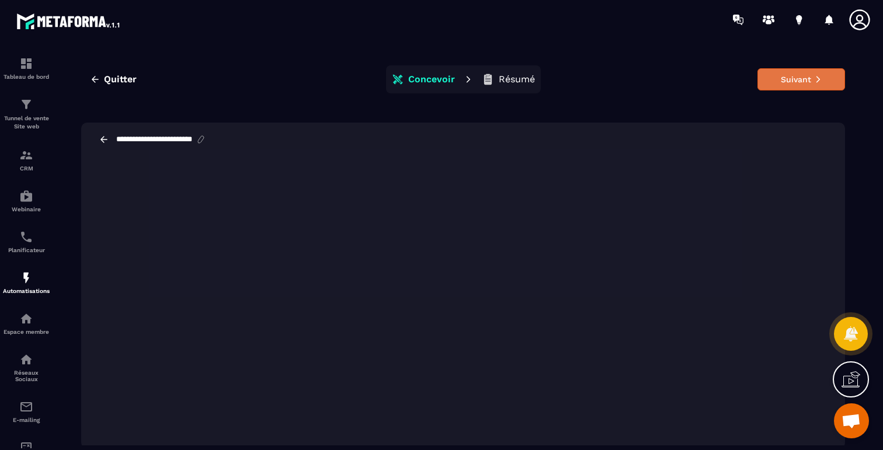
click at [782, 87] on button "Suivant" at bounding box center [802, 79] width 88 height 22
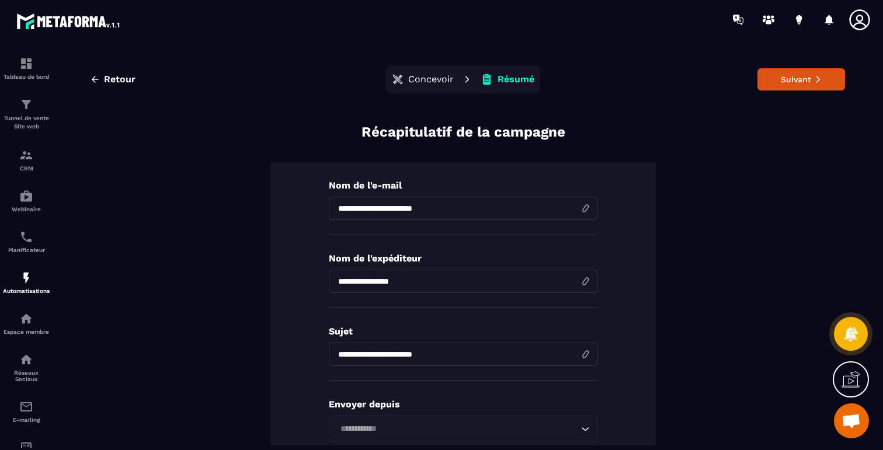
scroll to position [237, 0]
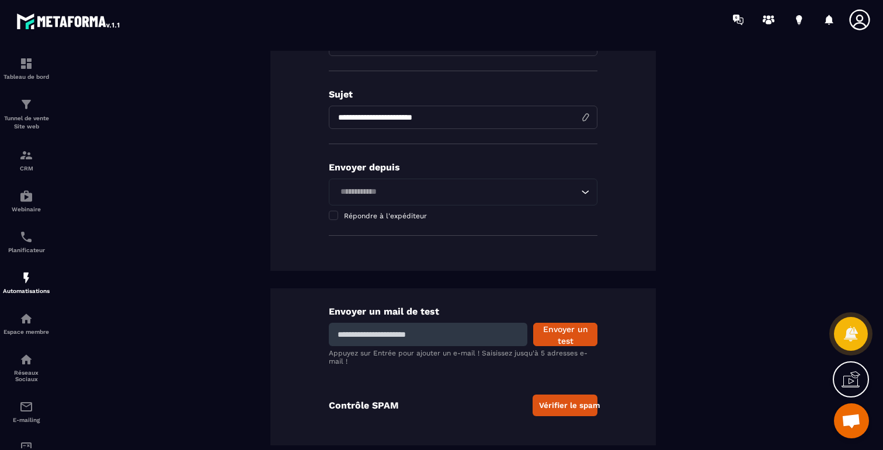
click at [474, 327] on input at bounding box center [428, 334] width 199 height 23
type input "**********"
click at [556, 335] on button "Envoyer un test" at bounding box center [565, 334] width 64 height 23
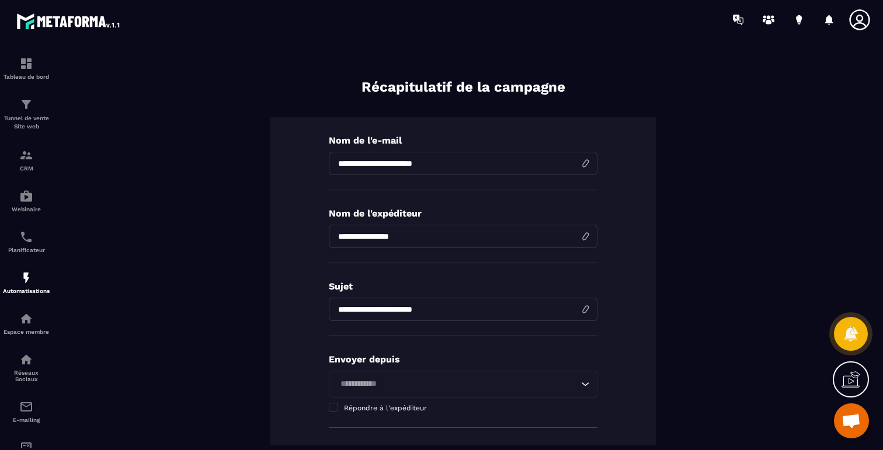
scroll to position [0, 0]
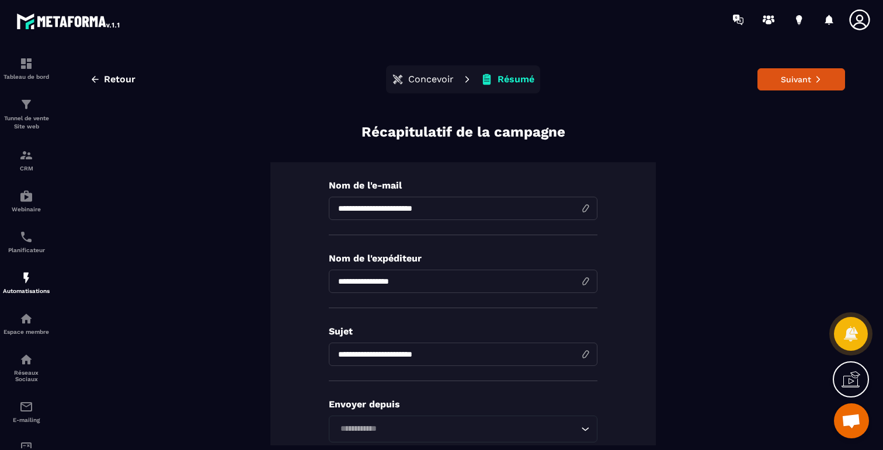
click at [429, 76] on p "Concevoir" at bounding box center [431, 80] width 46 height 12
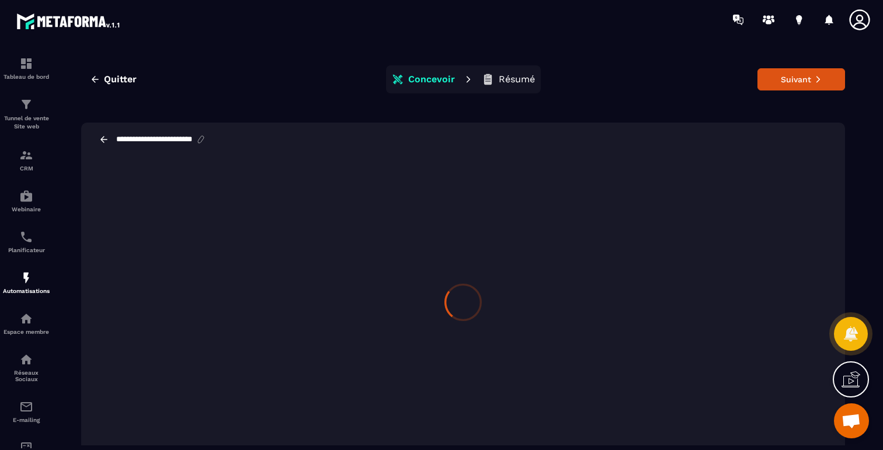
scroll to position [3, 0]
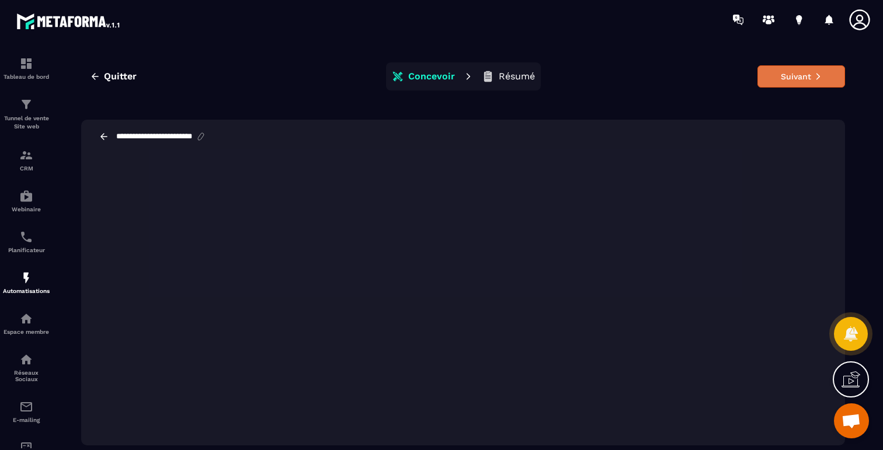
click at [797, 75] on button "Suivant" at bounding box center [802, 76] width 88 height 22
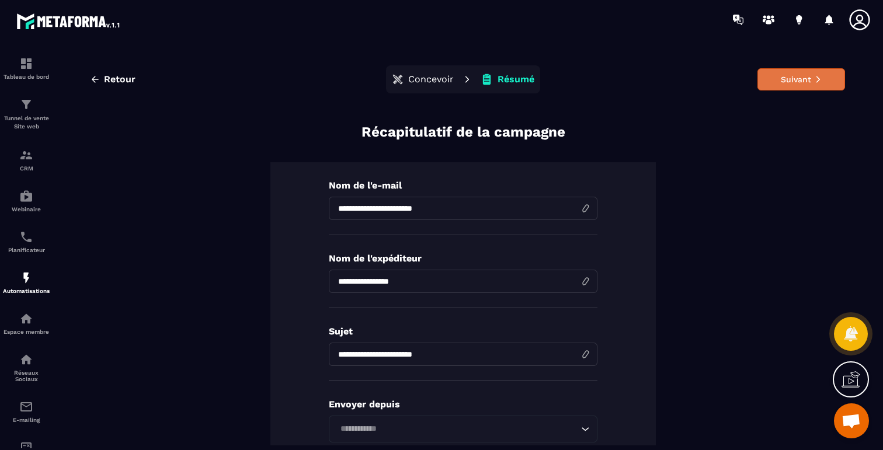
click at [792, 82] on button "Suivant" at bounding box center [802, 79] width 88 height 22
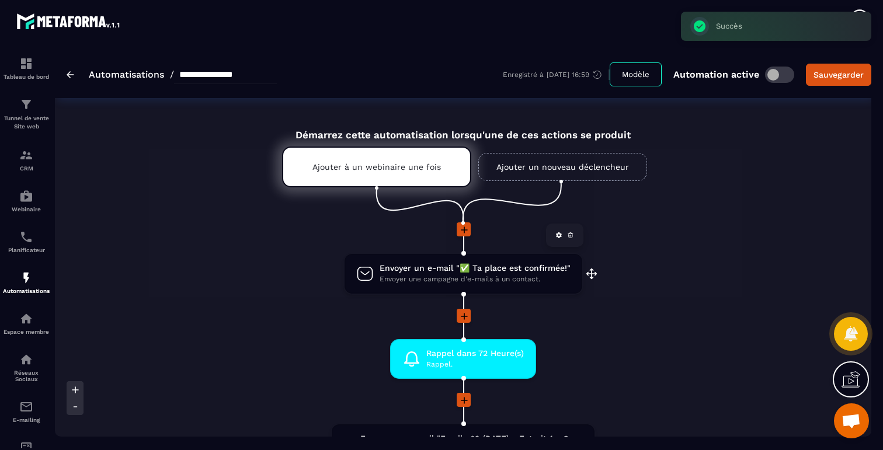
click at [511, 284] on span "Envoyer une campagne d'e-mails à un contact." at bounding box center [475, 279] width 191 height 11
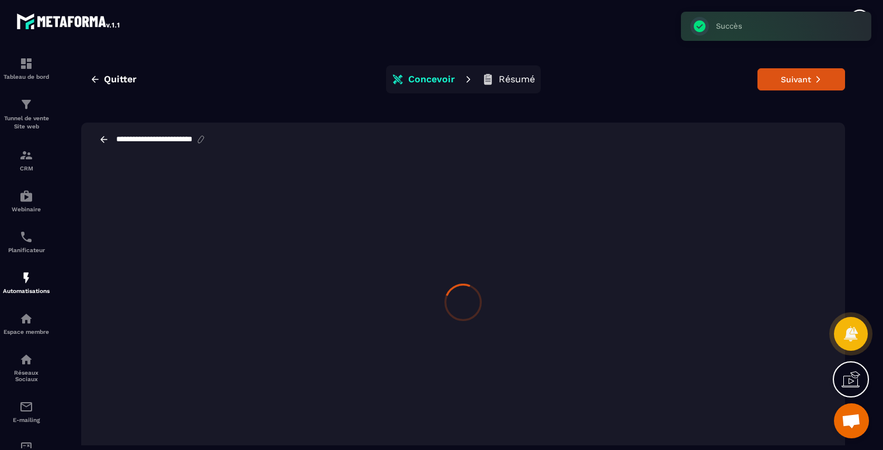
scroll to position [3, 0]
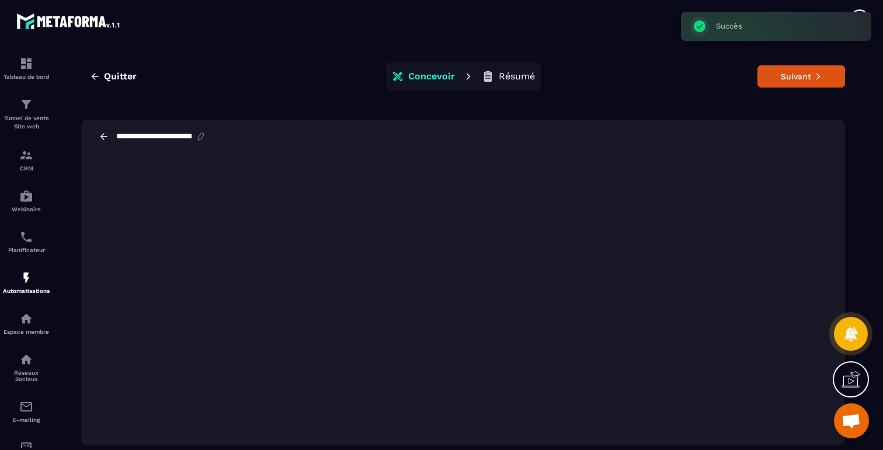
click at [511, 70] on button "Résumé" at bounding box center [508, 76] width 60 height 23
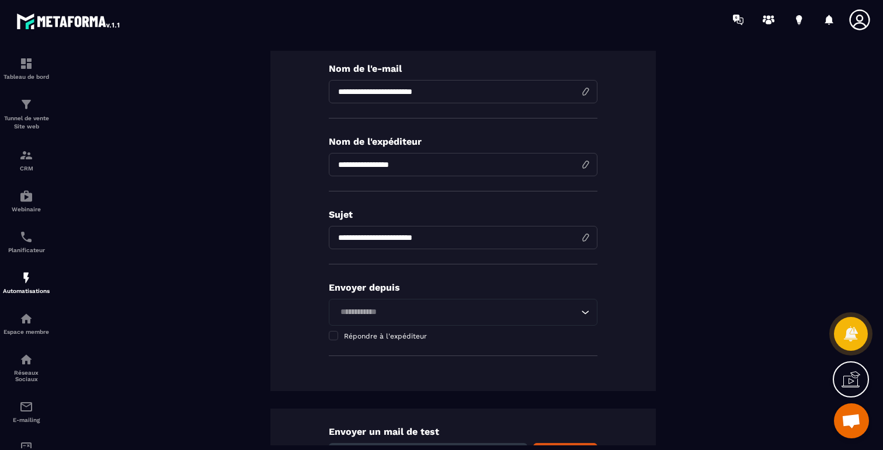
scroll to position [237, 0]
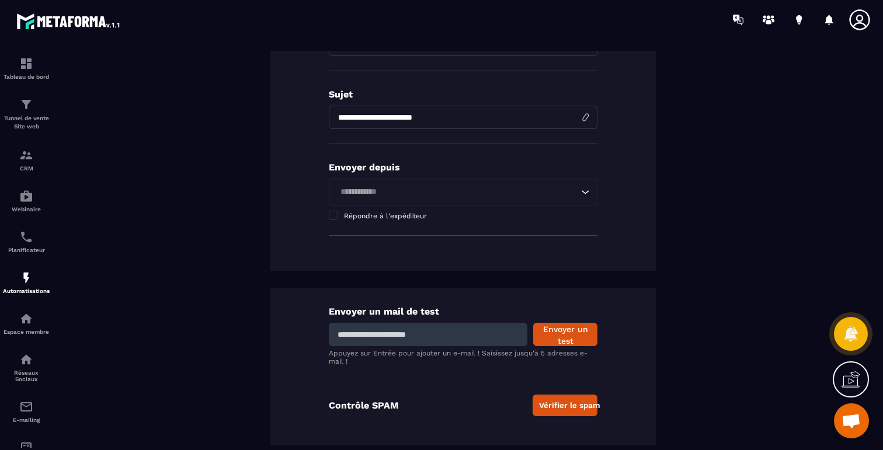
click at [389, 341] on input at bounding box center [428, 334] width 199 height 23
type input "**********"
click at [542, 339] on button "Envoyer un test" at bounding box center [565, 334] width 64 height 23
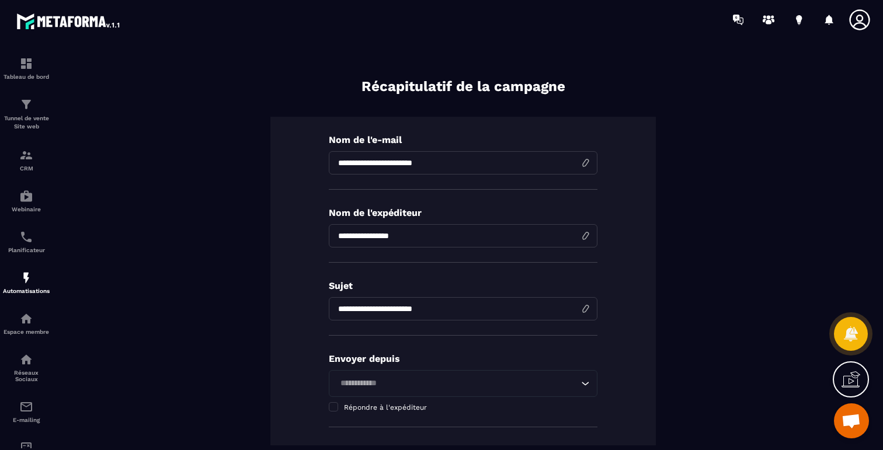
scroll to position [0, 0]
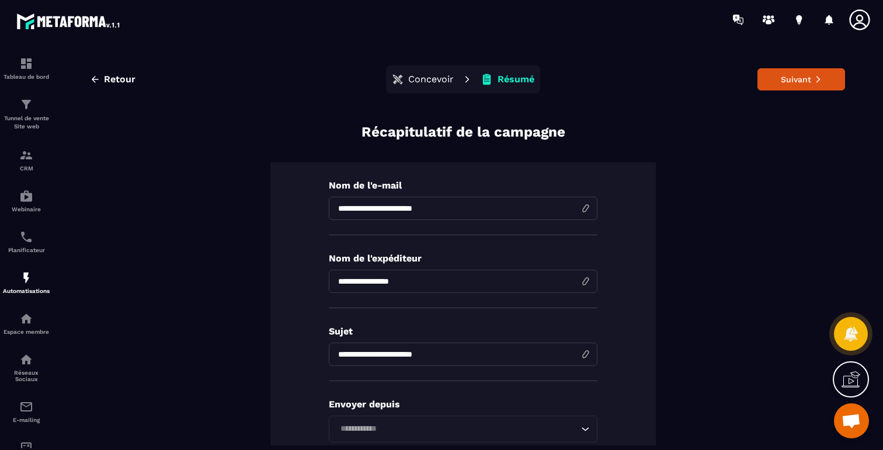
click at [427, 78] on p "Concevoir" at bounding box center [431, 80] width 46 height 12
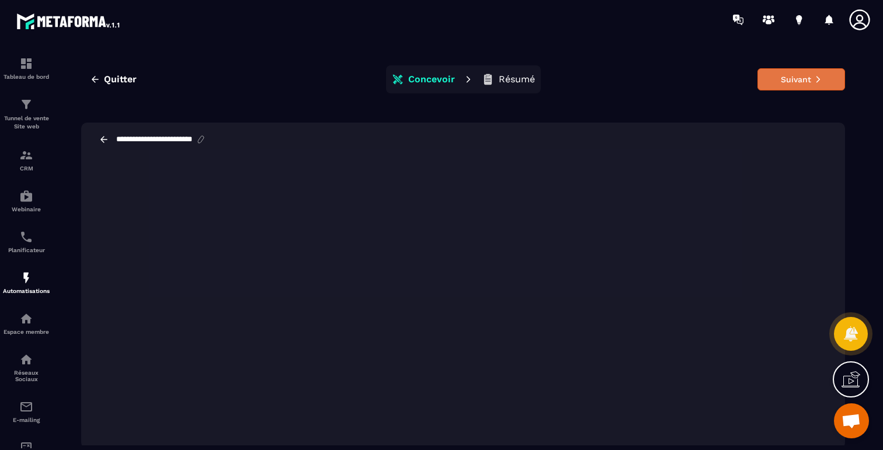
click at [801, 80] on button "Suivant" at bounding box center [802, 79] width 88 height 22
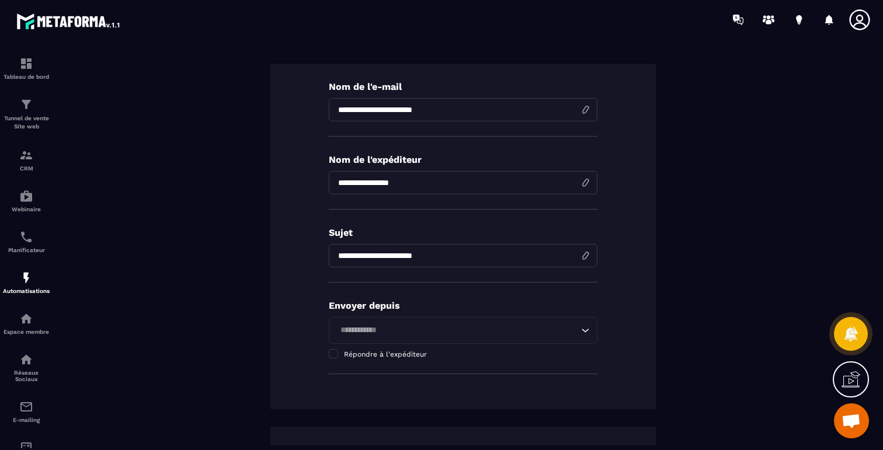
scroll to position [237, 0]
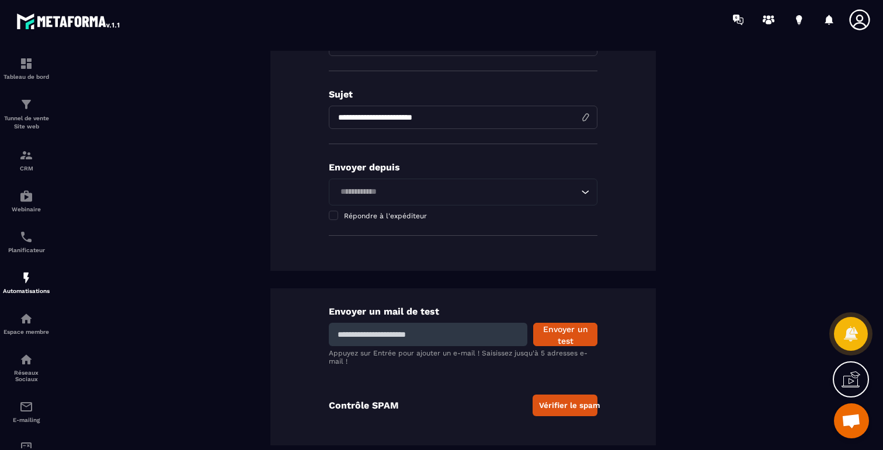
click at [386, 335] on input at bounding box center [428, 334] width 199 height 23
type input "**********"
click at [556, 331] on button "Envoyer un test" at bounding box center [565, 334] width 64 height 23
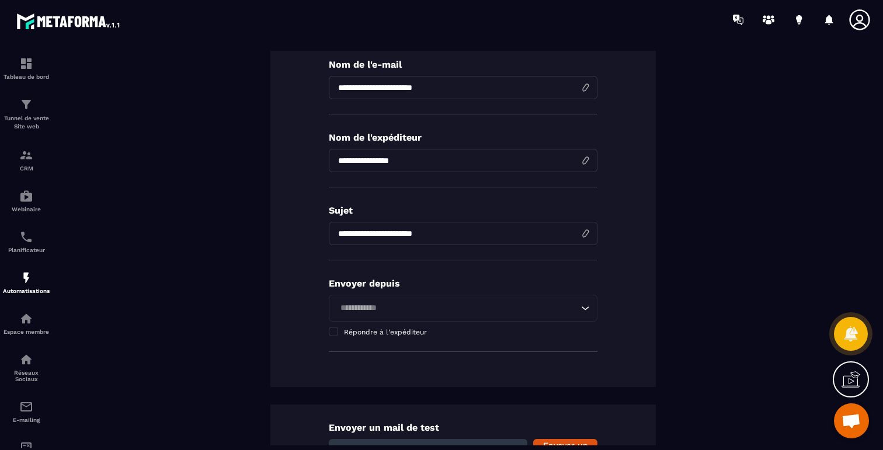
scroll to position [0, 0]
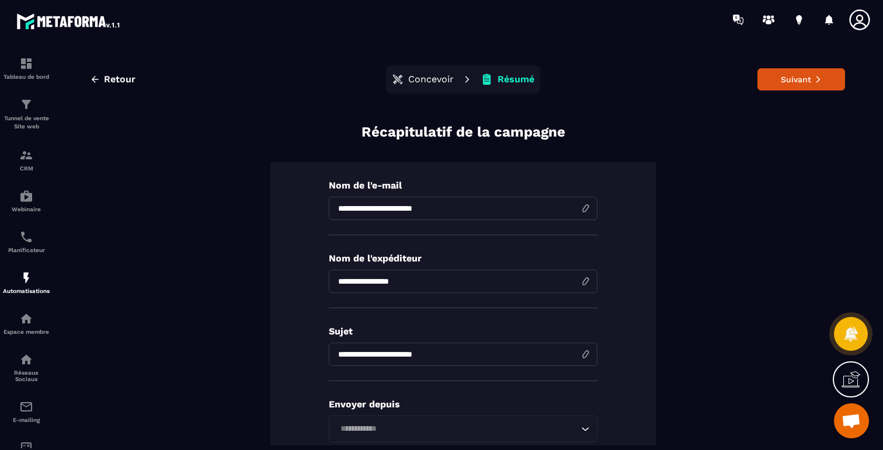
click at [436, 84] on p "Concevoir" at bounding box center [431, 80] width 46 height 12
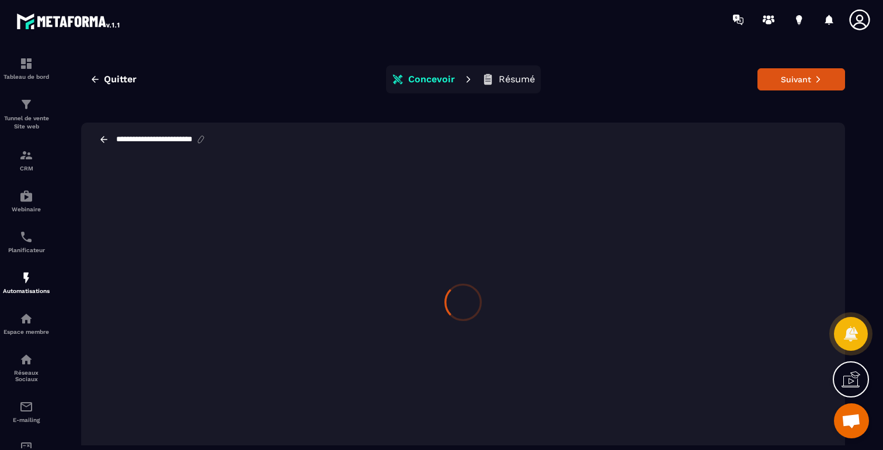
scroll to position [3, 0]
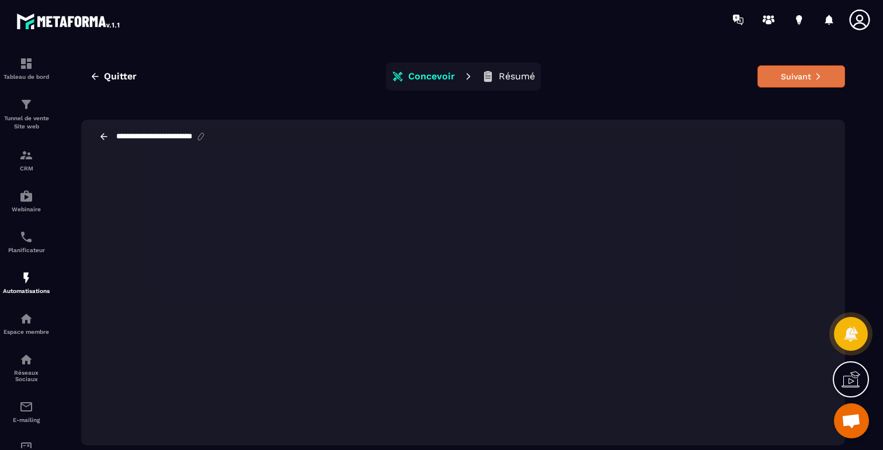
click at [810, 84] on button "Suivant" at bounding box center [802, 76] width 88 height 22
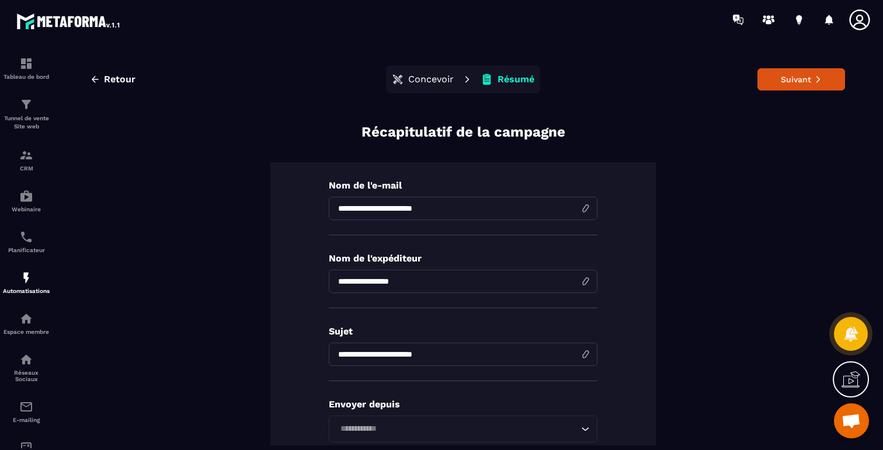
scroll to position [237, 0]
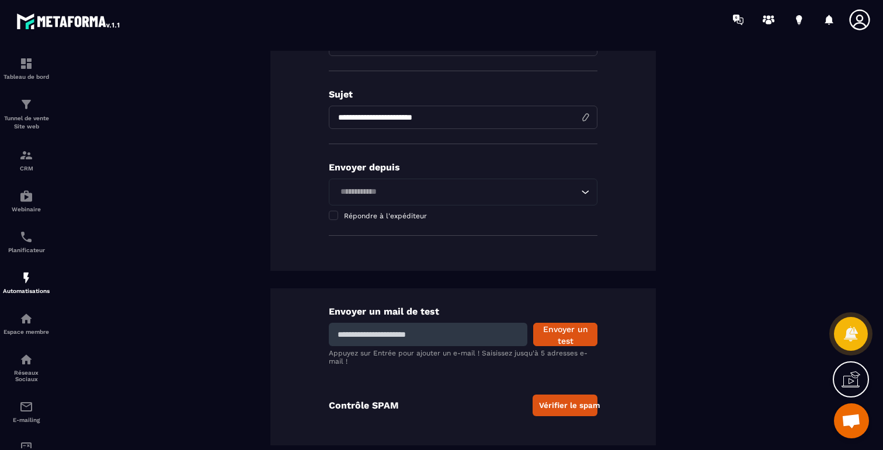
click at [482, 339] on input at bounding box center [428, 334] width 199 height 23
type input "**********"
click at [564, 339] on button "Envoyer un test" at bounding box center [565, 334] width 64 height 23
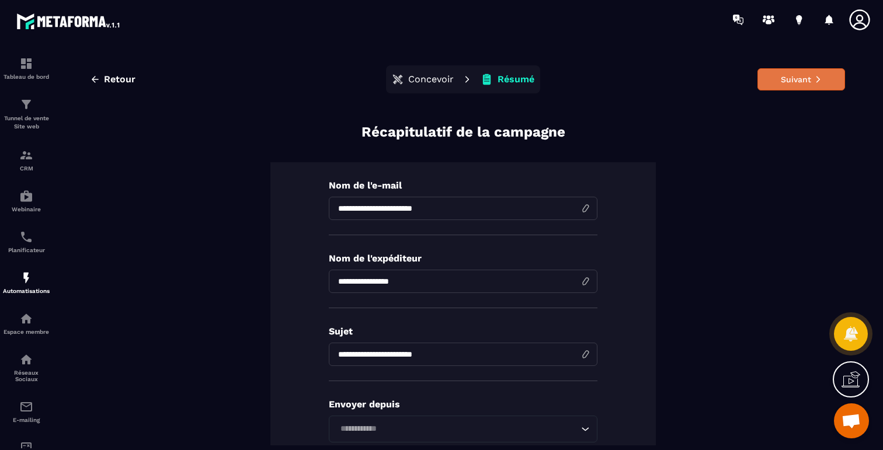
click at [799, 74] on button "Suivant" at bounding box center [802, 79] width 88 height 22
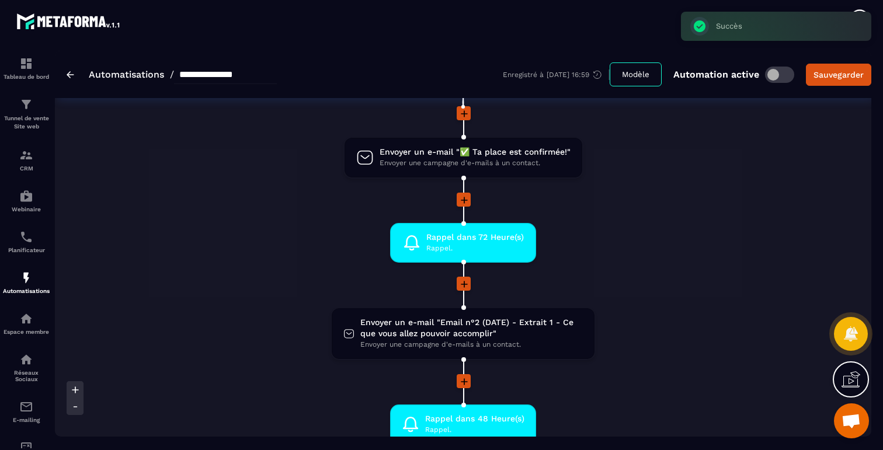
scroll to position [151, 0]
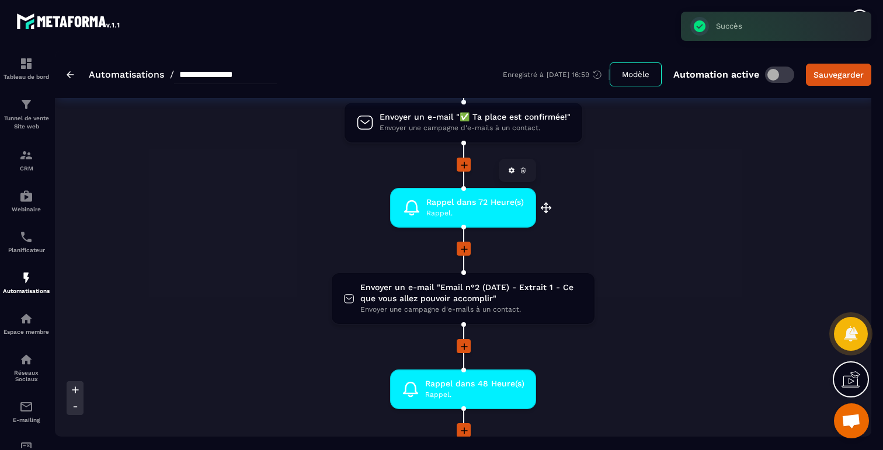
click at [496, 204] on span "Rappel dans 72 Heure(s)" at bounding box center [475, 202] width 98 height 11
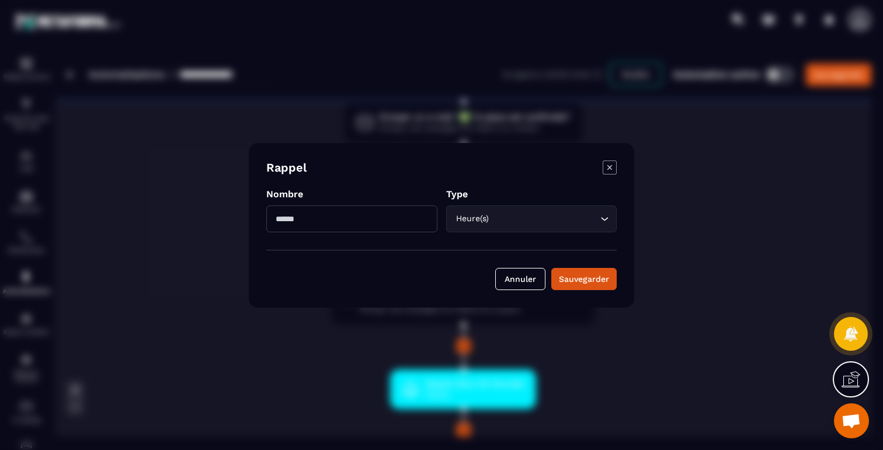
click at [613, 167] on icon "Modal window" at bounding box center [610, 168] width 14 height 14
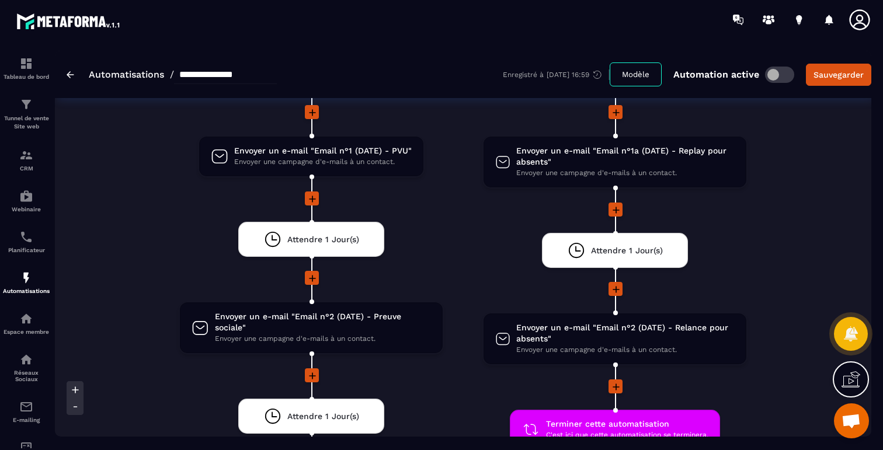
scroll to position [1417, 0]
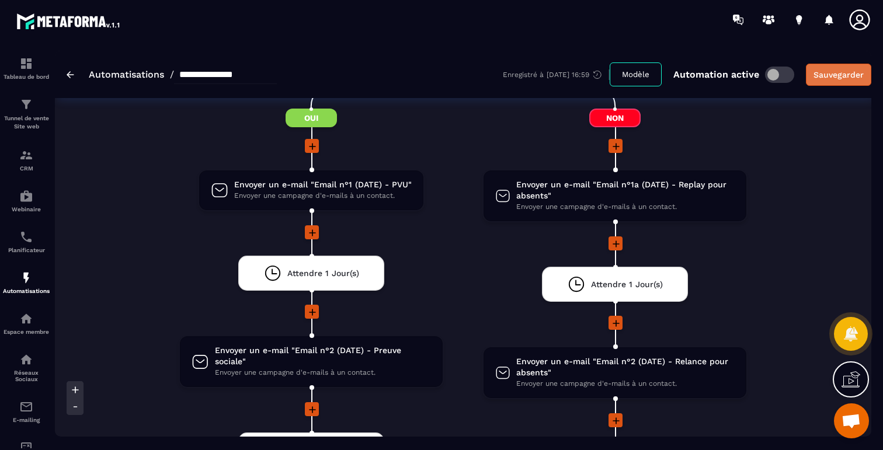
click at [843, 74] on div "Sauvegarder" at bounding box center [839, 75] width 50 height 12
